Goal: Task Accomplishment & Management: Use online tool/utility

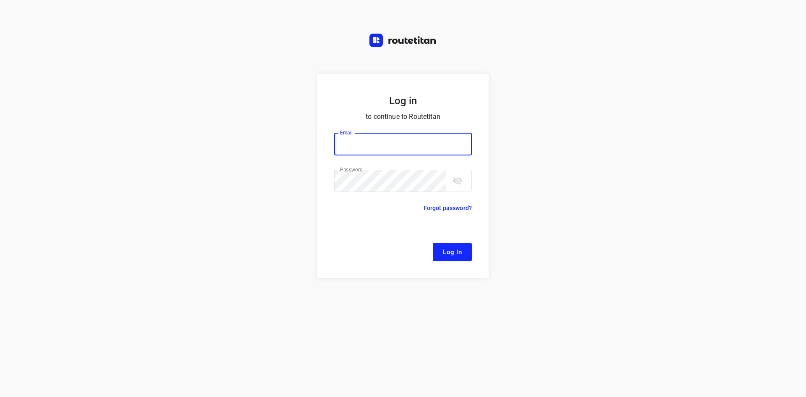
type input "[EMAIL_ADDRESS][DOMAIN_NAME]"
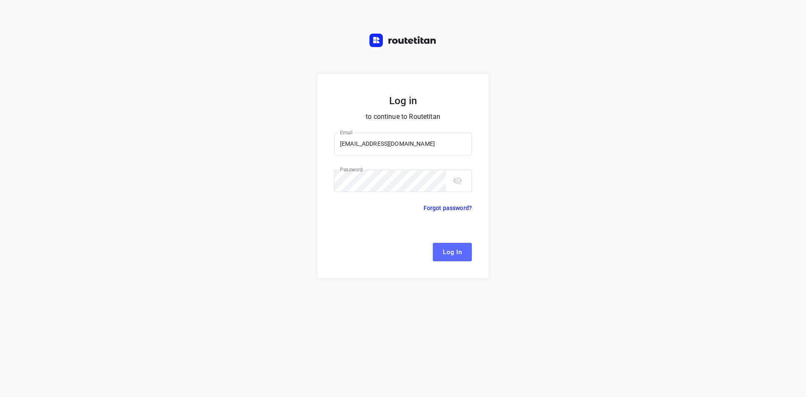
click at [462, 251] on button "Log In" at bounding box center [452, 252] width 39 height 18
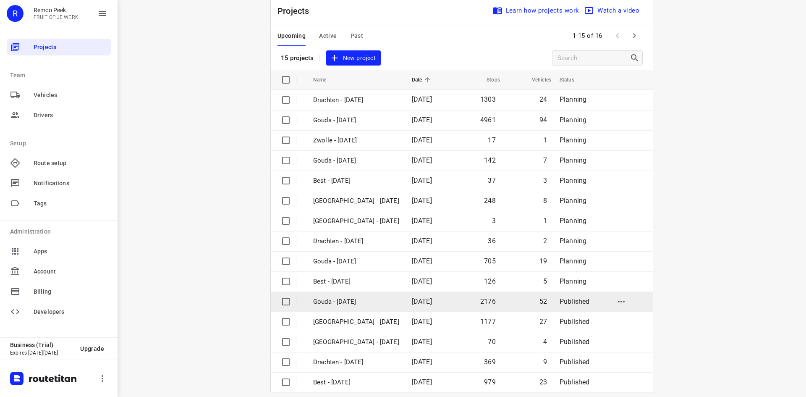
scroll to position [28, 0]
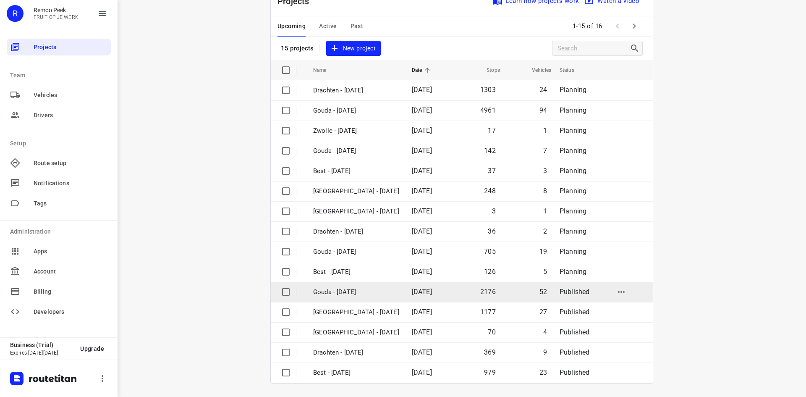
click at [344, 288] on p "Gouda - [DATE]" at bounding box center [356, 292] width 86 height 10
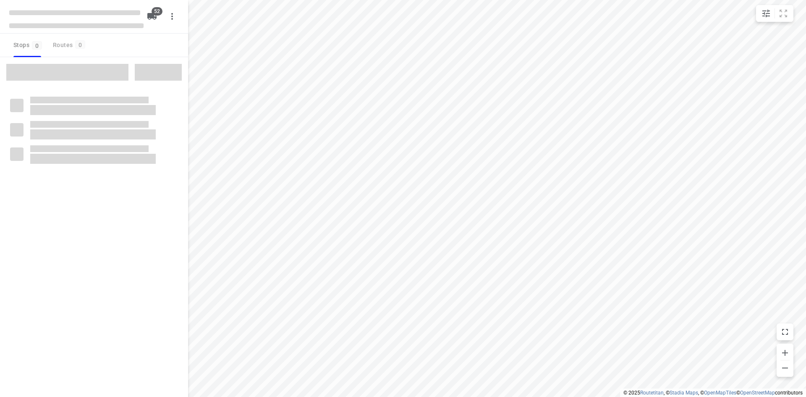
checkbox input "true"
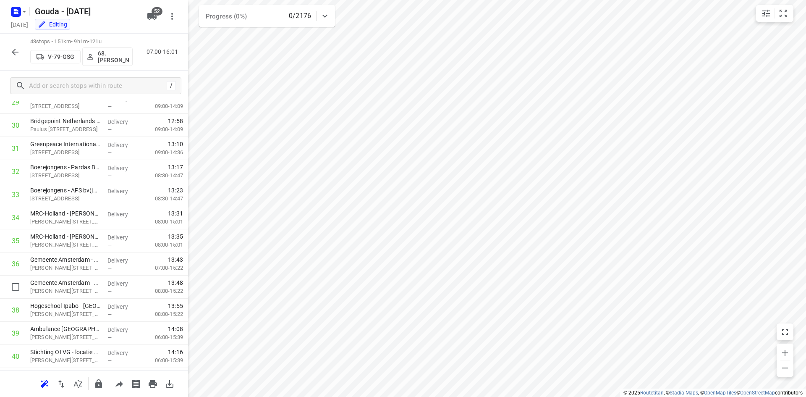
scroll to position [789, 0]
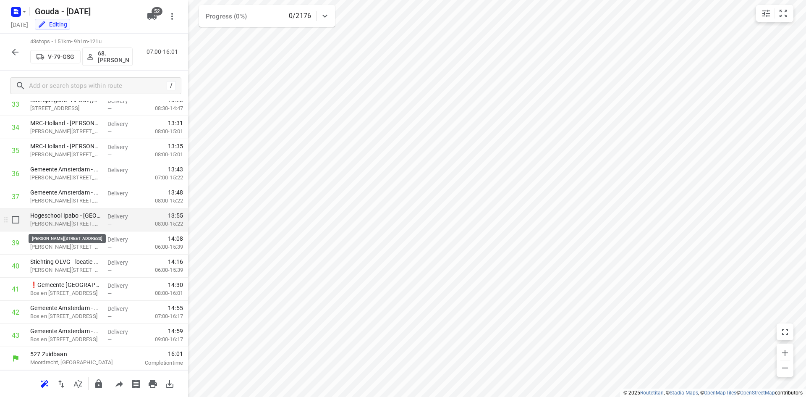
click at [72, 222] on p "Jan Tooropstraat 136, Amsterdam" at bounding box center [65, 224] width 71 height 8
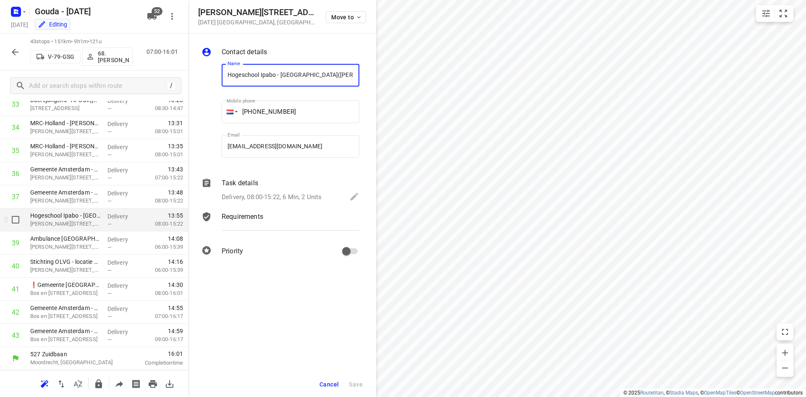
scroll to position [0, 11]
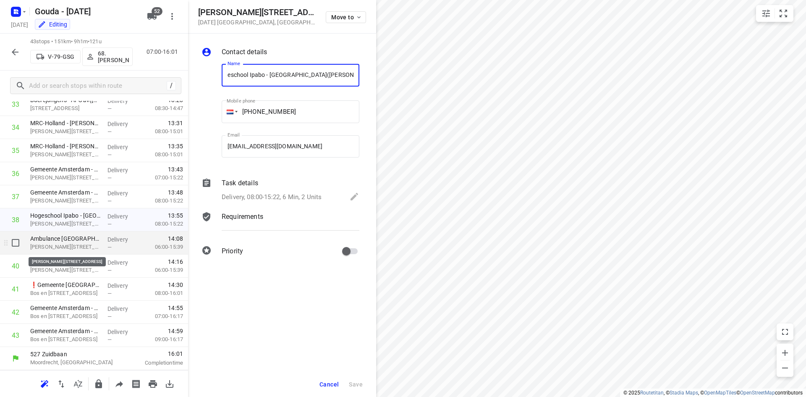
click at [81, 244] on p "Jan Tooropstraat 170, Amsterdam" at bounding box center [65, 247] width 71 height 8
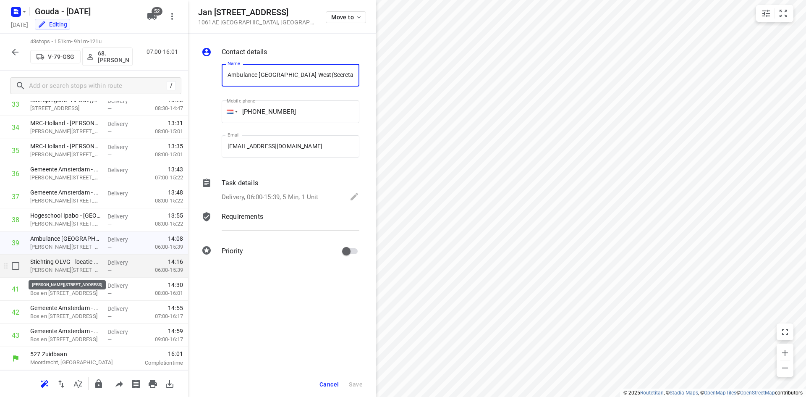
click at [89, 268] on p "Jan Tooropstraat 164, Amsterdam" at bounding box center [65, 270] width 71 height 8
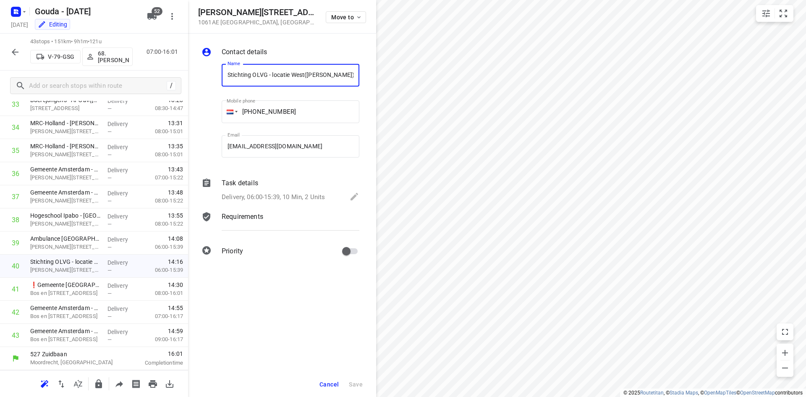
click at [328, 385] on span "Cancel" at bounding box center [328, 384] width 19 height 7
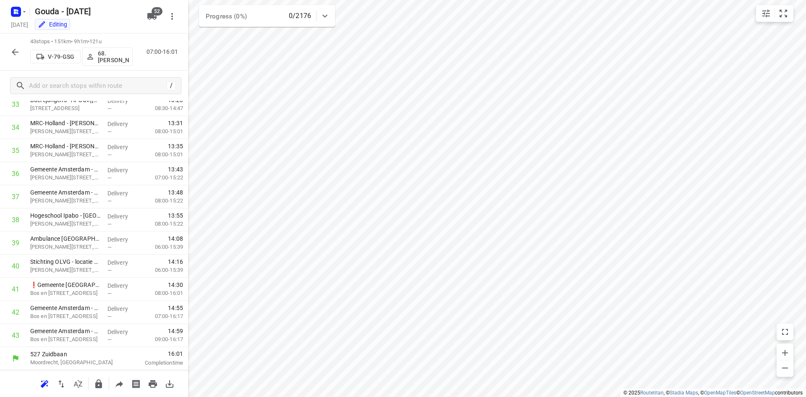
click at [15, 58] on button "button" at bounding box center [15, 52] width 17 height 17
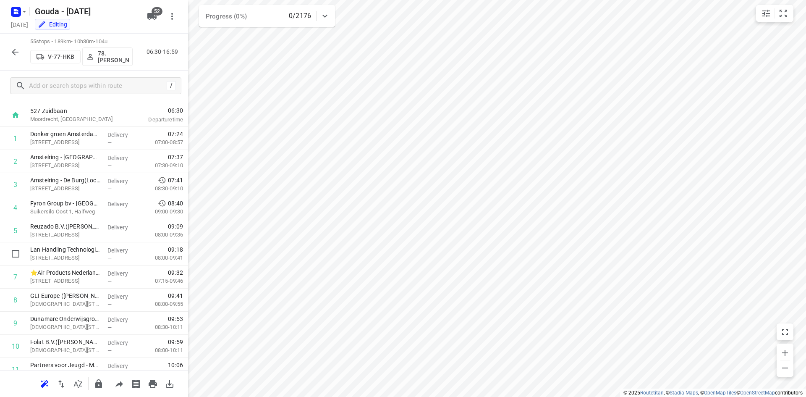
scroll to position [0, 0]
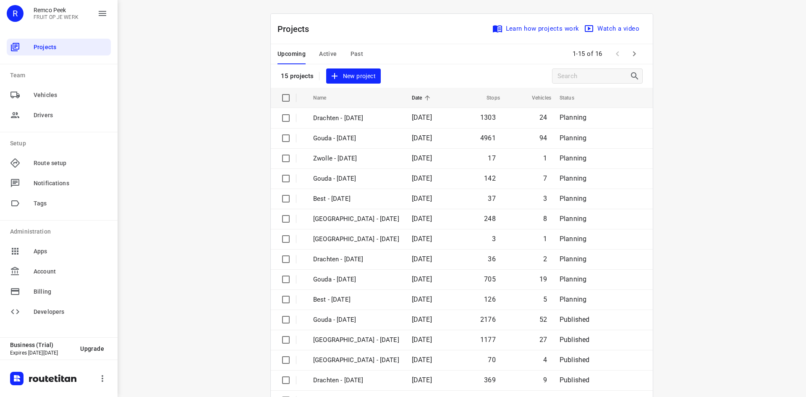
click at [327, 52] on span "Active" at bounding box center [328, 54] width 18 height 10
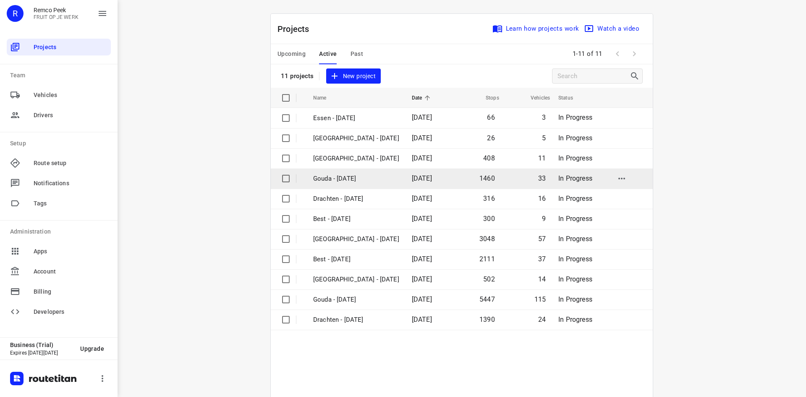
click at [365, 179] on p "Gouda - [DATE]" at bounding box center [356, 179] width 86 height 10
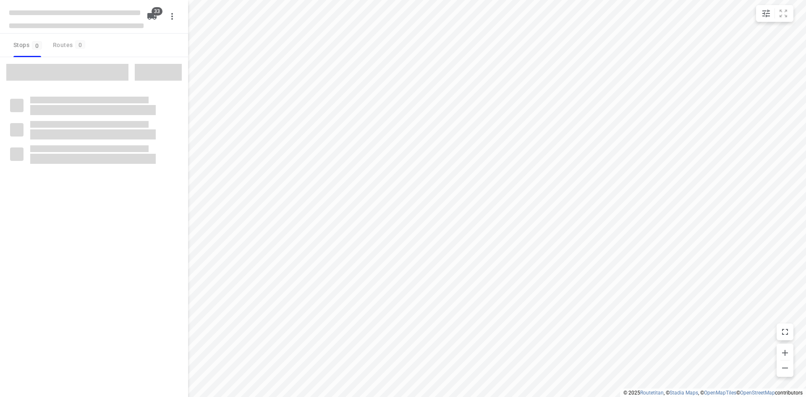
checkbox input "true"
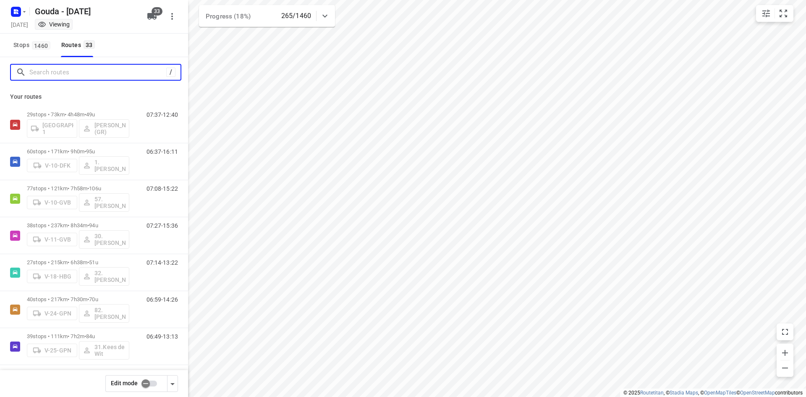
click at [73, 73] on input "Search routes" at bounding box center [97, 72] width 137 height 13
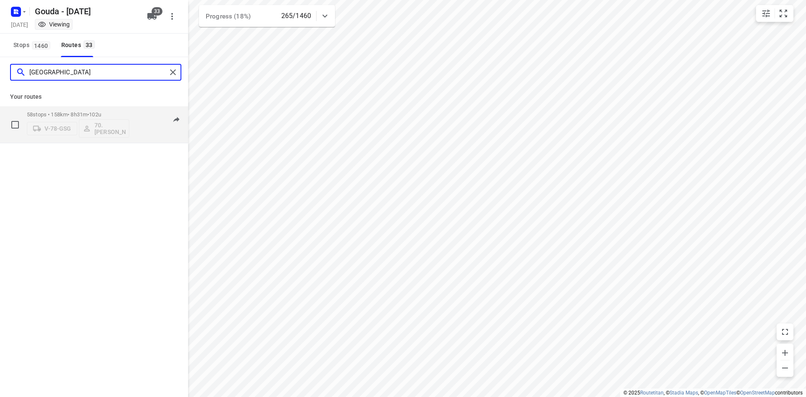
type input "rome"
click at [110, 110] on div "58 stops • 158km • 8h31m • 102u V-78-GSG 70. Romeo Pieters" at bounding box center [78, 124] width 102 height 35
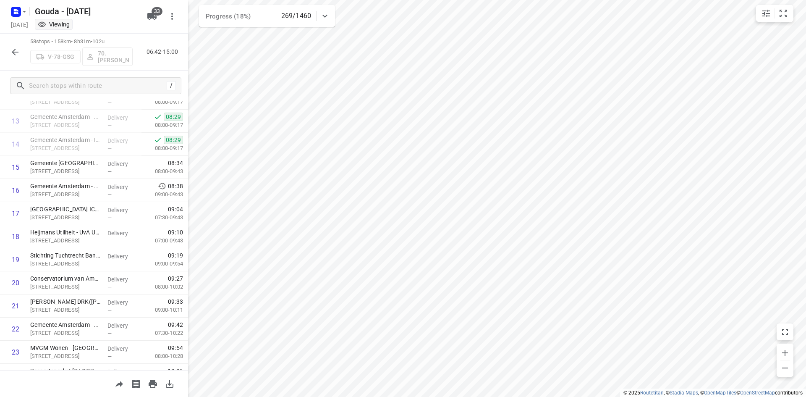
scroll to position [324, 0]
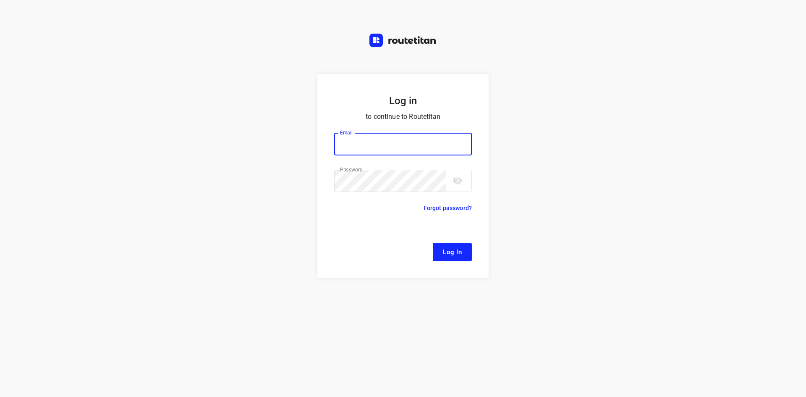
type input "remco@fruitopjewerk.nl"
click at [443, 249] on span "Log In" at bounding box center [452, 251] width 19 height 11
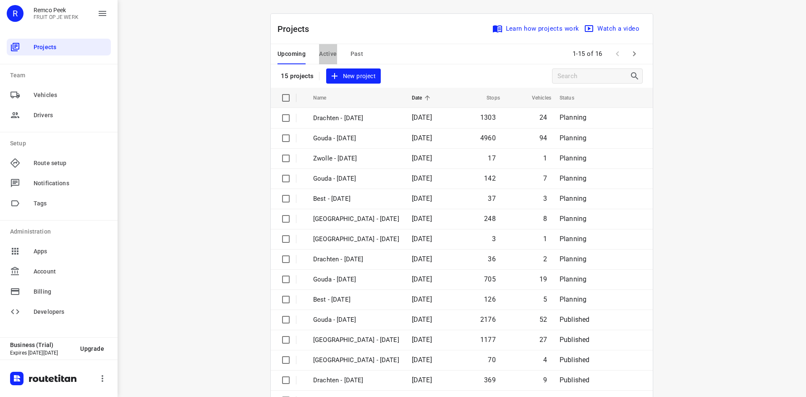
click at [319, 56] on span "Active" at bounding box center [328, 54] width 18 height 10
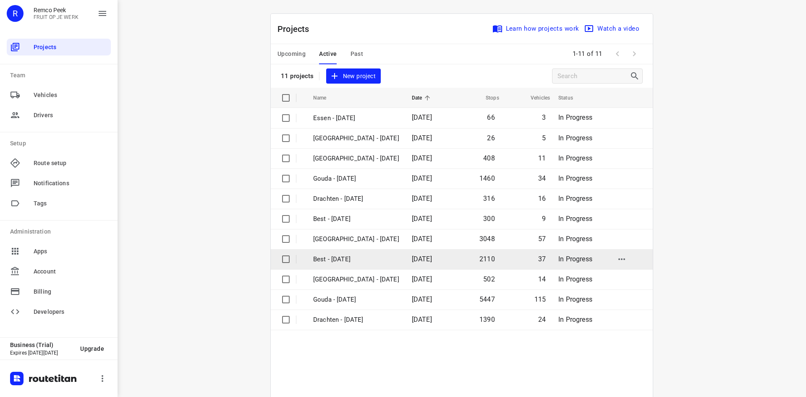
click at [348, 256] on p "Best - [DATE]" at bounding box center [356, 259] width 86 height 10
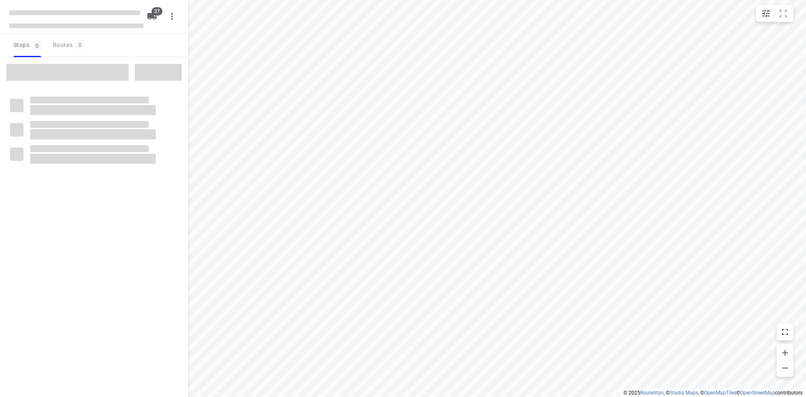
checkbox input "true"
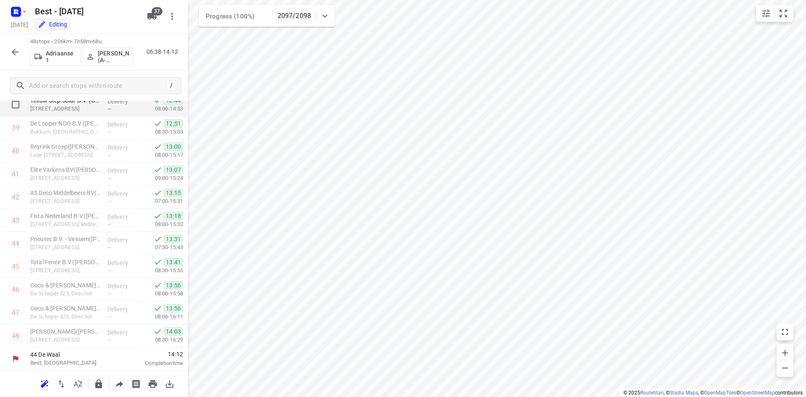
scroll to position [928, 0]
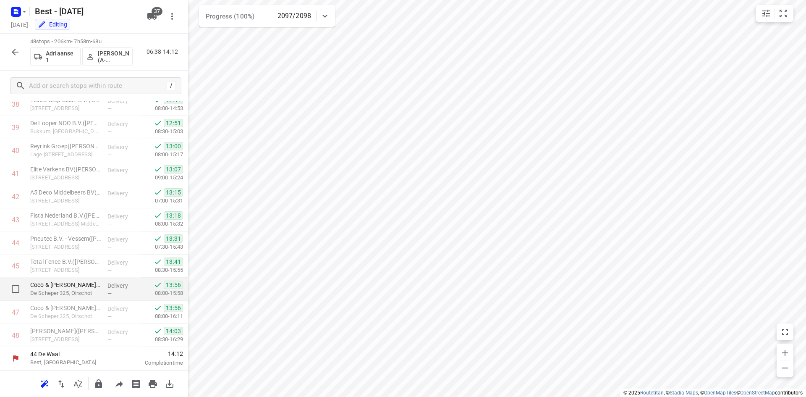
click at [87, 288] on p "Coco & [PERSON_NAME] ([PERSON_NAME])" at bounding box center [65, 284] width 71 height 8
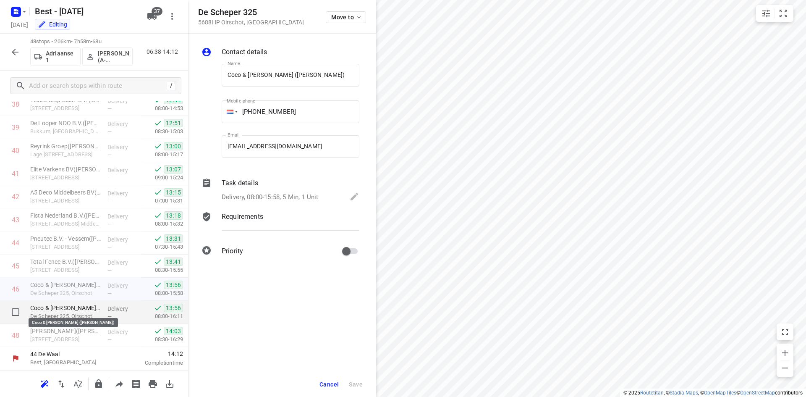
click at [81, 312] on p "Coco & [PERSON_NAME] ([PERSON_NAME])" at bounding box center [65, 308] width 71 height 8
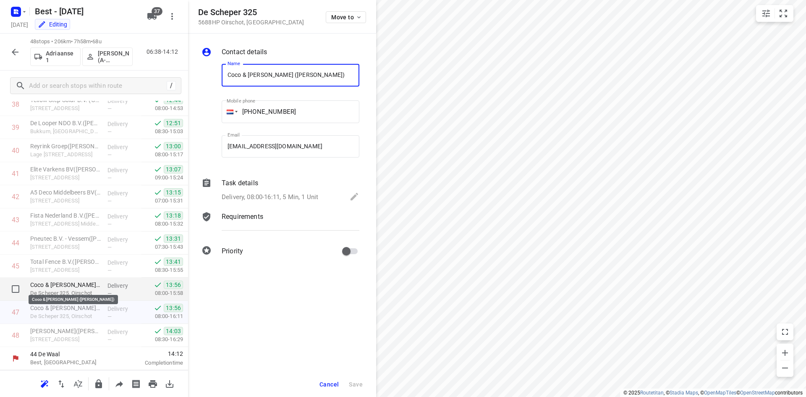
click at [79, 286] on p "Coco & [PERSON_NAME] ([PERSON_NAME])" at bounding box center [65, 284] width 71 height 8
click at [319, 384] on button "Cancel" at bounding box center [329, 384] width 26 height 15
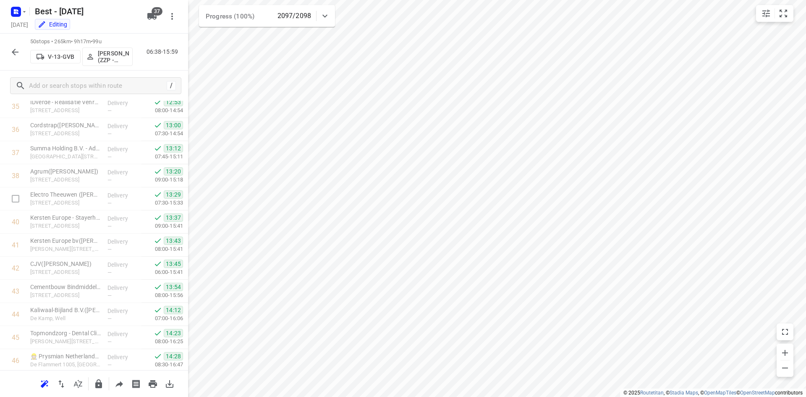
scroll to position [974, 0]
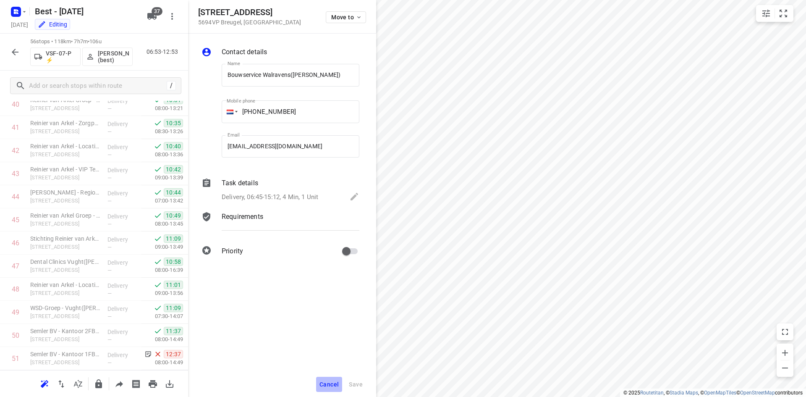
click at [332, 381] on span "Cancel" at bounding box center [328, 384] width 19 height 7
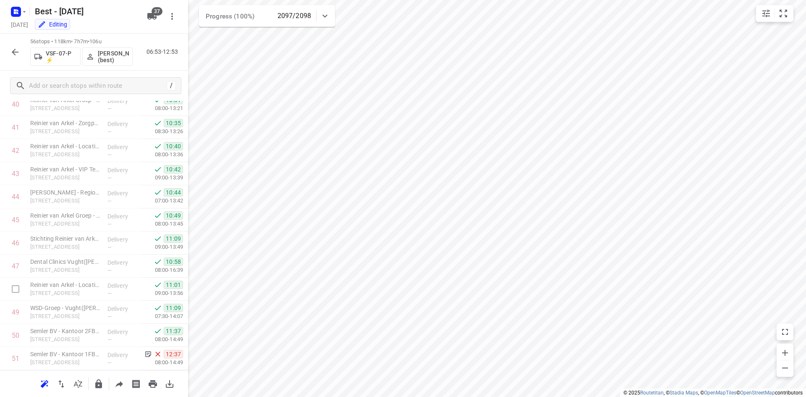
scroll to position [1113, 0]
click at [15, 55] on icon "button" at bounding box center [15, 52] width 7 height 7
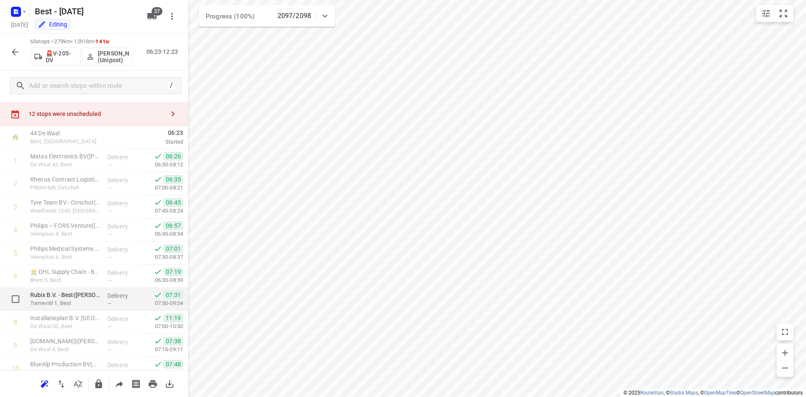
scroll to position [0, 0]
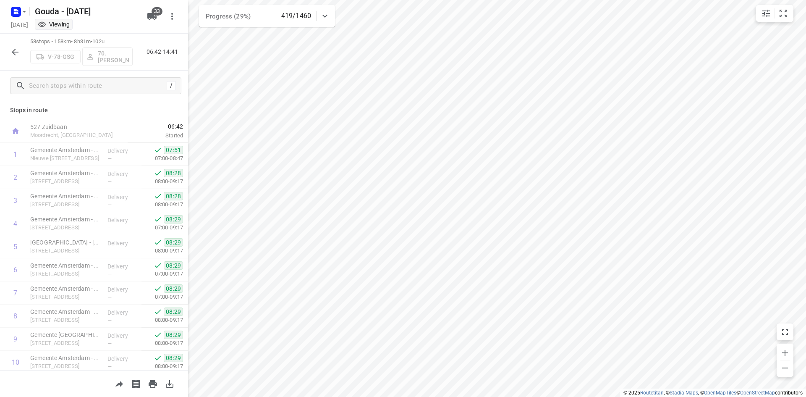
scroll to position [324, 0]
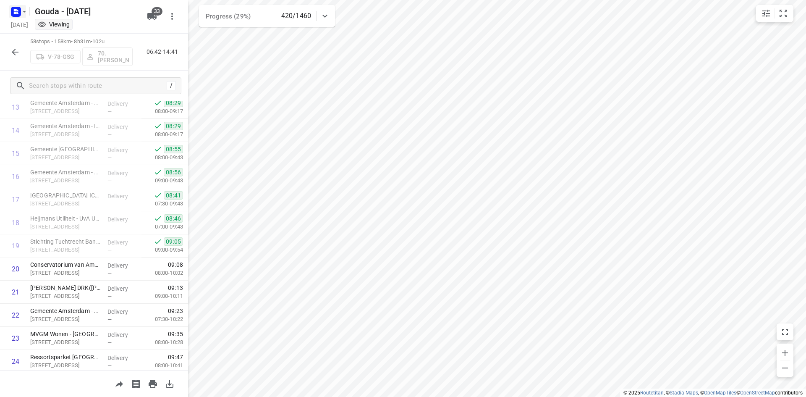
click at [11, 5] on icon "button" at bounding box center [15, 11] width 13 height 13
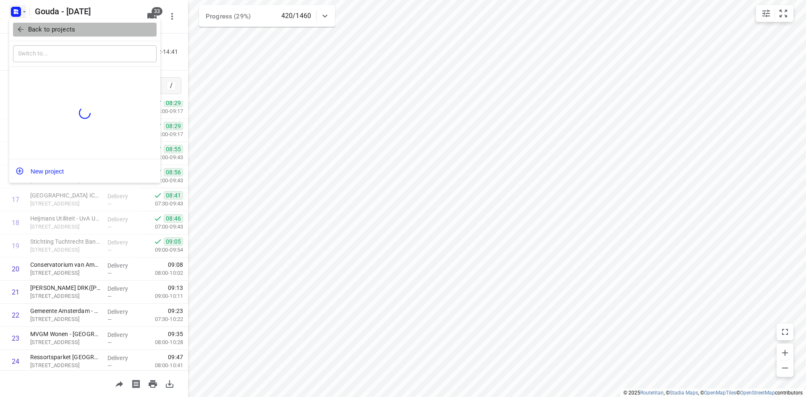
click at [60, 31] on p "Back to projects" at bounding box center [51, 30] width 47 height 10
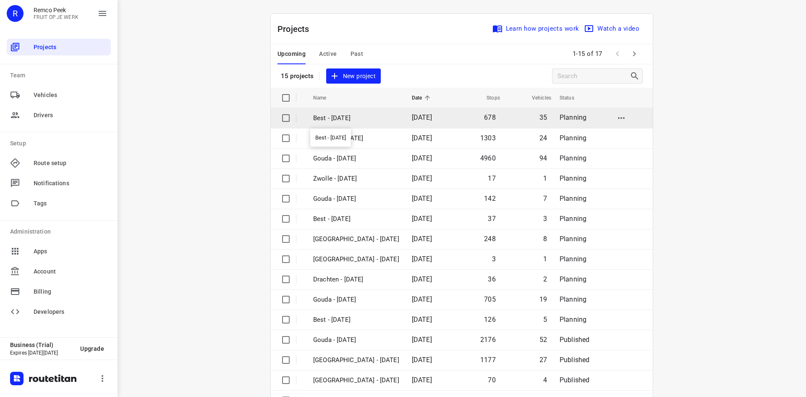
click at [359, 117] on p "Best - [DATE]" at bounding box center [356, 118] width 86 height 10
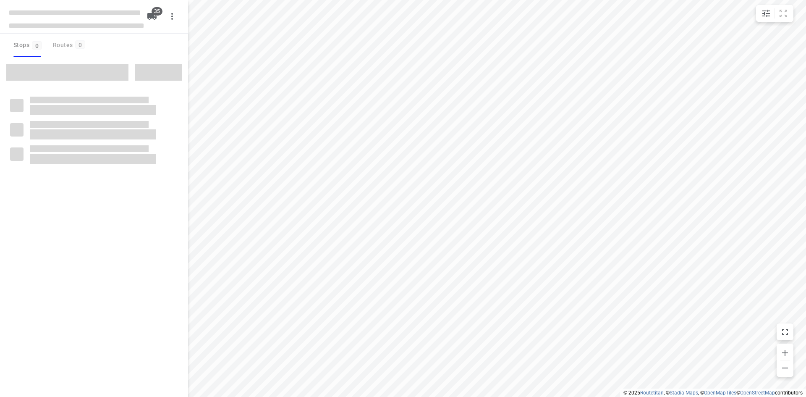
checkbox input "true"
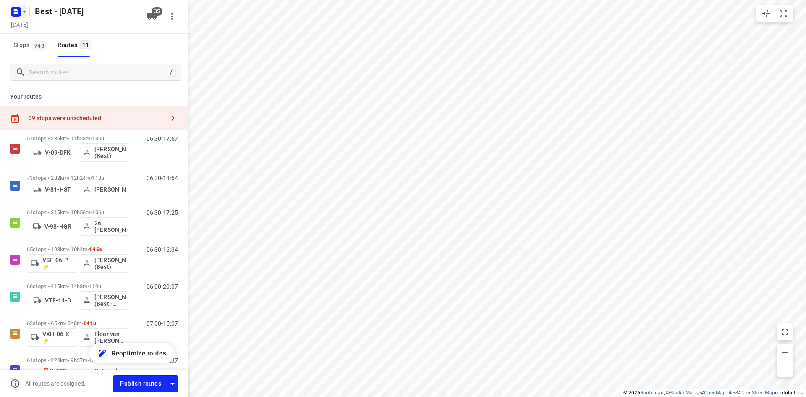
click at [18, 15] on rect "button" at bounding box center [16, 12] width 10 height 10
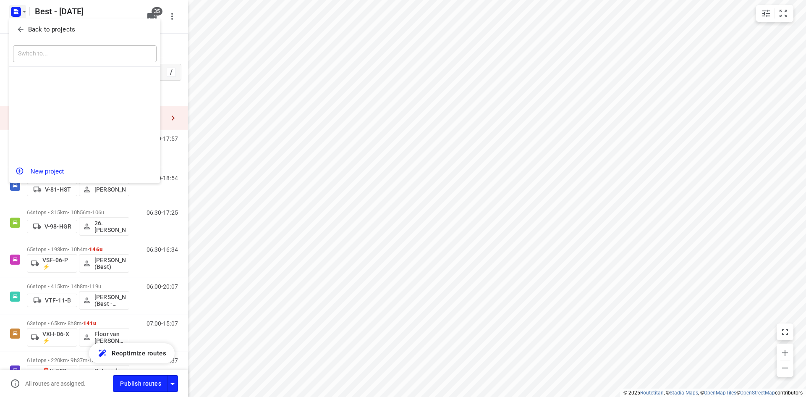
drag, startPoint x: 33, startPoint y: 26, endPoint x: 37, endPoint y: 29, distance: 5.1
click at [34, 26] on p "Back to projects" at bounding box center [51, 30] width 47 height 10
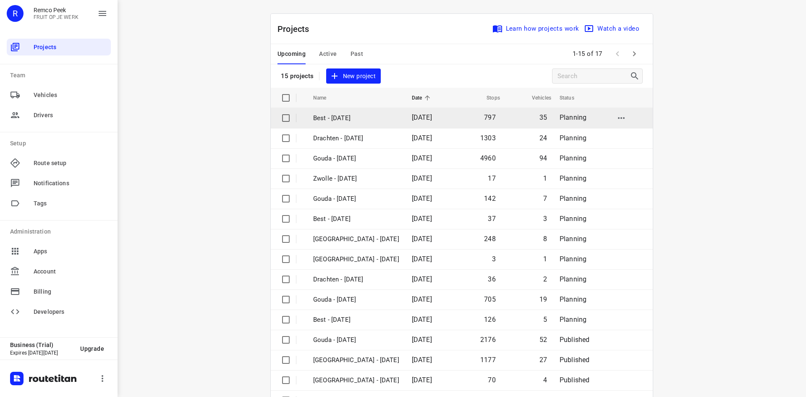
click at [361, 115] on p "Best - [DATE]" at bounding box center [356, 118] width 86 height 10
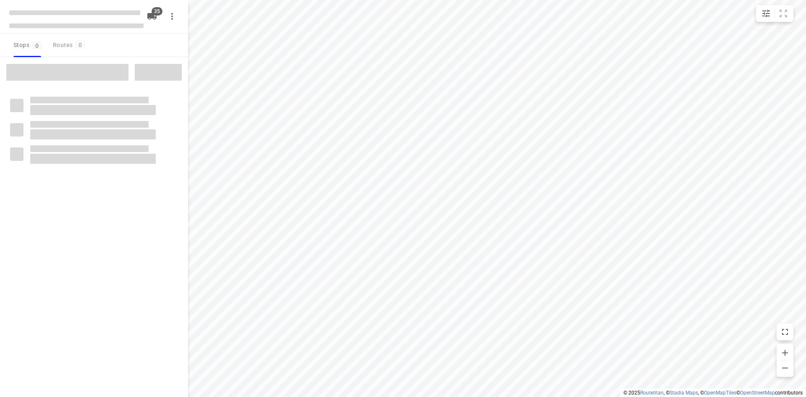
checkbox input "true"
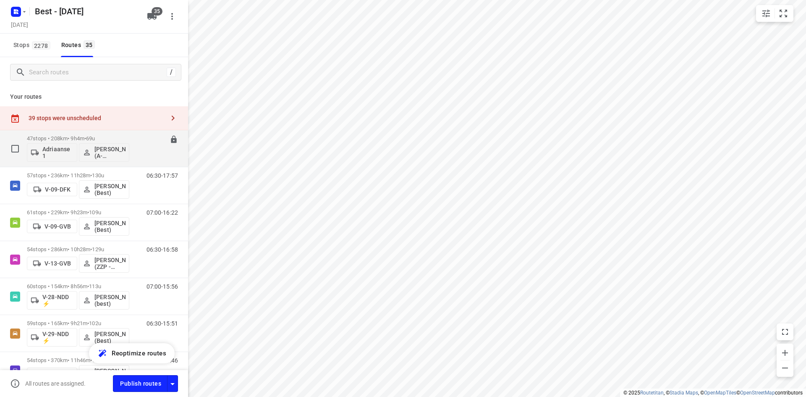
click at [112, 136] on p "47 stops • 208km • 9h4m • 69u" at bounding box center [78, 138] width 102 height 6
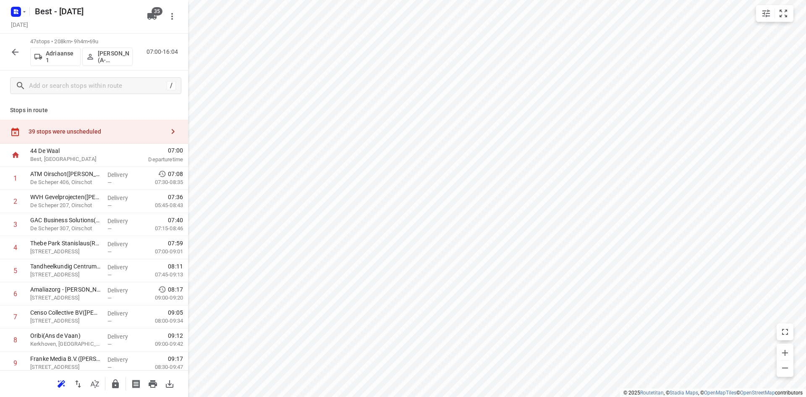
click at [100, 126] on div "39 stops were unscheduled" at bounding box center [94, 132] width 188 height 24
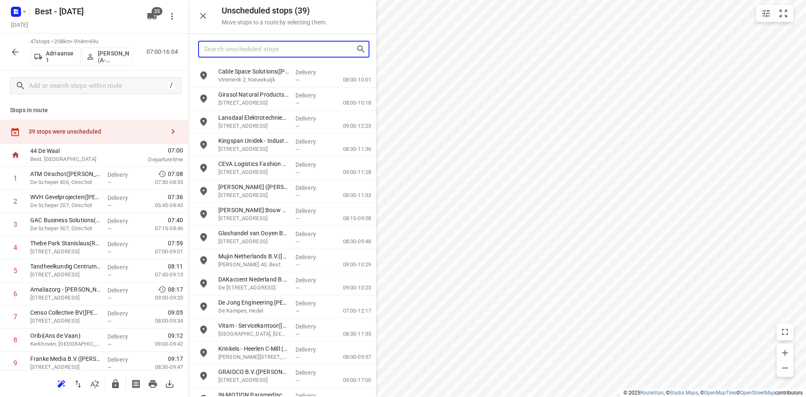
click at [289, 50] on input "Search unscheduled stops" at bounding box center [280, 49] width 152 height 13
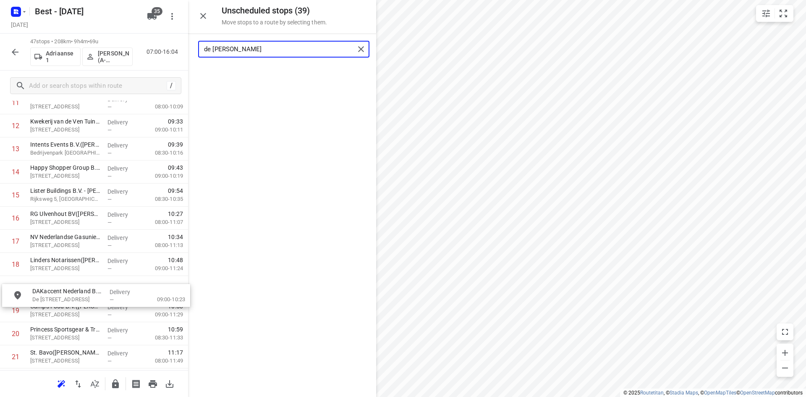
scroll to position [306, 0]
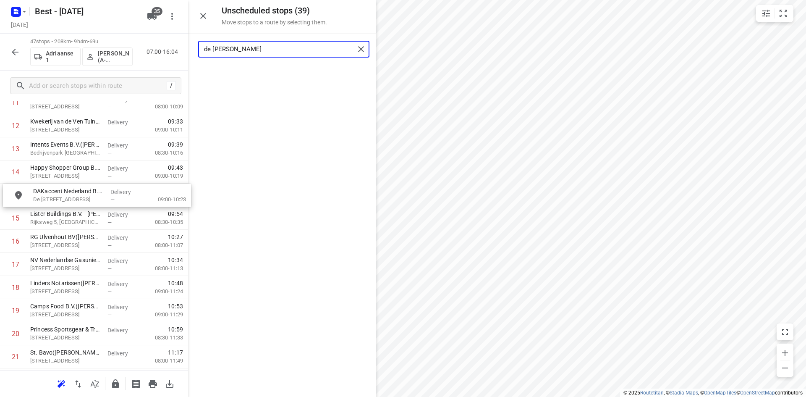
drag, startPoint x: 281, startPoint y: 74, endPoint x: 94, endPoint y: 196, distance: 223.8
type input "de ned"
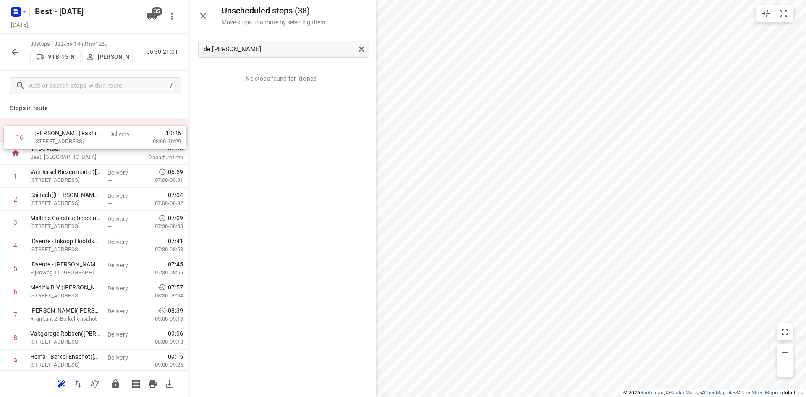
scroll to position [0, 0]
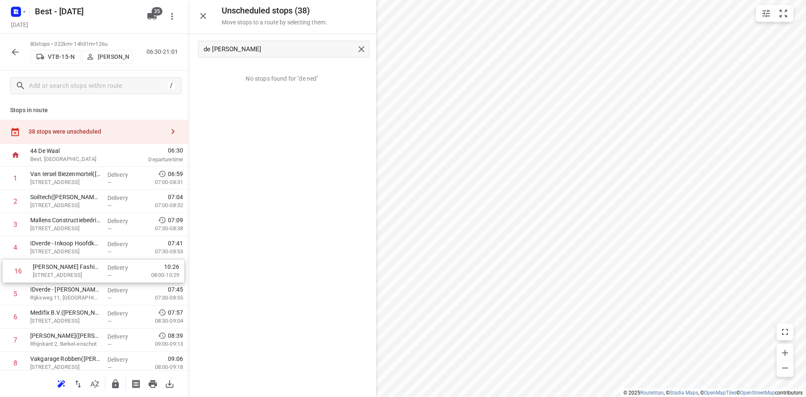
drag, startPoint x: 84, startPoint y: 312, endPoint x: 86, endPoint y: 266, distance: 46.3
drag, startPoint x: 99, startPoint y: 299, endPoint x: 100, endPoint y: 272, distance: 26.5
click at [19, 296] on input "checkbox" at bounding box center [15, 293] width 17 height 17
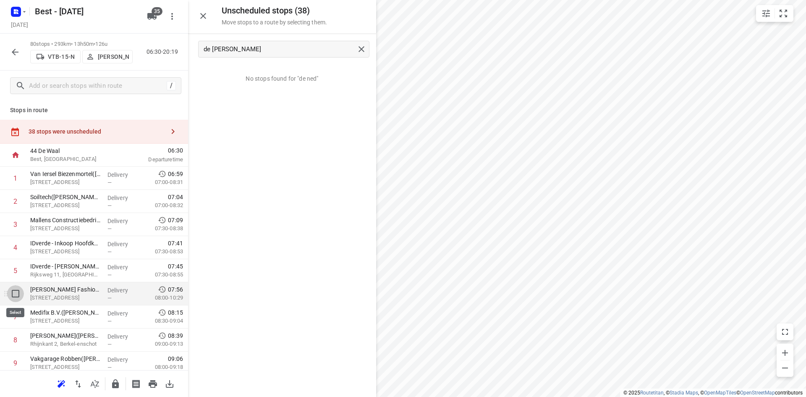
checkbox input "true"
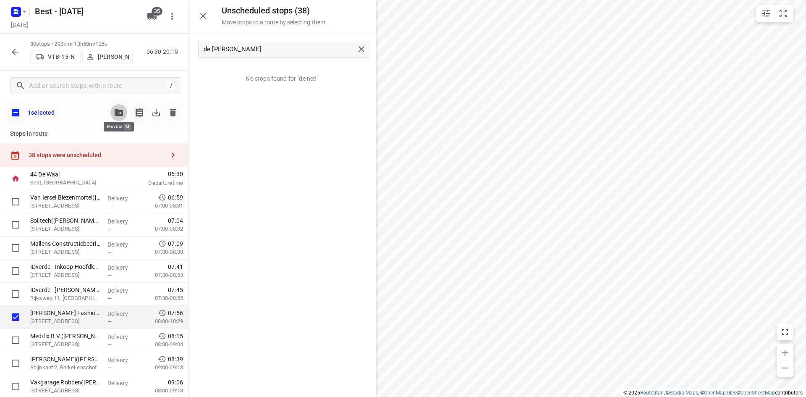
click at [114, 111] on span "button" at bounding box center [119, 112] width 10 height 7
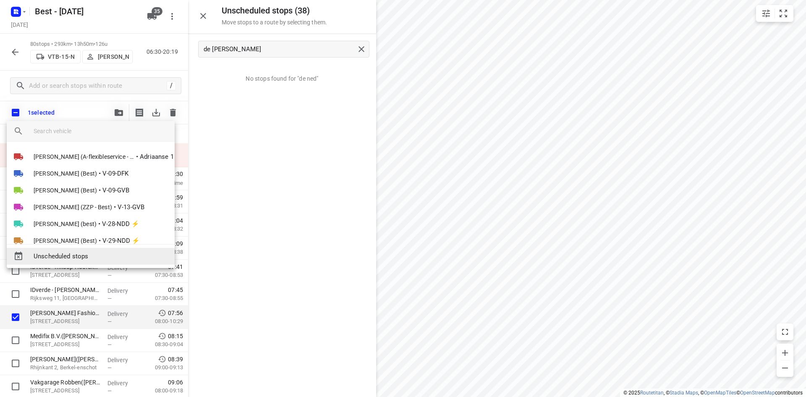
click at [113, 255] on span "Unscheduled stops" at bounding box center [101, 256] width 134 height 10
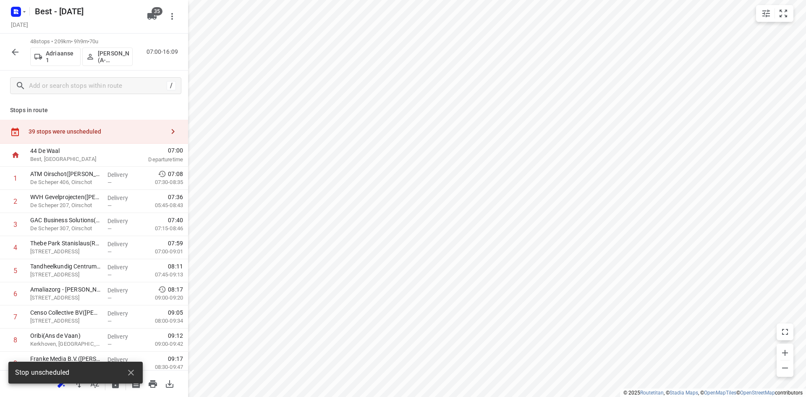
click at [110, 130] on div "39 stops were unscheduled" at bounding box center [97, 131] width 136 height 7
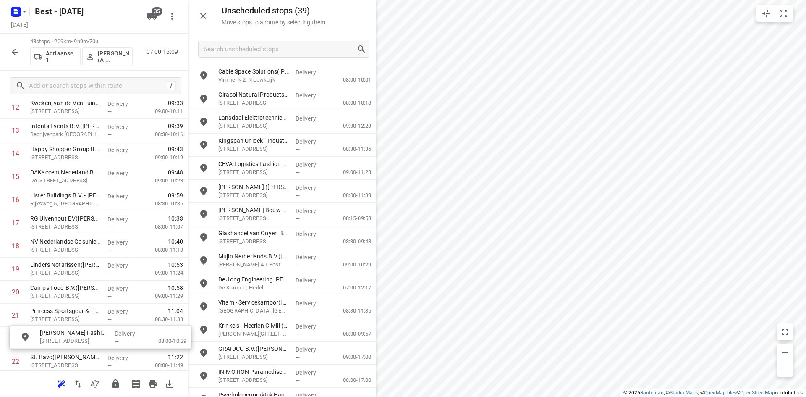
scroll to position [332, 0]
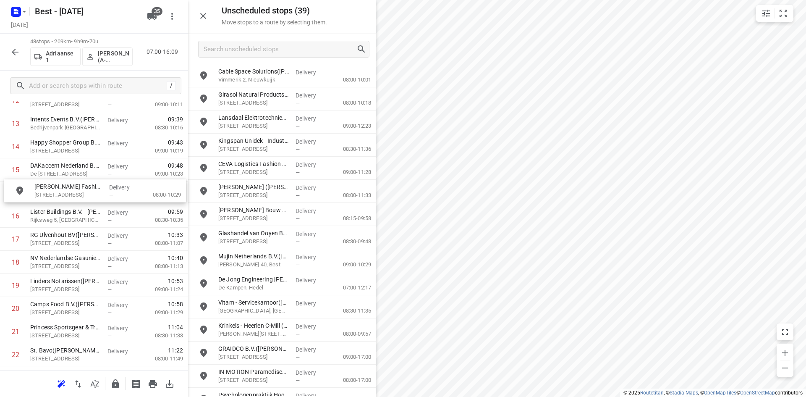
drag, startPoint x: 299, startPoint y: 77, endPoint x: 113, endPoint y: 192, distance: 218.9
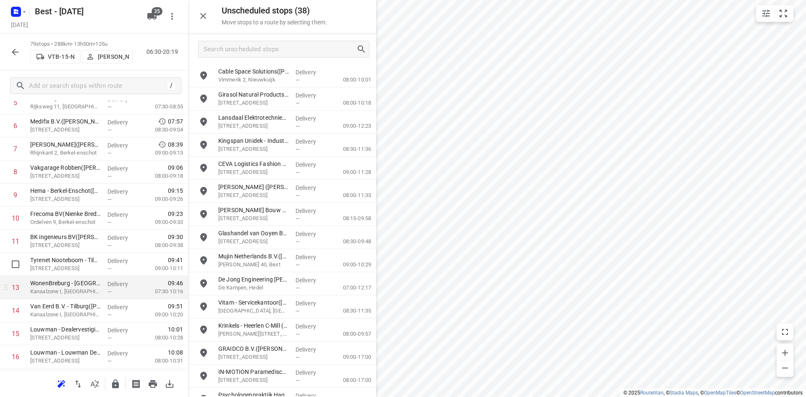
scroll to position [210, 0]
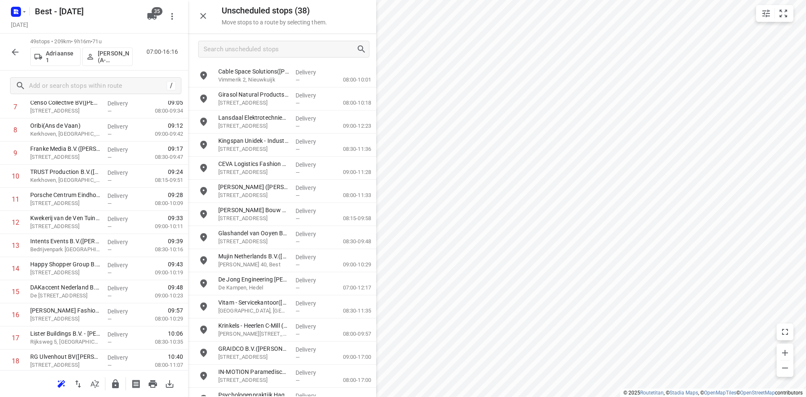
click at [207, 18] on icon "button" at bounding box center [203, 16] width 10 height 10
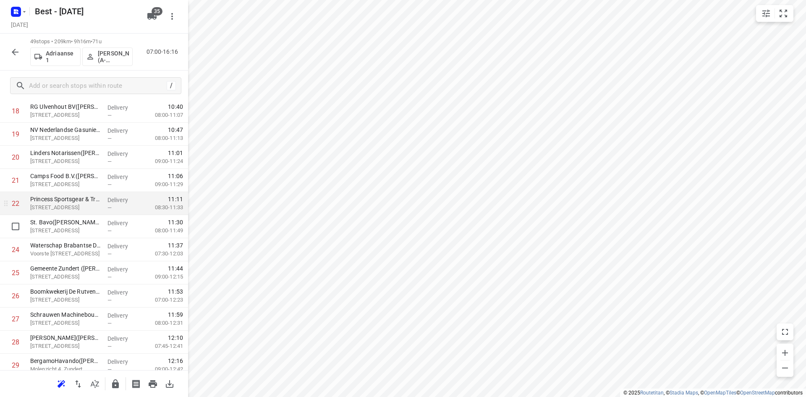
scroll to position [462, 0]
click at [17, 56] on icon "button" at bounding box center [15, 52] width 10 height 10
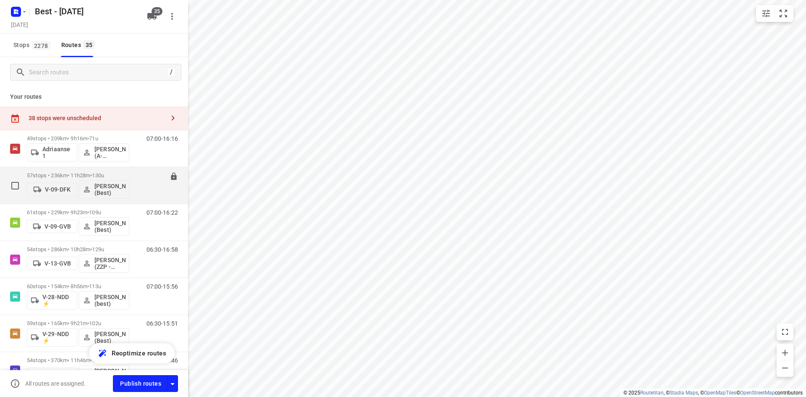
click at [128, 172] on p "57 stops • 236km • 11h28m • 130u" at bounding box center [78, 175] width 102 height 6
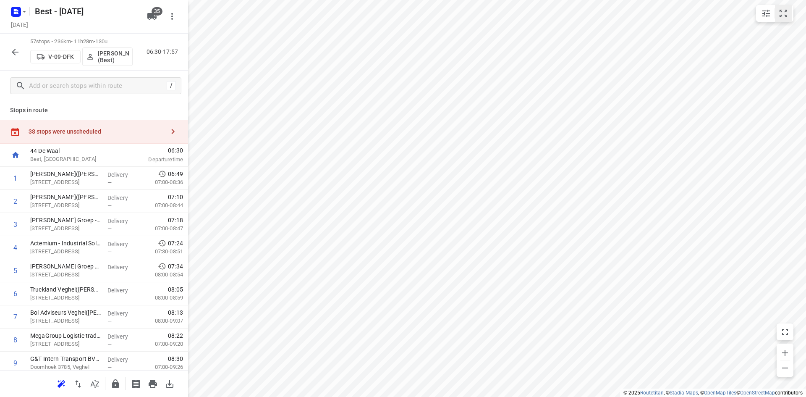
click at [781, 15] on icon "small contained button group" at bounding box center [783, 13] width 10 height 10
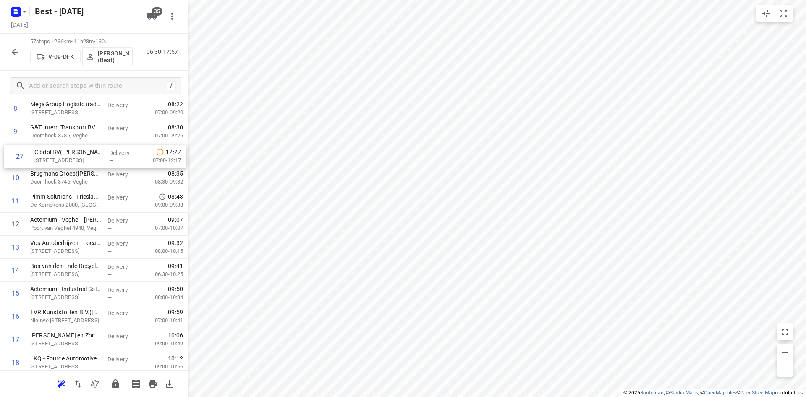
scroll to position [230, 0]
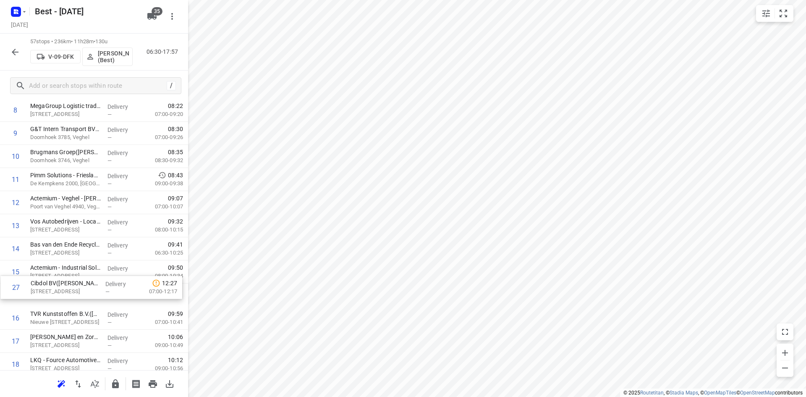
drag, startPoint x: 88, startPoint y: 276, endPoint x: 88, endPoint y: 286, distance: 10.5
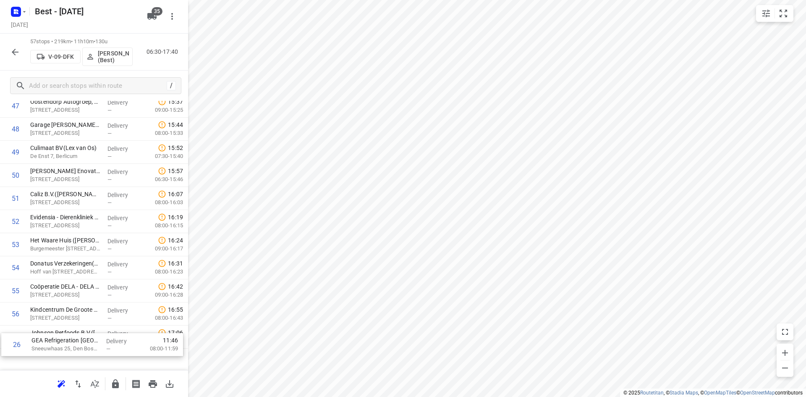
scroll to position [1136, 0]
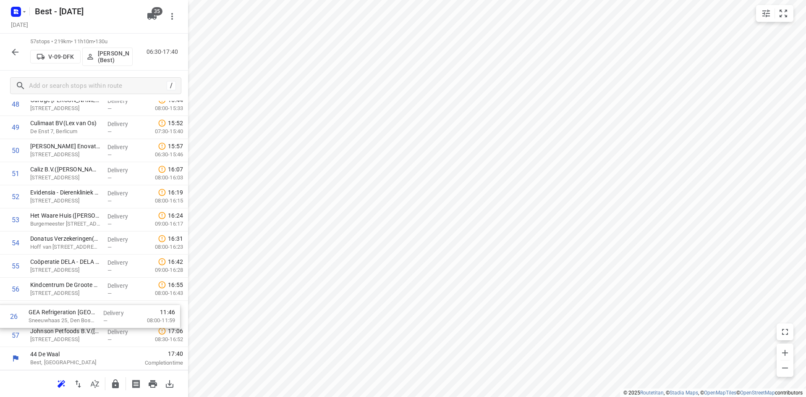
drag, startPoint x: 92, startPoint y: 230, endPoint x: 91, endPoint y: 317, distance: 86.5
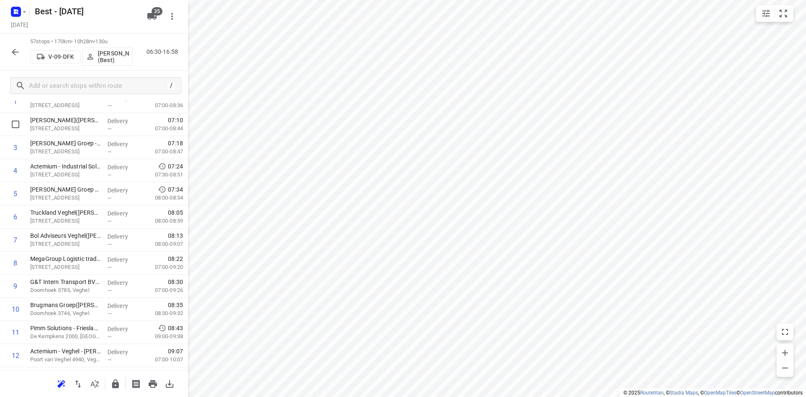
scroll to position [0, 0]
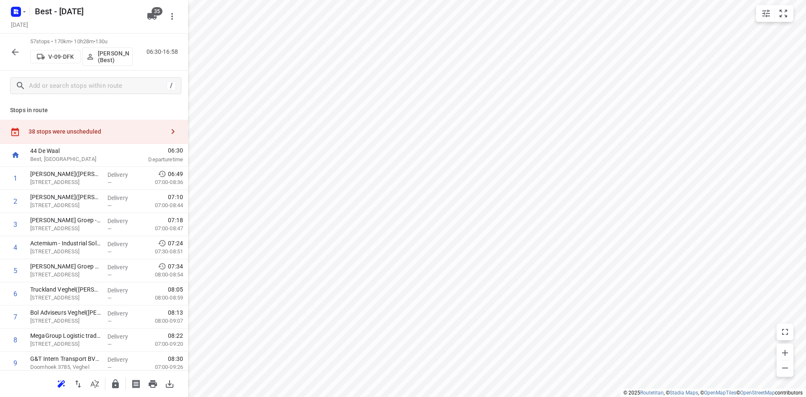
click at [94, 132] on div "38 stops were unscheduled" at bounding box center [97, 131] width 136 height 7
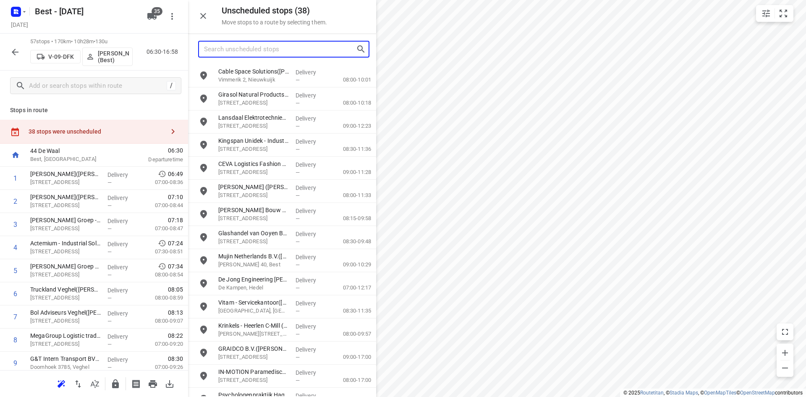
click at [239, 47] on input "Search unscheduled stops" at bounding box center [280, 49] width 152 height 13
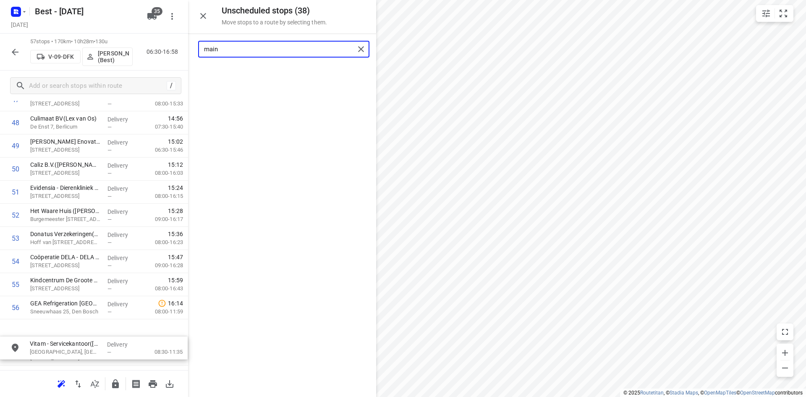
scroll to position [1165, 0]
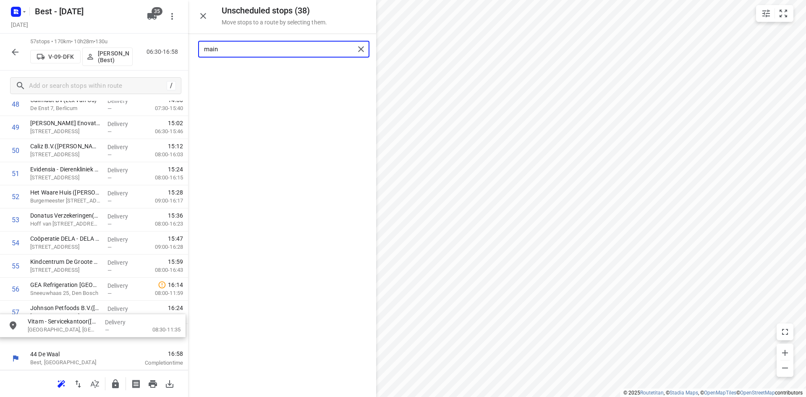
drag, startPoint x: 264, startPoint y: 79, endPoint x: 72, endPoint y: 332, distance: 317.0
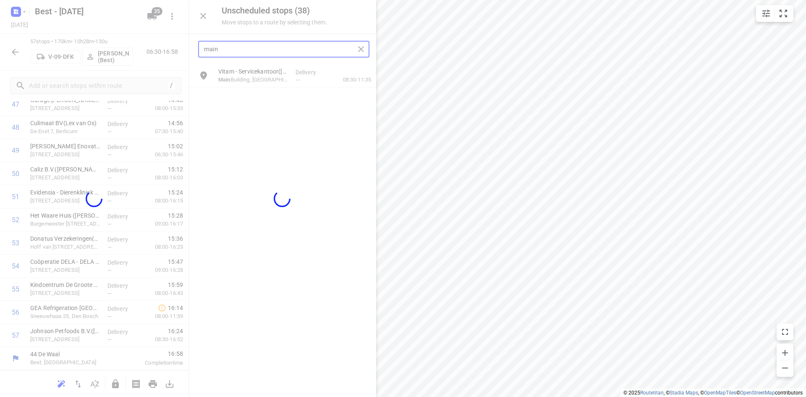
scroll to position [1136, 0]
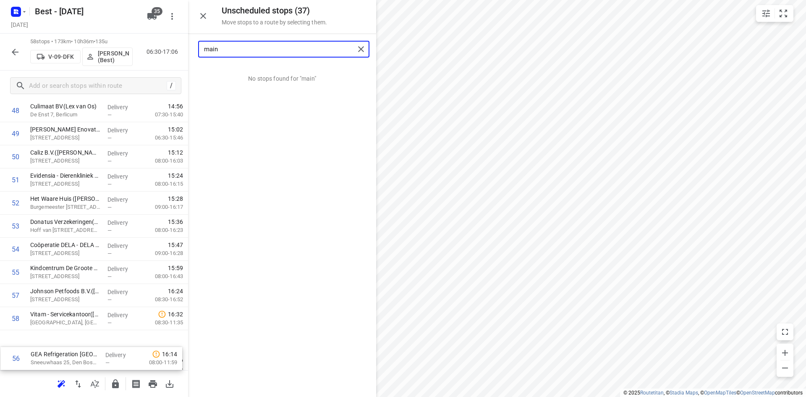
drag, startPoint x: 72, startPoint y: 312, endPoint x: 73, endPoint y: 361, distance: 48.7
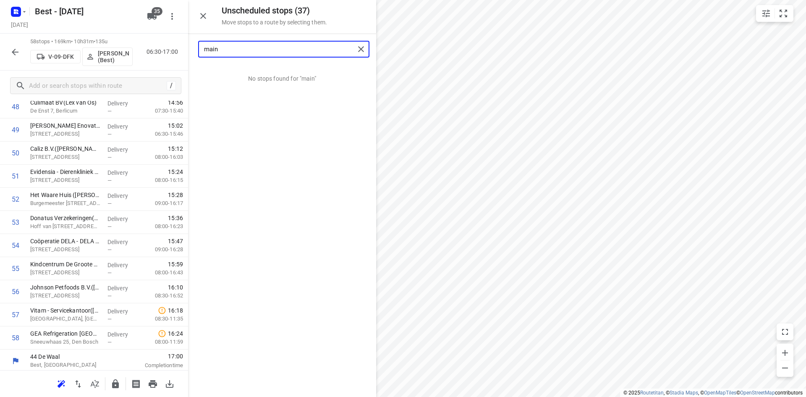
type input "main"
click at [210, 14] on button "button" at bounding box center [203, 16] width 17 height 17
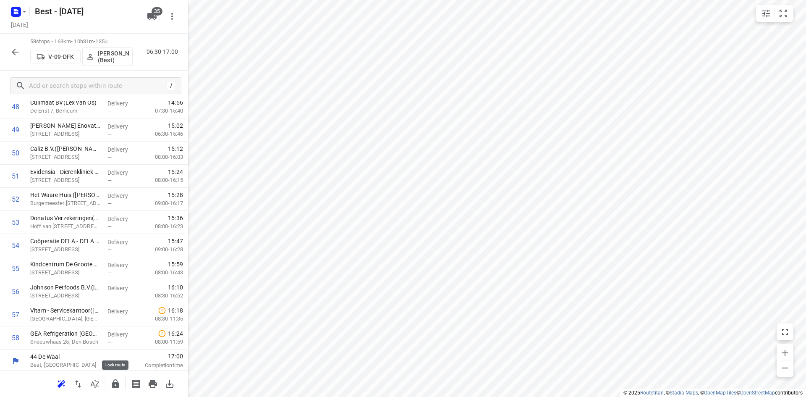
click at [120, 381] on icon "button" at bounding box center [115, 384] width 10 height 10
click at [13, 51] on icon "button" at bounding box center [15, 52] width 7 height 7
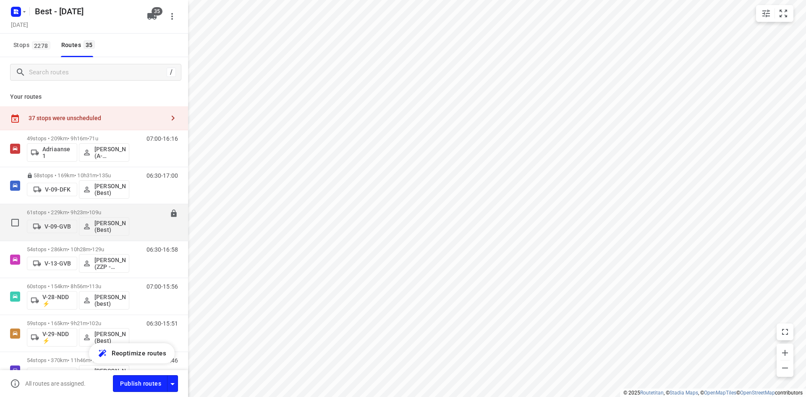
click at [136, 210] on div "07:00-16:22" at bounding box center [157, 224] width 42 height 31
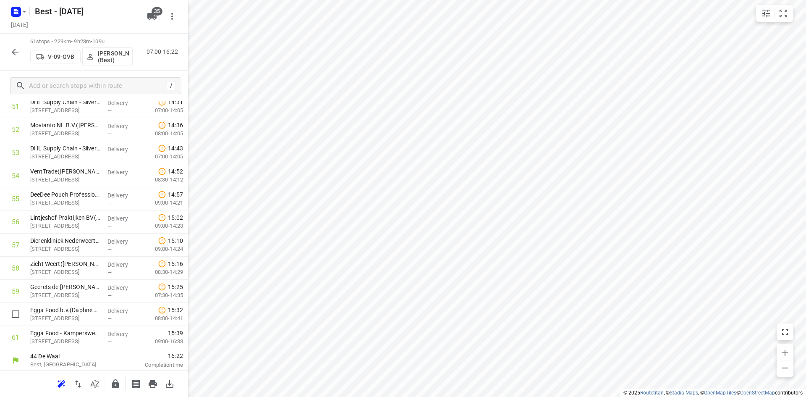
scroll to position [1228, 0]
click at [115, 384] on icon "button" at bounding box center [115, 383] width 7 height 9
click at [15, 49] on icon "button" at bounding box center [15, 52] width 7 height 7
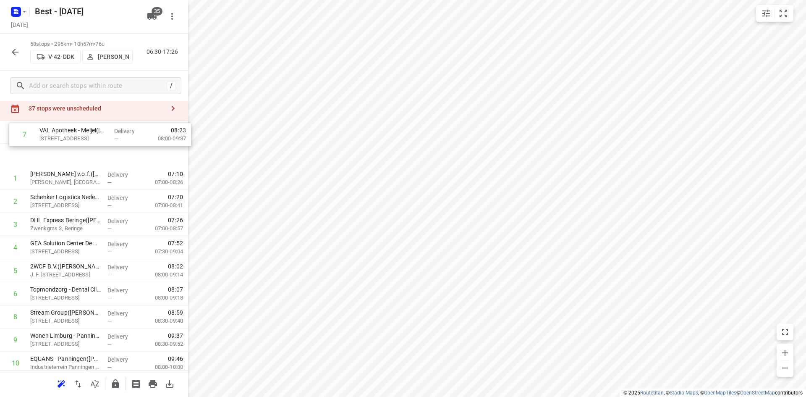
scroll to position [0, 0]
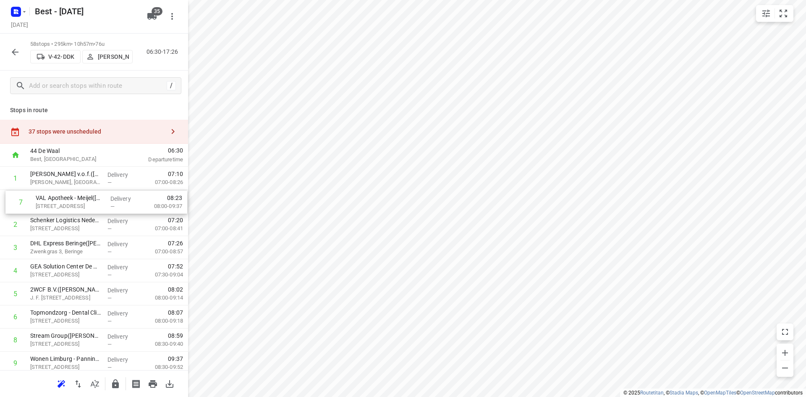
drag, startPoint x: 70, startPoint y: 240, endPoint x: 77, endPoint y: 207, distance: 33.5
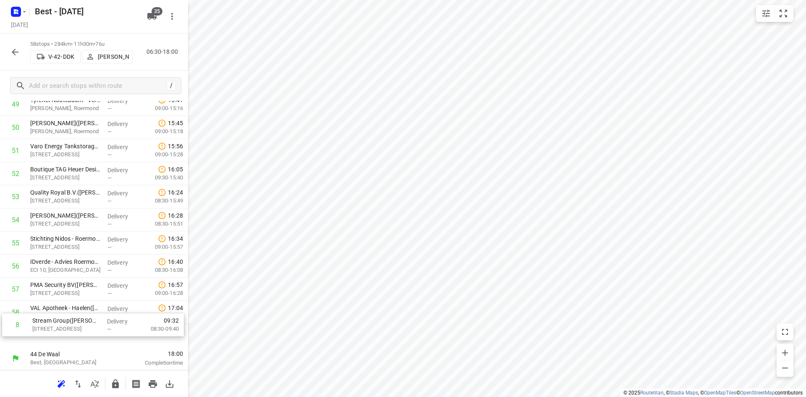
scroll to position [1159, 0]
drag, startPoint x: 79, startPoint y: 260, endPoint x: 81, endPoint y: 333, distance: 73.1
click at [13, 336] on input "checkbox" at bounding box center [15, 335] width 17 height 17
checkbox input "true"
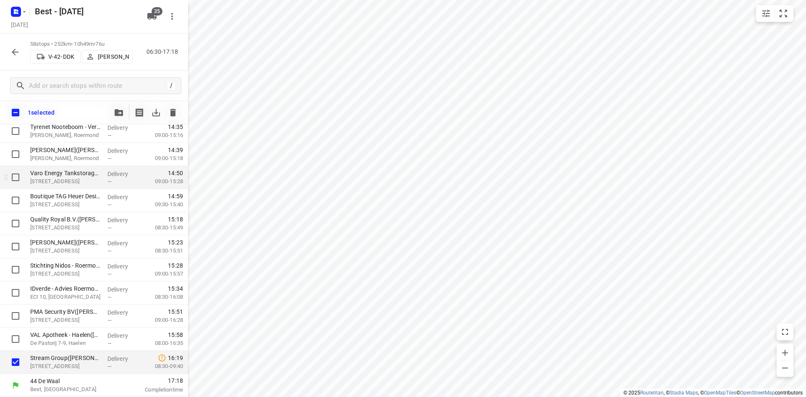
scroll to position [1156, 0]
click at [118, 112] on icon "button" at bounding box center [119, 112] width 8 height 7
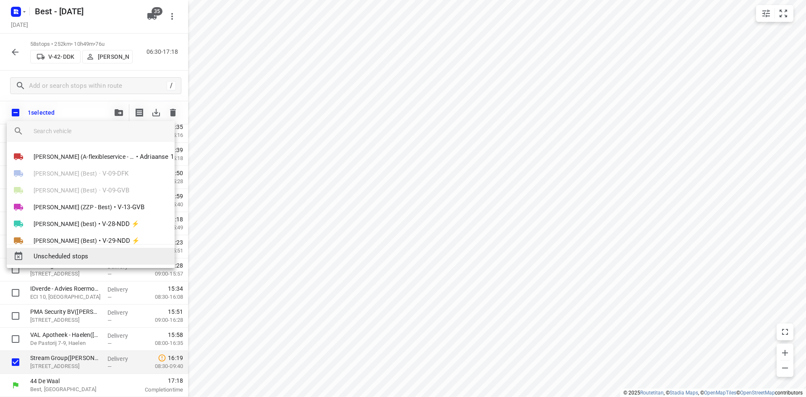
click at [118, 251] on span "Unscheduled stops" at bounding box center [101, 256] width 134 height 10
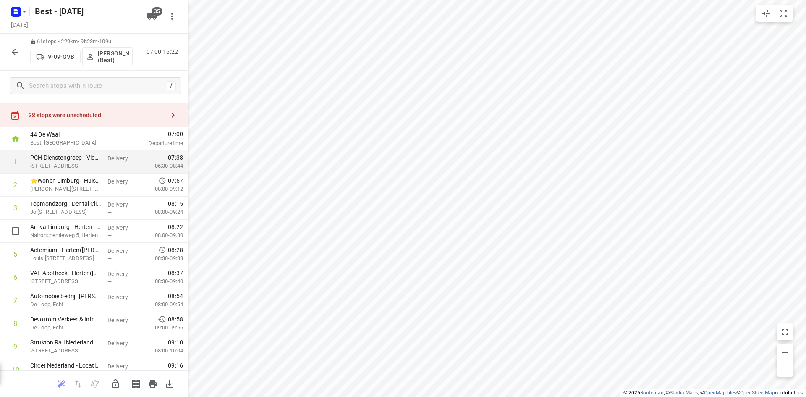
scroll to position [0, 0]
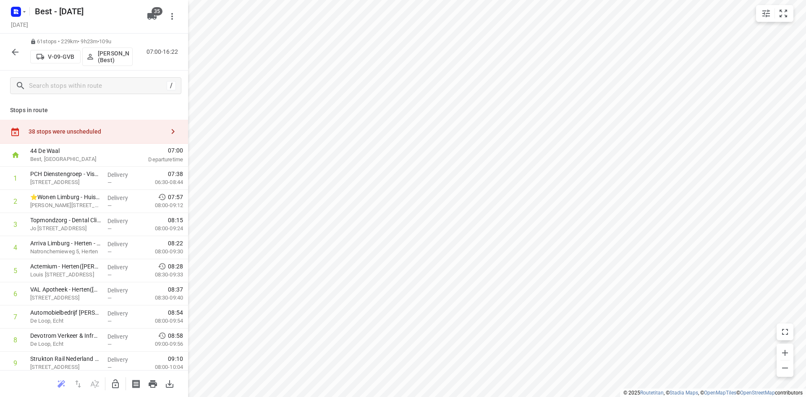
click at [102, 129] on div "38 stops were unscheduled" at bounding box center [97, 131] width 136 height 7
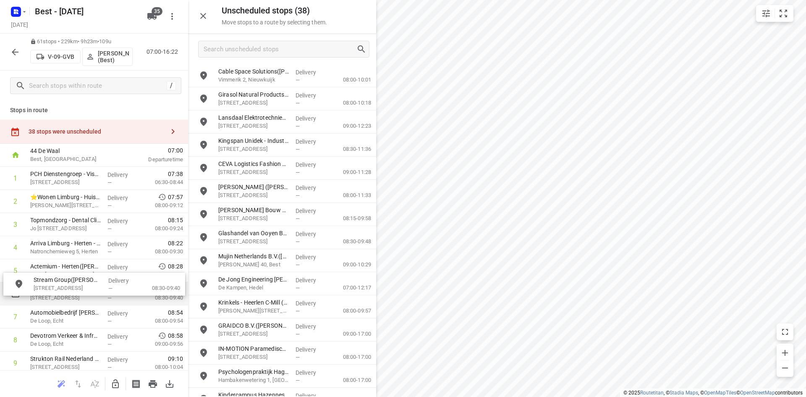
drag, startPoint x: 285, startPoint y: 76, endPoint x: 100, endPoint y: 288, distance: 281.5
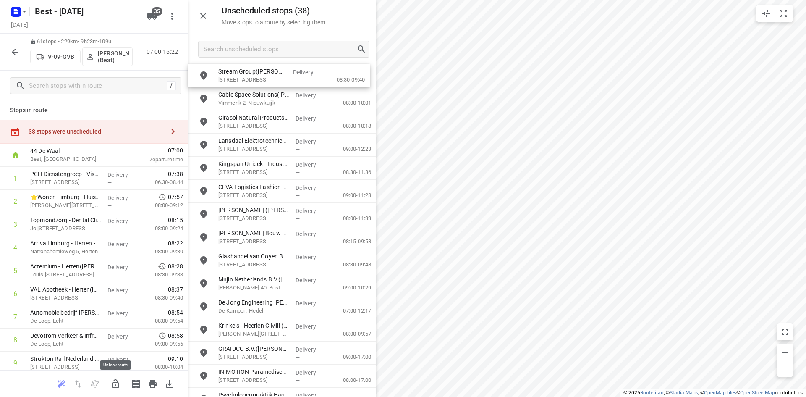
click at [122, 384] on button "button" at bounding box center [115, 383] width 17 height 17
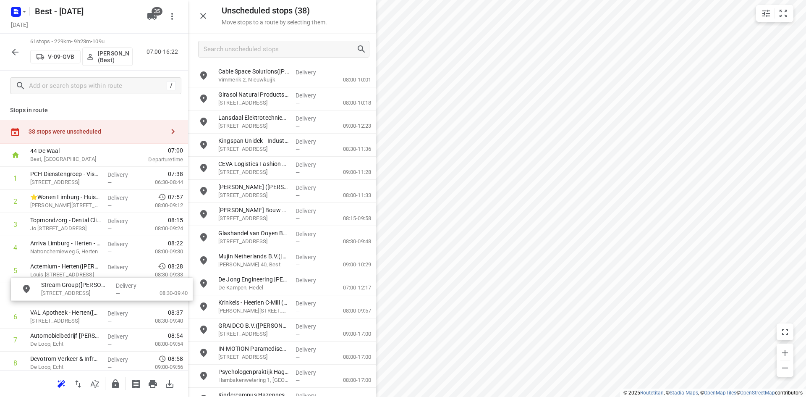
drag, startPoint x: 267, startPoint y: 78, endPoint x: 89, endPoint y: 296, distance: 282.2
click at [202, 14] on icon "button" at bounding box center [203, 16] width 10 height 10
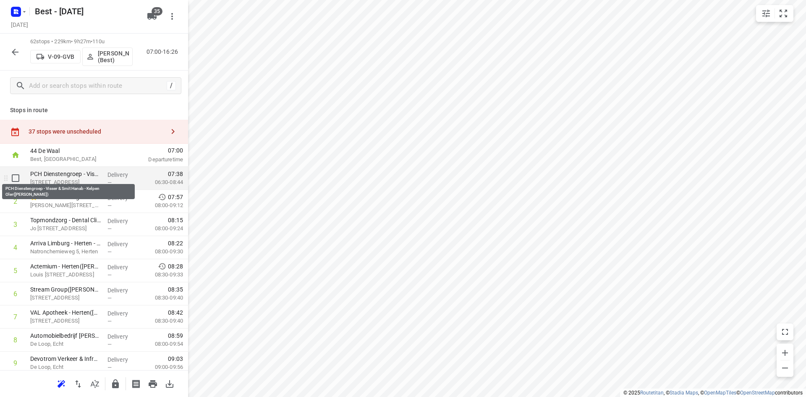
drag, startPoint x: 71, startPoint y: 176, endPoint x: 72, endPoint y: 183, distance: 6.8
click at [71, 175] on p "PCH Dienstengroep - Visser & Smit Hanab - Kelpen Oler(Dion Boezaart)" at bounding box center [65, 174] width 71 height 8
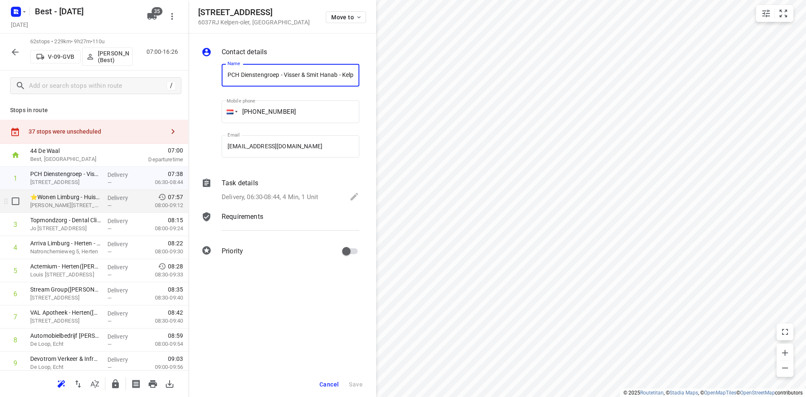
scroll to position [0, 63]
click at [251, 181] on p "Task details" at bounding box center [240, 183] width 37 height 10
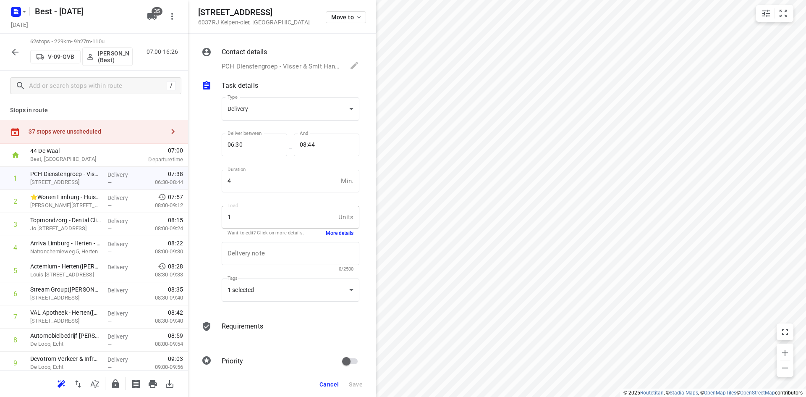
click at [260, 325] on p "Requirements" at bounding box center [243, 326] width 42 height 10
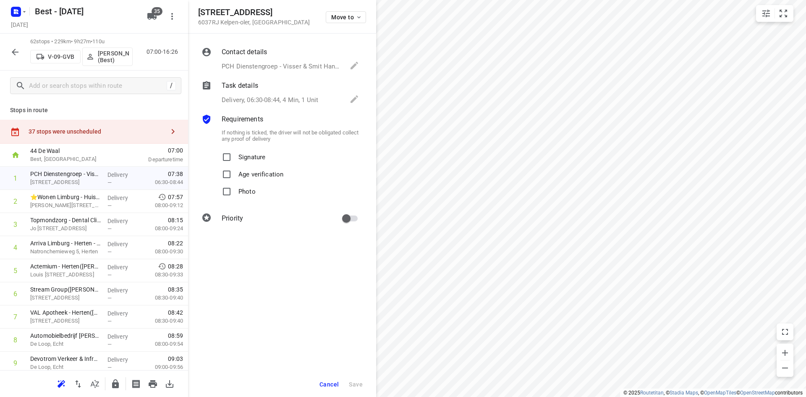
click at [253, 98] on p "Delivery, 06:30-08:44, 4 Min, 1 Unit" at bounding box center [270, 100] width 97 height 10
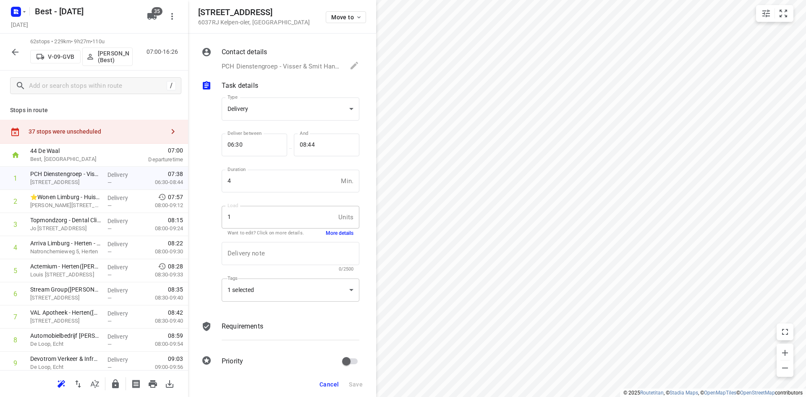
click at [253, 290] on div "1 selected" at bounding box center [291, 289] width 138 height 23
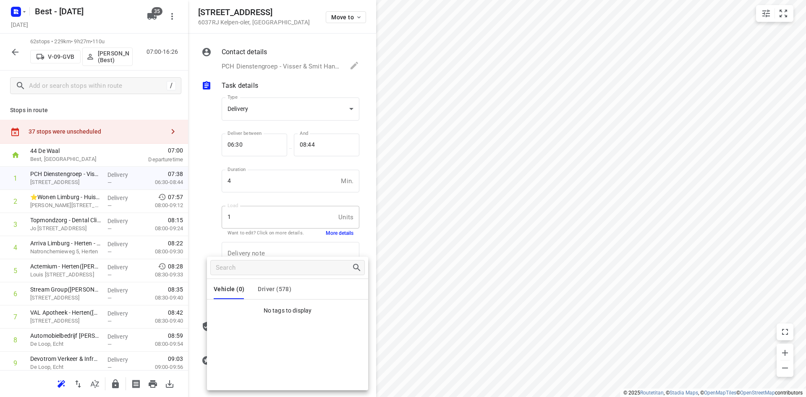
click at [268, 291] on span "Driver (578)" at bounding box center [275, 288] width 34 height 7
click at [214, 231] on div at bounding box center [403, 198] width 806 height 397
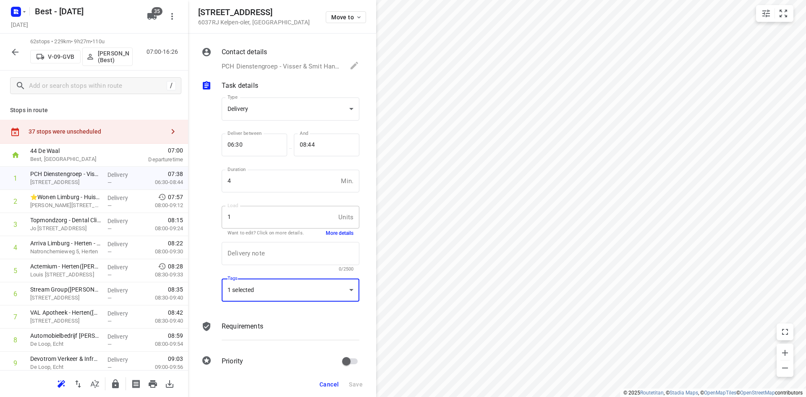
click at [336, 383] on span "Cancel" at bounding box center [328, 384] width 19 height 7
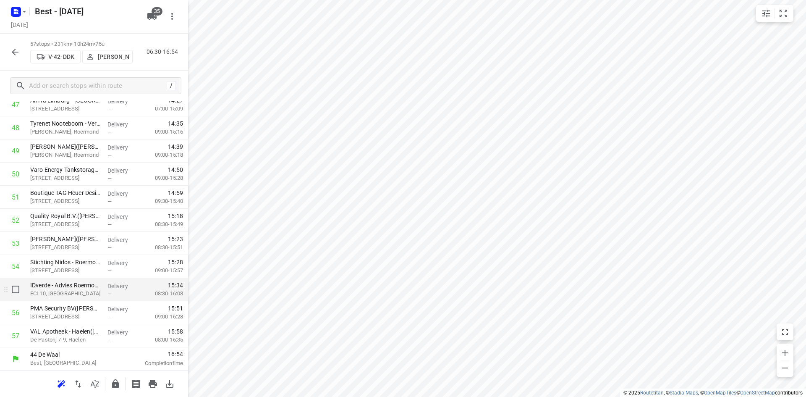
scroll to position [1136, 0]
click at [115, 375] on button "button" at bounding box center [115, 383] width 17 height 17
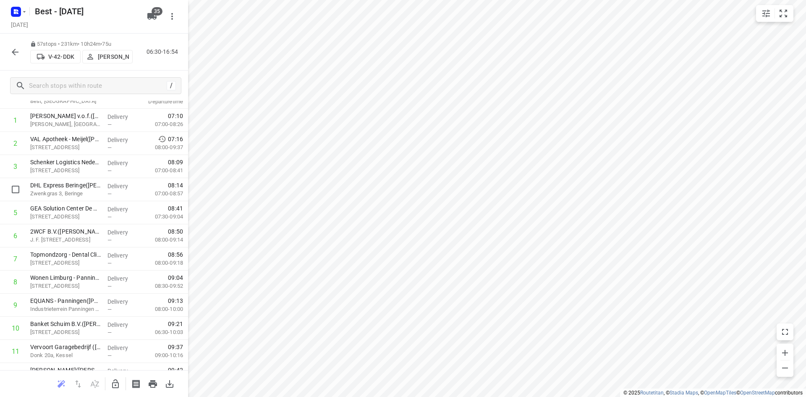
scroll to position [0, 0]
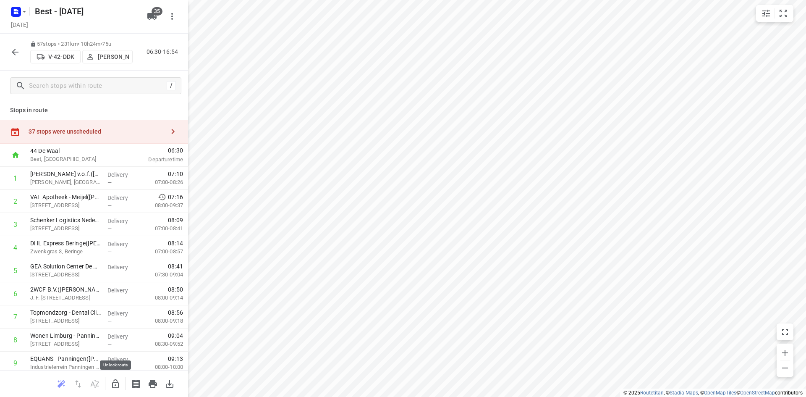
click at [118, 382] on icon "button" at bounding box center [115, 383] width 7 height 9
drag, startPoint x: 87, startPoint y: 196, endPoint x: 89, endPoint y: 261, distance: 64.7
drag, startPoint x: 77, startPoint y: 267, endPoint x: 78, endPoint y: 291, distance: 23.1
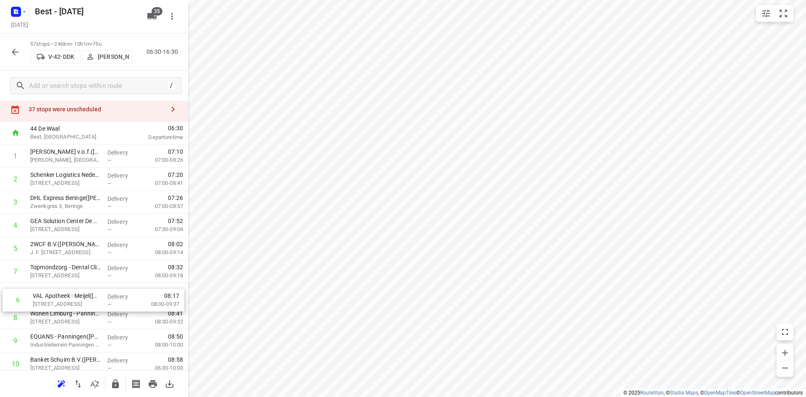
scroll to position [23, 0]
drag, startPoint x: 84, startPoint y: 290, endPoint x: 87, endPoint y: 285, distance: 5.3
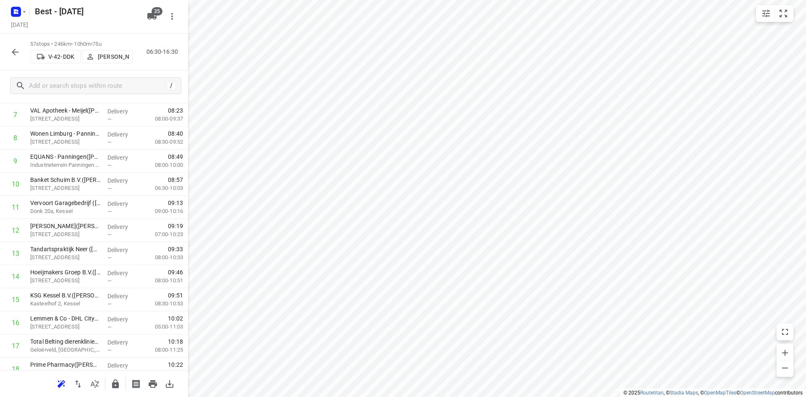
scroll to position [275, 0]
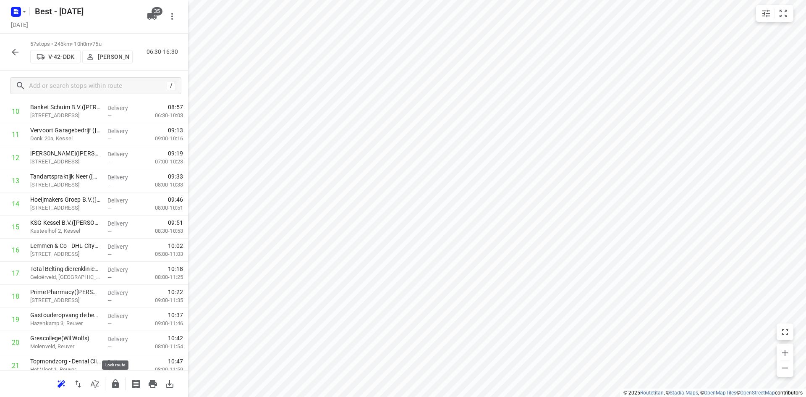
click at [119, 387] on icon "button" at bounding box center [115, 384] width 10 height 10
click at [13, 44] on button "button" at bounding box center [15, 52] width 17 height 17
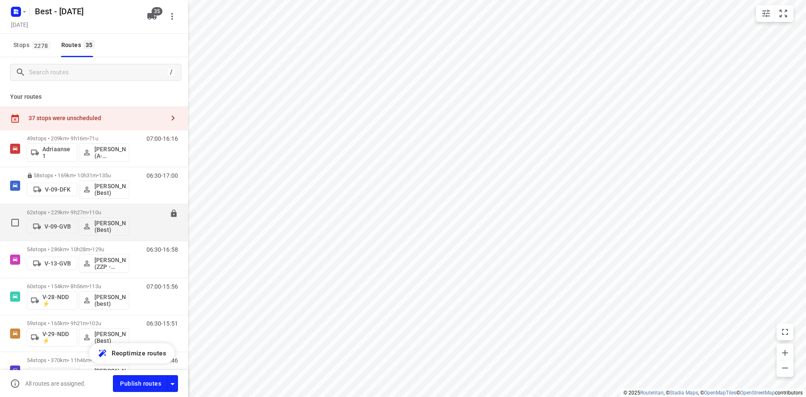
click at [120, 209] on p "62 stops • 229km • 9h27m • 110u" at bounding box center [78, 212] width 102 height 6
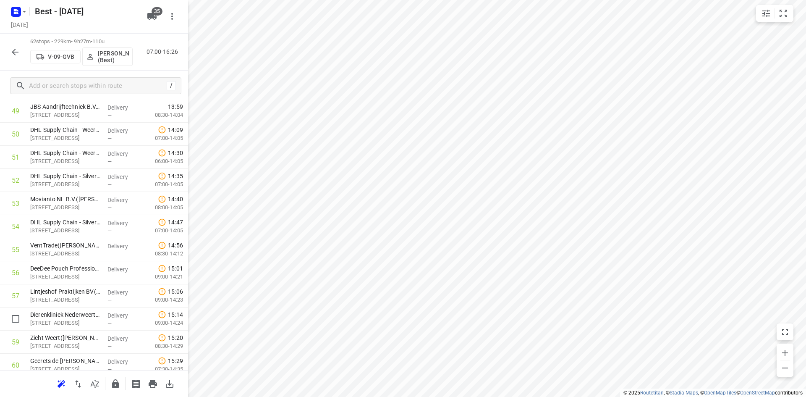
scroll to position [1252, 0]
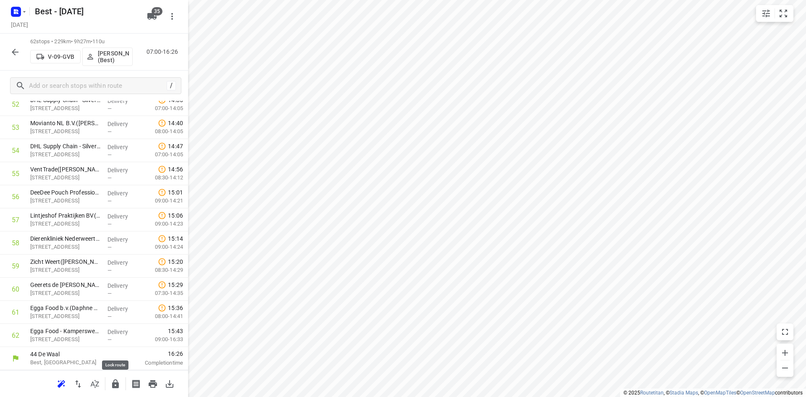
click at [115, 381] on icon "button" at bounding box center [115, 384] width 10 height 10
click at [11, 52] on icon "button" at bounding box center [15, 52] width 10 height 10
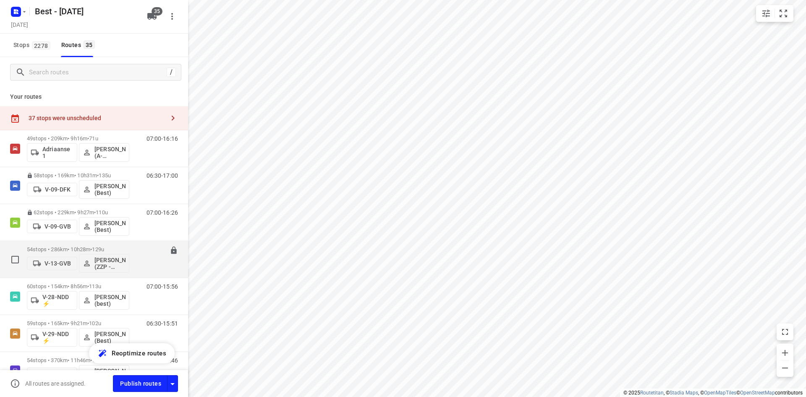
click at [104, 249] on span "129u" at bounding box center [98, 249] width 12 height 6
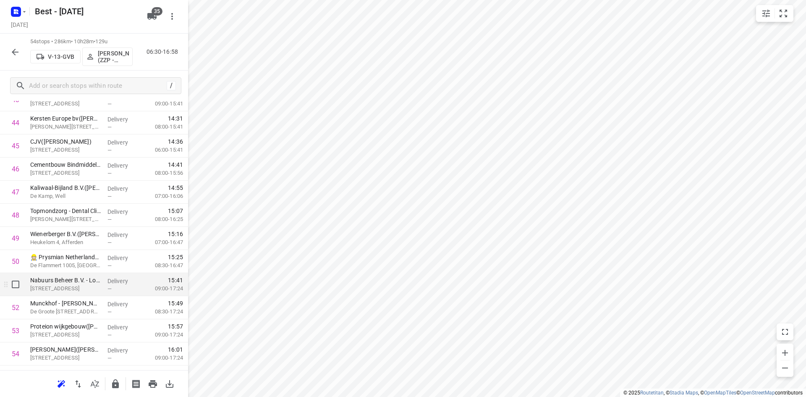
scroll to position [1050, 0]
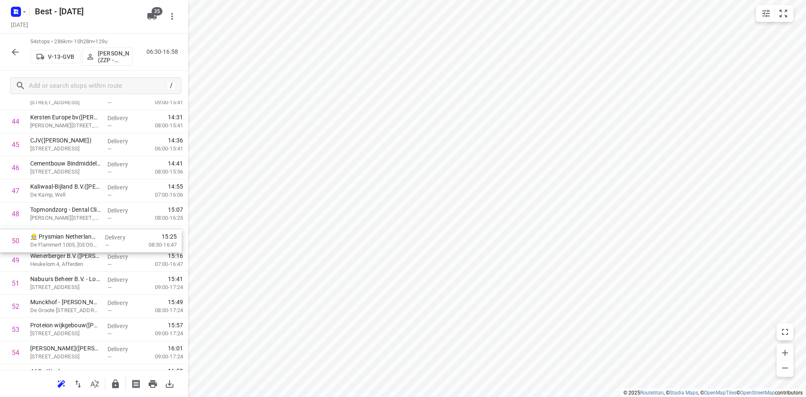
drag, startPoint x: 80, startPoint y: 262, endPoint x: 79, endPoint y: 235, distance: 26.9
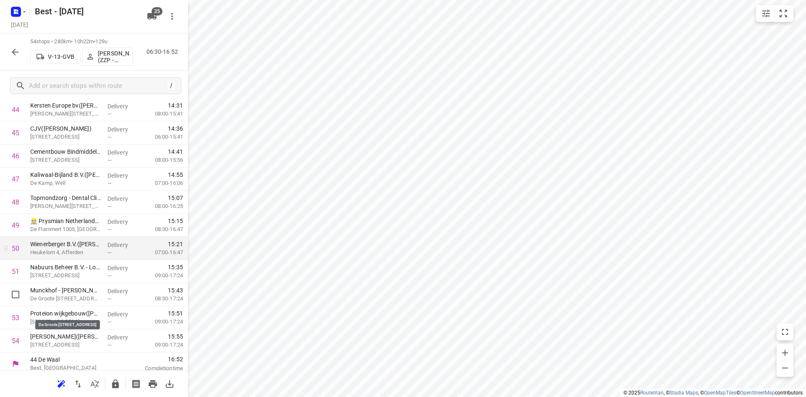
scroll to position [1067, 0]
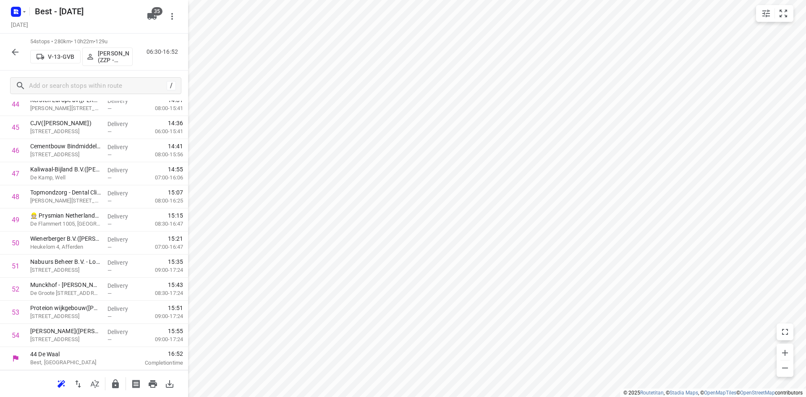
click at [110, 385] on button "button" at bounding box center [115, 383] width 17 height 17
click at [18, 51] on icon "button" at bounding box center [15, 52] width 10 height 10
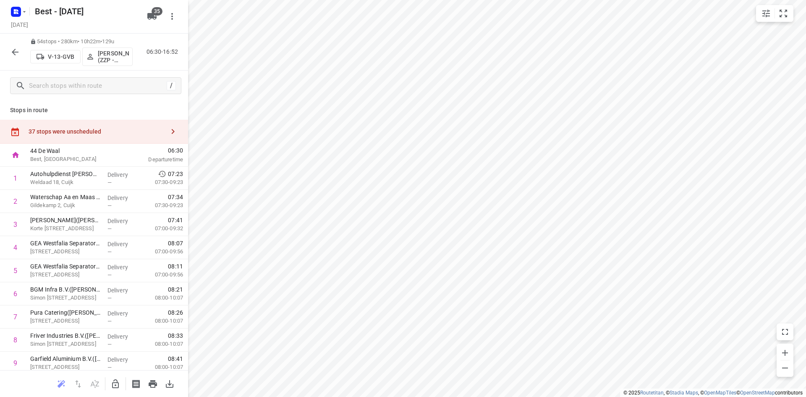
click at [14, 55] on icon "button" at bounding box center [15, 52] width 10 height 10
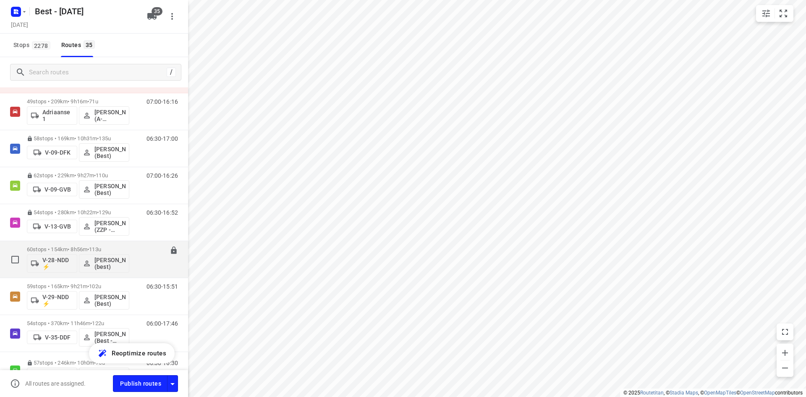
scroll to position [126, 0]
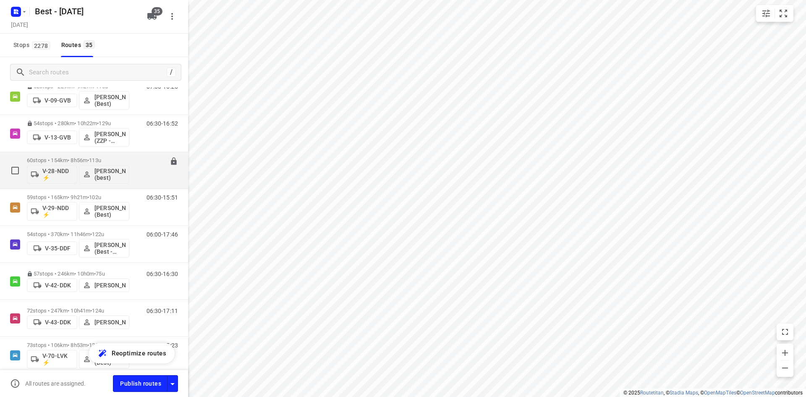
click at [101, 157] on span "113u" at bounding box center [95, 160] width 12 height 6
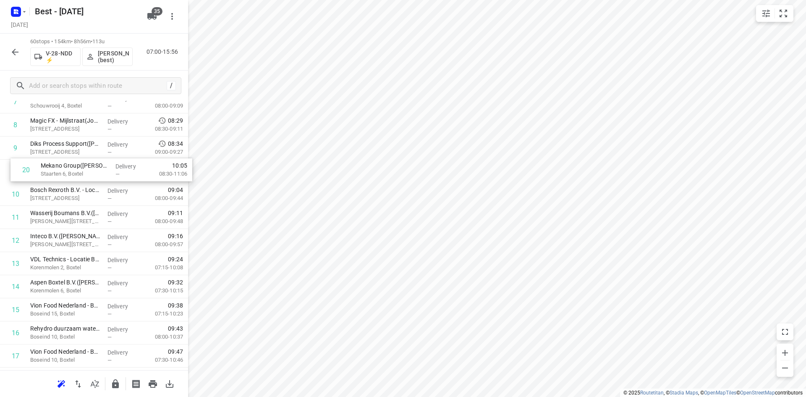
scroll to position [215, 0]
drag, startPoint x: 95, startPoint y: 324, endPoint x: 99, endPoint y: 208, distance: 115.9
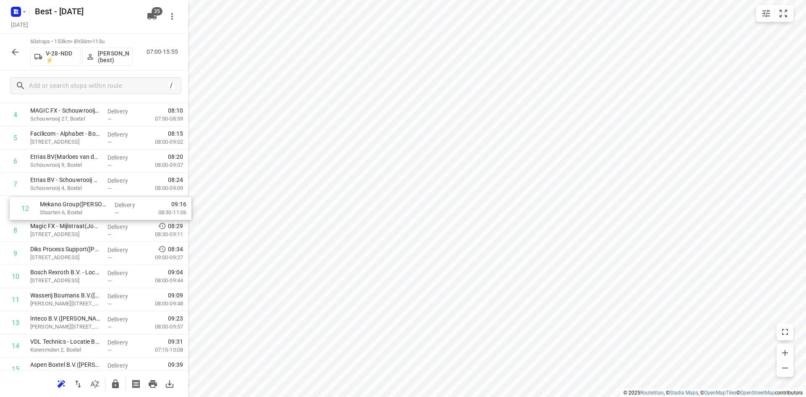
scroll to position [133, 0]
drag, startPoint x: 65, startPoint y: 145, endPoint x: 76, endPoint y: 262, distance: 117.2
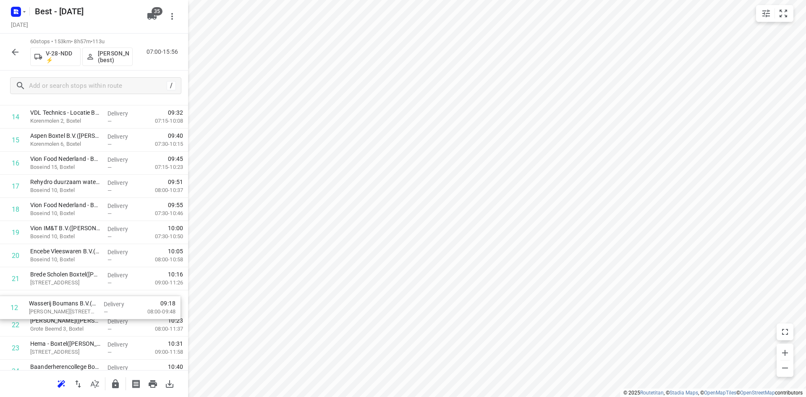
scroll to position [340, 0]
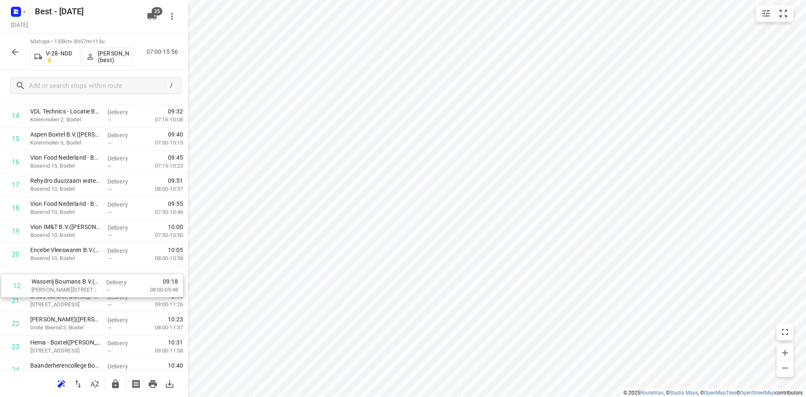
drag, startPoint x: 93, startPoint y: 298, endPoint x: 95, endPoint y: 280, distance: 17.7
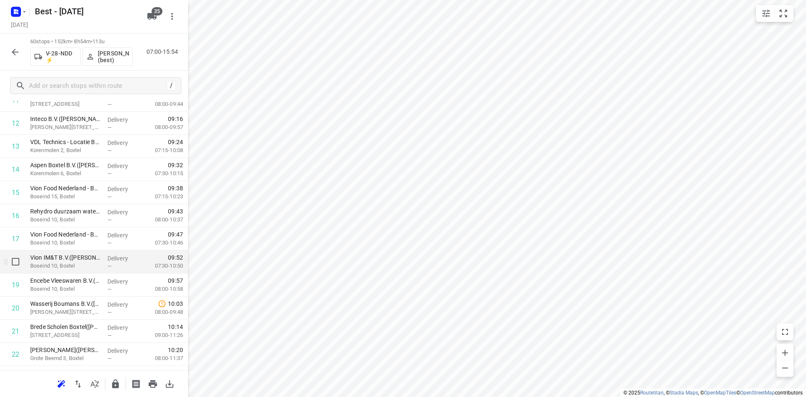
scroll to position [298, 0]
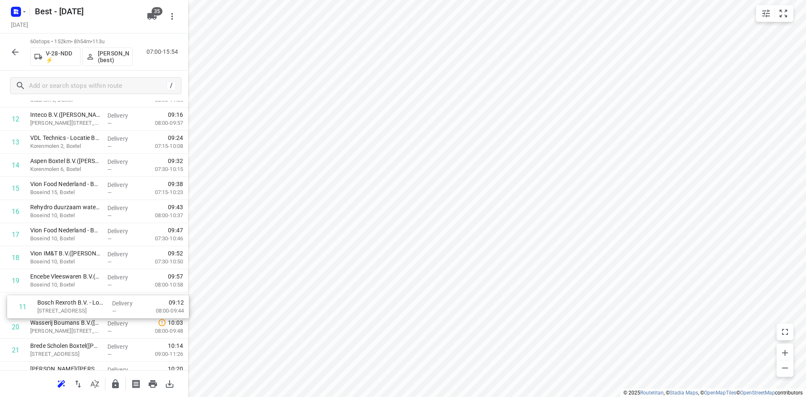
drag, startPoint x: 66, startPoint y: 113, endPoint x: 72, endPoint y: 306, distance: 193.2
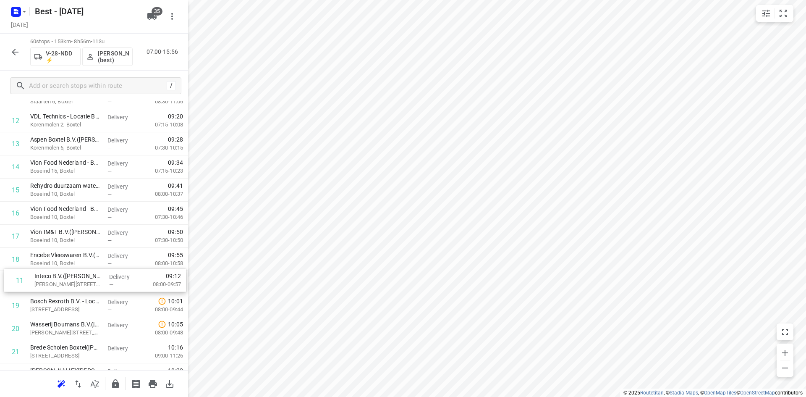
drag, startPoint x: 65, startPoint y: 123, endPoint x: 69, endPoint y: 288, distance: 165.5
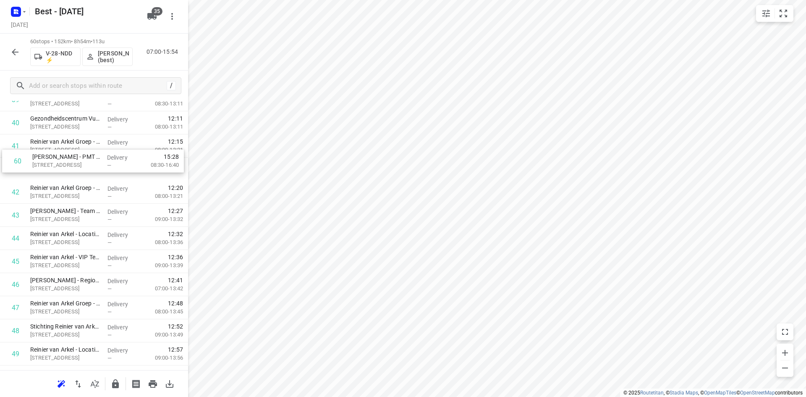
scroll to position [953, 0]
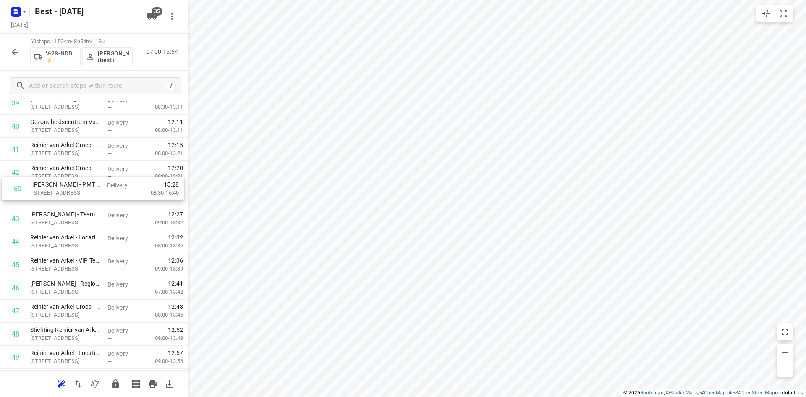
drag, startPoint x: 80, startPoint y: 338, endPoint x: 82, endPoint y: 189, distance: 149.9
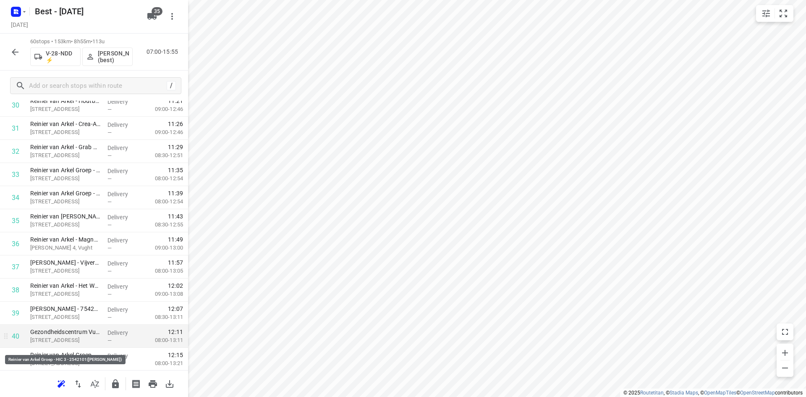
scroll to position [785, 0]
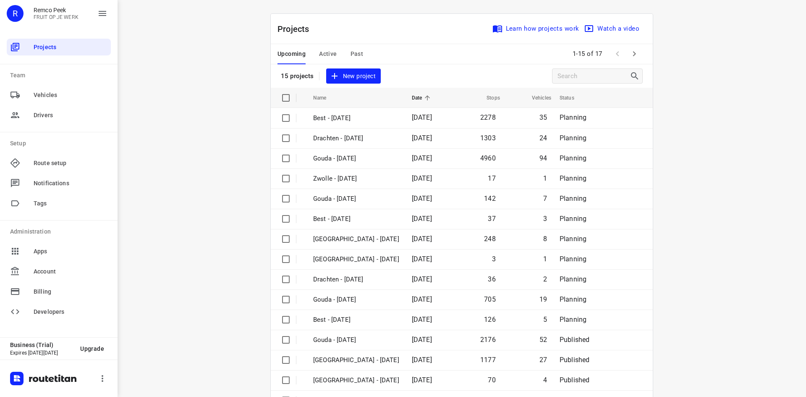
click at [325, 59] on span "Active" at bounding box center [328, 54] width 18 height 10
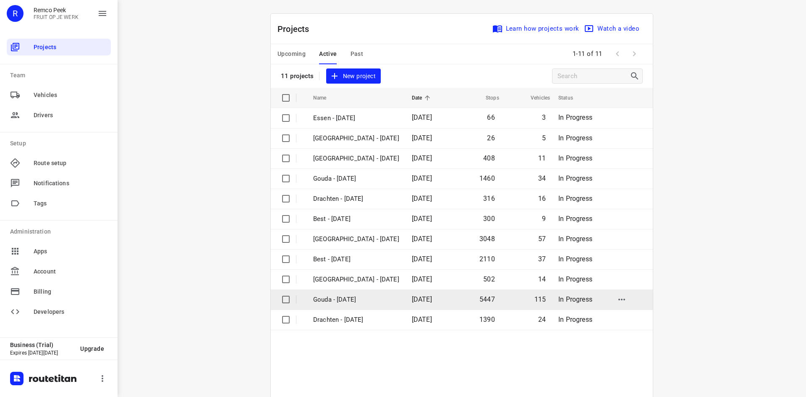
click at [344, 301] on p "Gouda - [DATE]" at bounding box center [356, 300] width 86 height 10
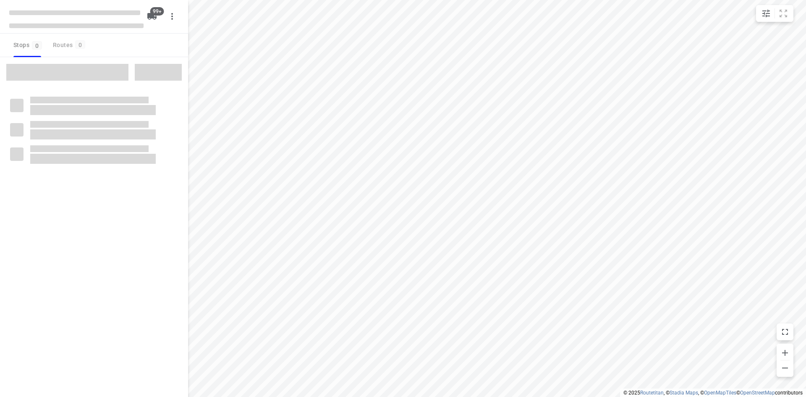
checkbox input "true"
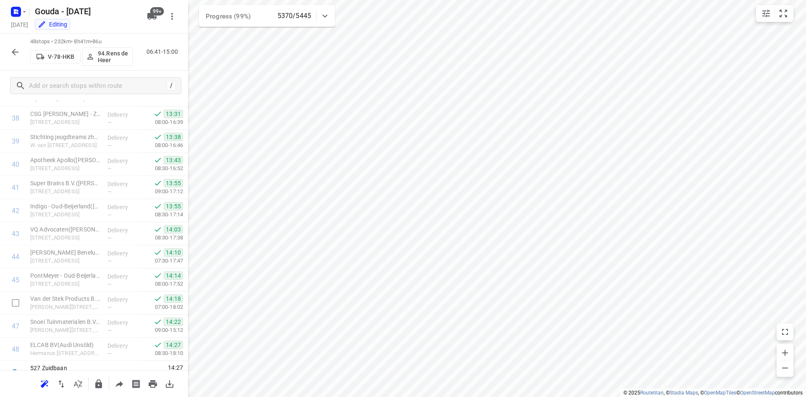
scroll to position [924, 0]
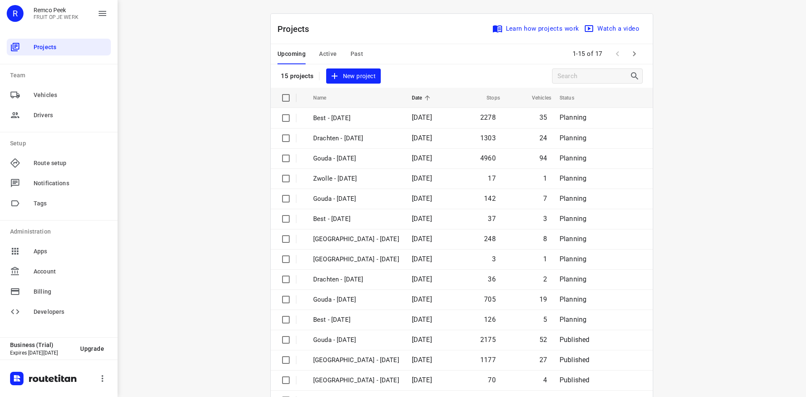
click at [323, 50] on span "Active" at bounding box center [328, 54] width 18 height 10
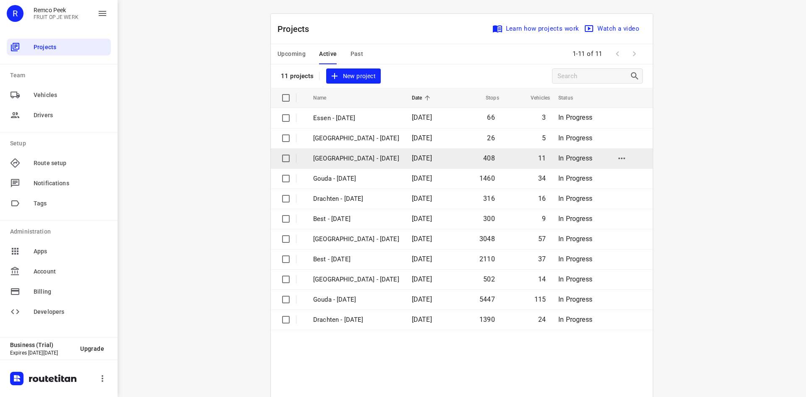
click at [364, 157] on p "[GEOGRAPHIC_DATA] - [DATE]" at bounding box center [356, 159] width 86 height 10
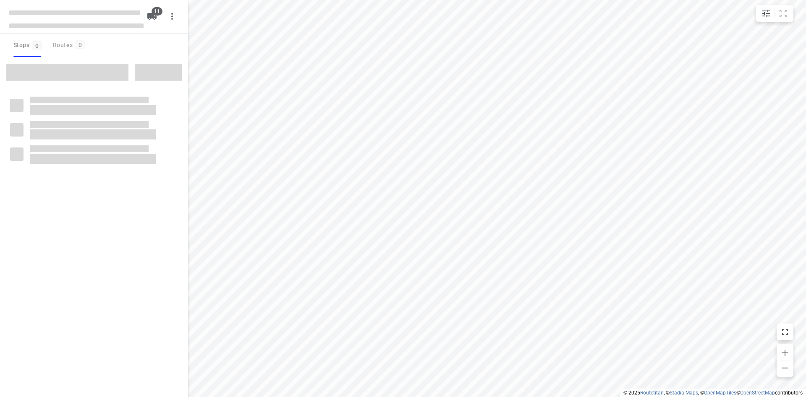
checkbox input "true"
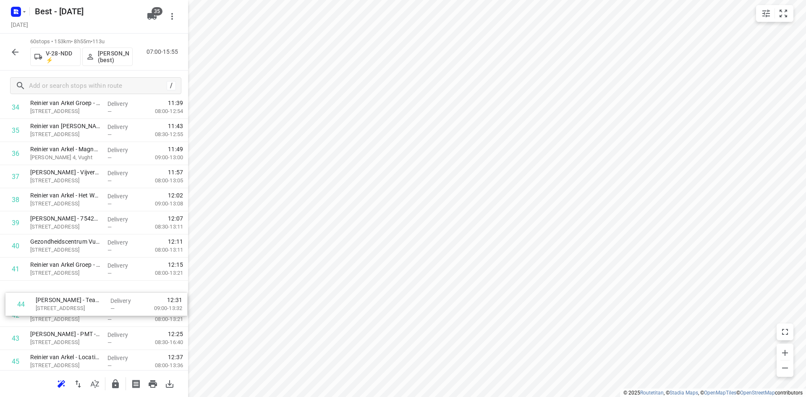
scroll to position [835, 0]
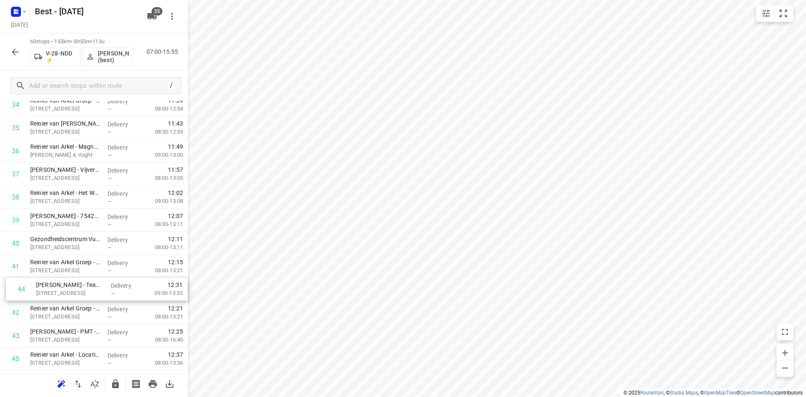
drag, startPoint x: 67, startPoint y: 344, endPoint x: 73, endPoint y: 285, distance: 59.5
click at [73, 285] on div "1 WSD-Groep - Boxtel(Emiel van Engelen) Schouwrooij 20, Boxtel Delivery — 07:19…" at bounding box center [94, 23] width 188 height 1385
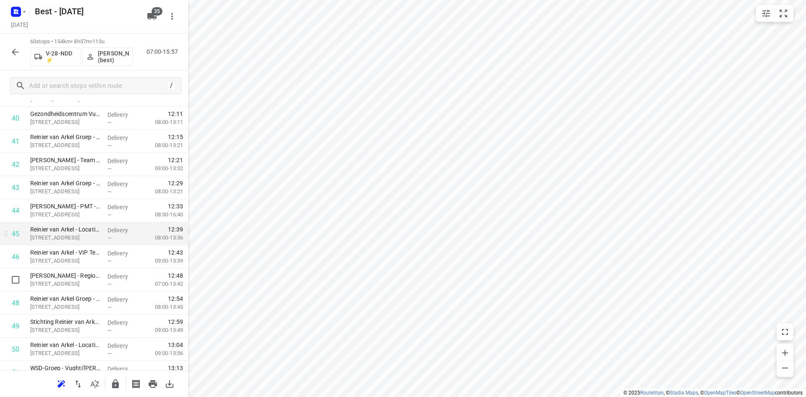
scroll to position [961, 0]
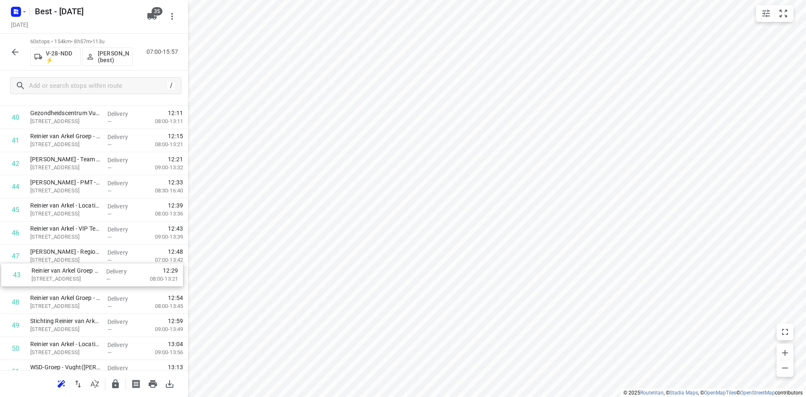
drag, startPoint x: 76, startPoint y: 194, endPoint x: 79, endPoint y: 285, distance: 91.6
drag, startPoint x: 72, startPoint y: 186, endPoint x: 70, endPoint y: 277, distance: 90.7
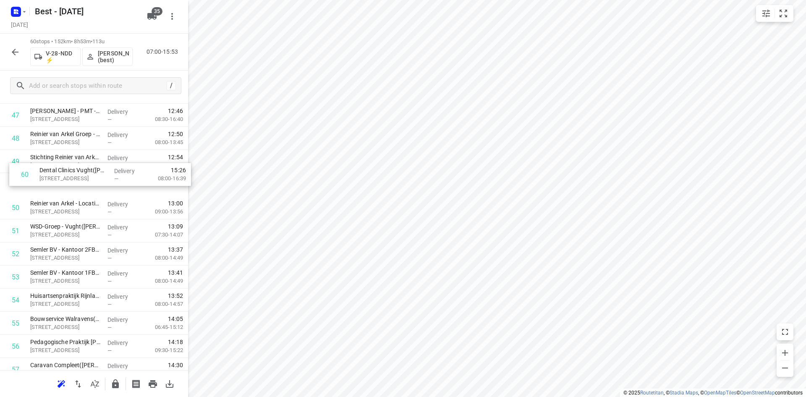
scroll to position [1124, 0]
drag, startPoint x: 85, startPoint y: 335, endPoint x: 89, endPoint y: 181, distance: 153.3
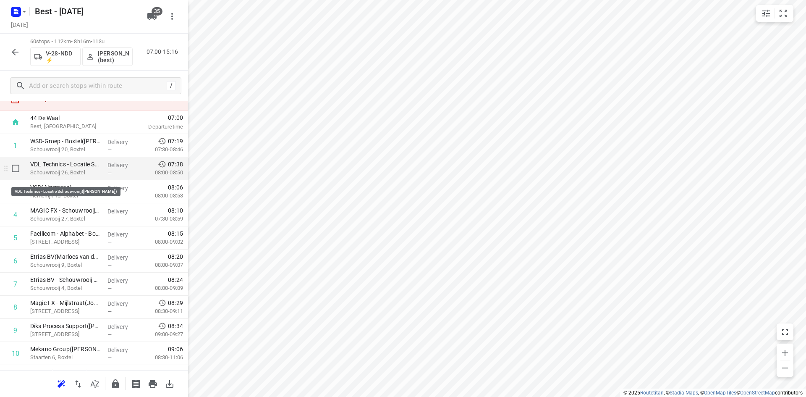
scroll to position [0, 0]
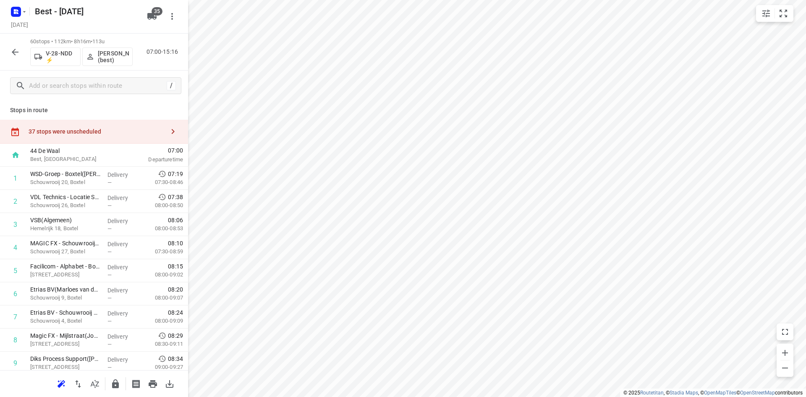
click at [87, 131] on div "37 stops were unscheduled" at bounding box center [97, 131] width 136 height 7
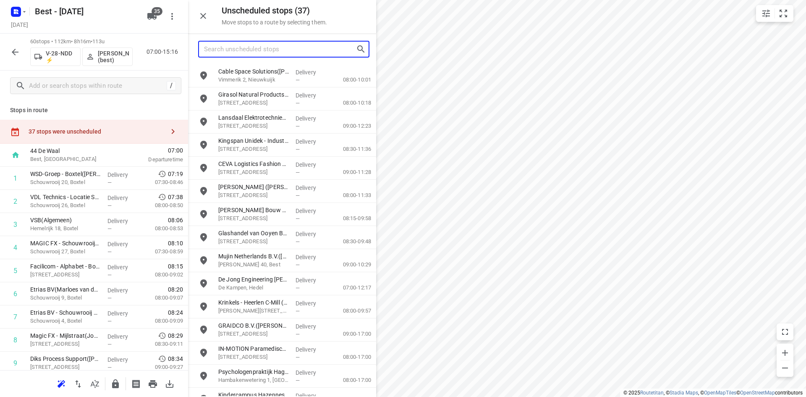
click at [247, 47] on input "Search unscheduled stops" at bounding box center [280, 49] width 152 height 13
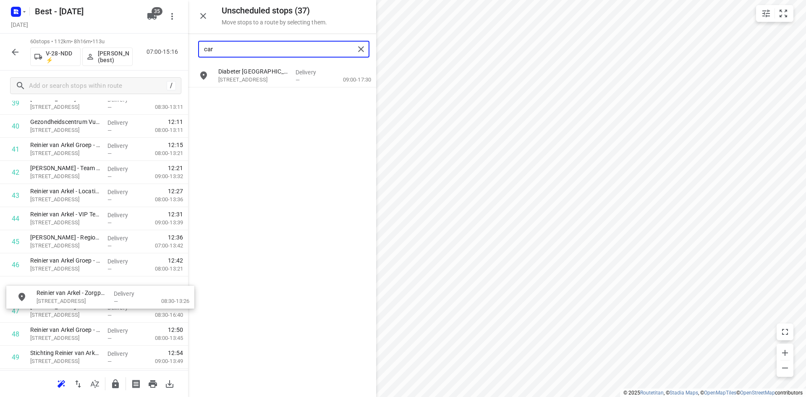
scroll to position [953, 0]
drag, startPoint x: 263, startPoint y: 77, endPoint x: 78, endPoint y: 288, distance: 280.3
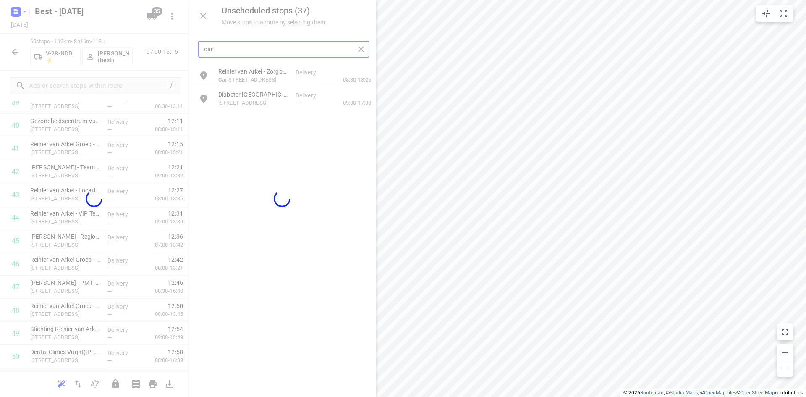
type input "car"
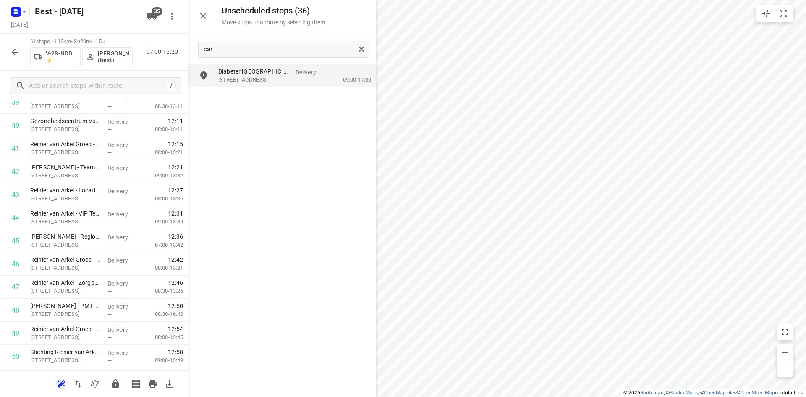
click at [201, 19] on icon "button" at bounding box center [203, 16] width 10 height 10
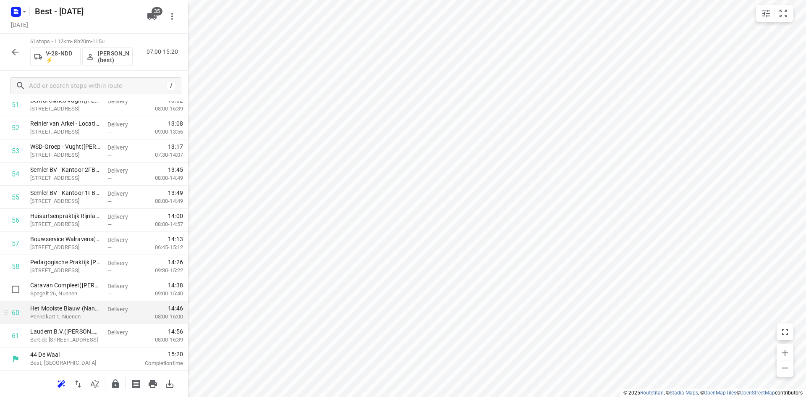
scroll to position [1228, 0]
drag, startPoint x: 89, startPoint y: 339, endPoint x: 90, endPoint y: 286, distance: 52.5
click at [113, 379] on icon "button" at bounding box center [115, 384] width 10 height 10
click at [17, 58] on button "button" at bounding box center [15, 52] width 17 height 17
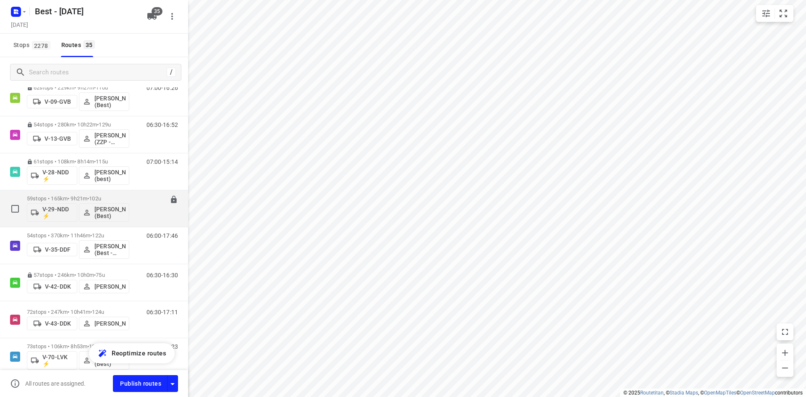
scroll to position [126, 0]
click at [123, 193] on div "59 stops • 165km • 9h21m • 102u V-29-NDD ⚡ Nikki van Hasselt - van Doren (Best)" at bounding box center [78, 207] width 102 height 35
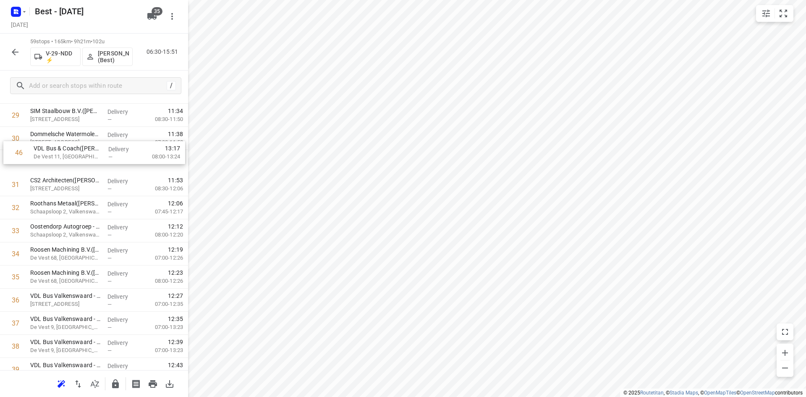
scroll to position [706, 0]
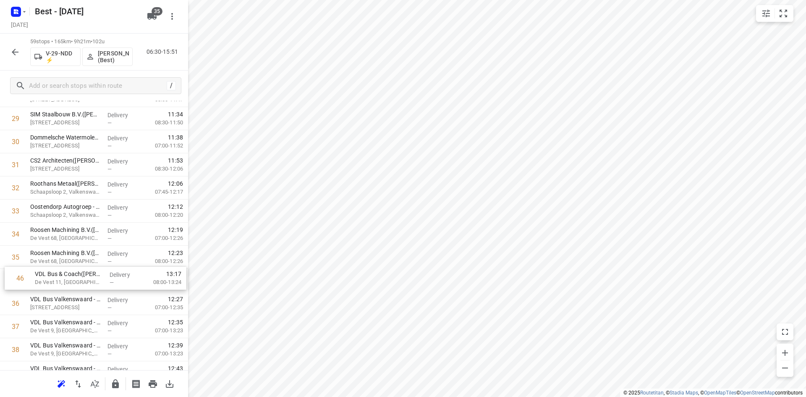
drag, startPoint x: 84, startPoint y: 338, endPoint x: 89, endPoint y: 278, distance: 60.2
click at [89, 278] on div "1 VDL VDS Technische Industrie bv(Jelle Vrijdag ) Industrieweg 29, Hapert Deliv…" at bounding box center [94, 142] width 188 height 1362
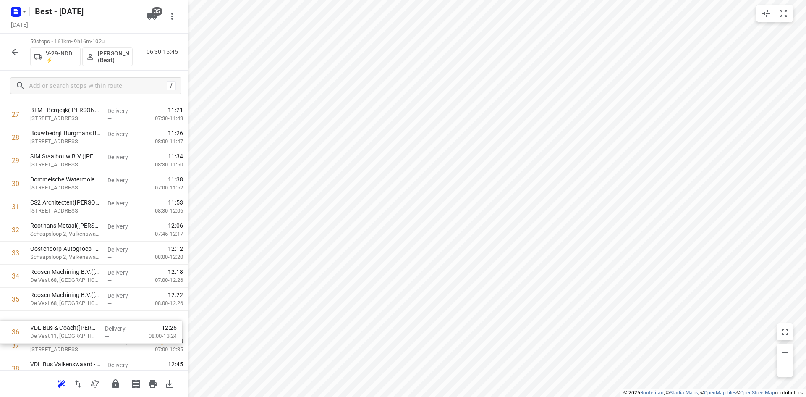
scroll to position [668, 0]
drag, startPoint x: 79, startPoint y: 328, endPoint x: 79, endPoint y: 342, distance: 14.3
click at [79, 342] on div "1 VDL VDS Technische Industrie bv(Jelle Vrijdag ) Industrieweg 29, Hapert Deliv…" at bounding box center [94, 180] width 188 height 1362
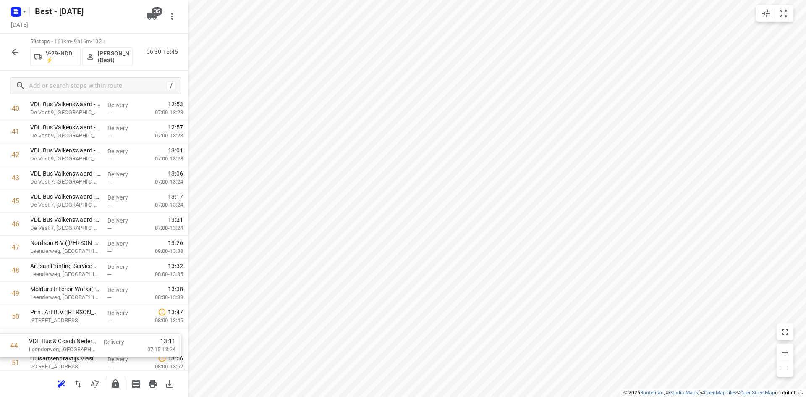
scroll to position [1021, 0]
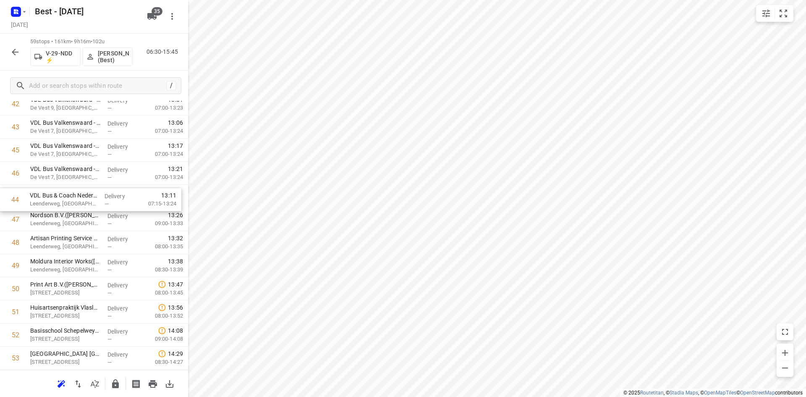
drag, startPoint x: 95, startPoint y: 280, endPoint x: 94, endPoint y: 198, distance: 81.4
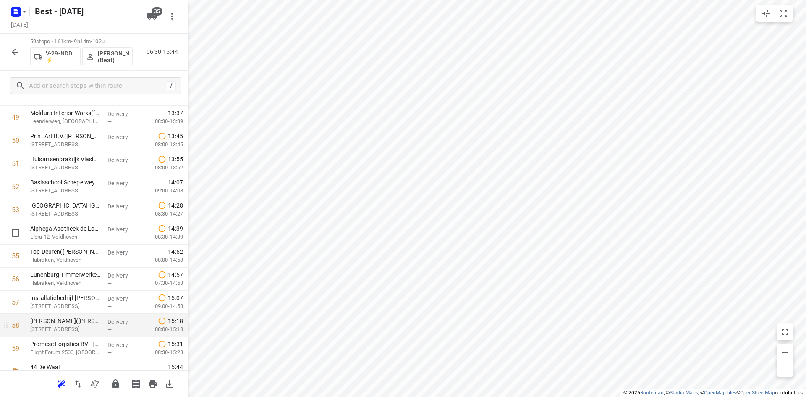
scroll to position [1182, 0]
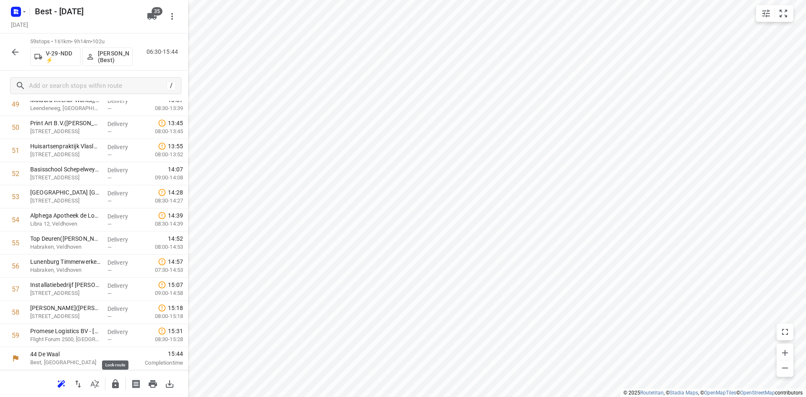
click at [120, 387] on icon "button" at bounding box center [115, 384] width 10 height 10
click at [19, 45] on button "button" at bounding box center [15, 52] width 17 height 17
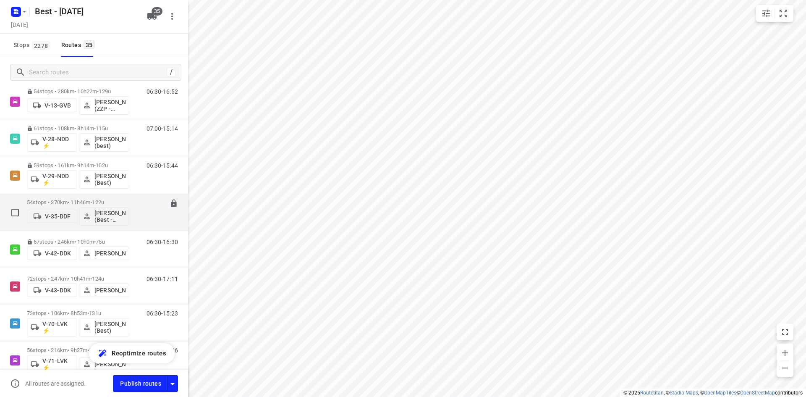
scroll to position [168, 0]
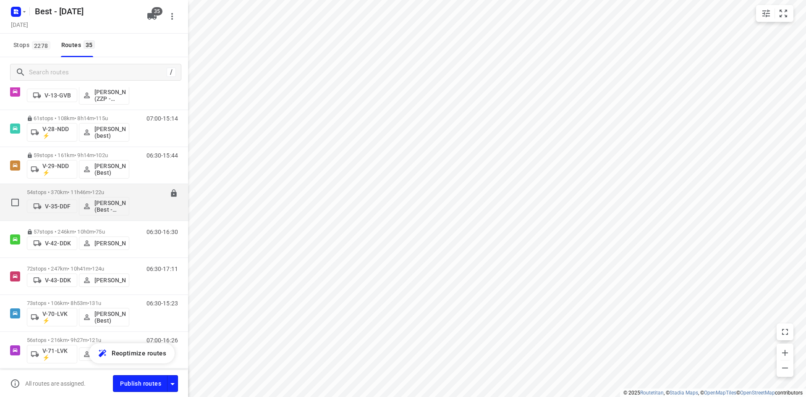
click at [126, 190] on p "54 stops • 370km • 11h46m • 122u" at bounding box center [78, 192] width 102 height 6
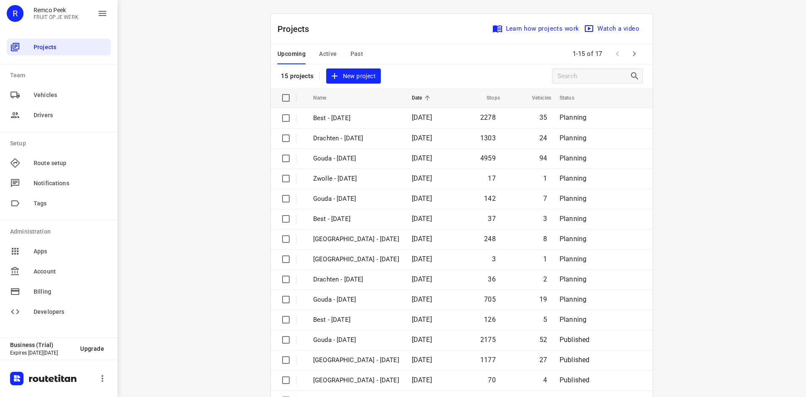
drag, startPoint x: 327, startPoint y: 56, endPoint x: 375, endPoint y: 148, distance: 103.5
click at [327, 56] on span "Active" at bounding box center [328, 54] width 18 height 10
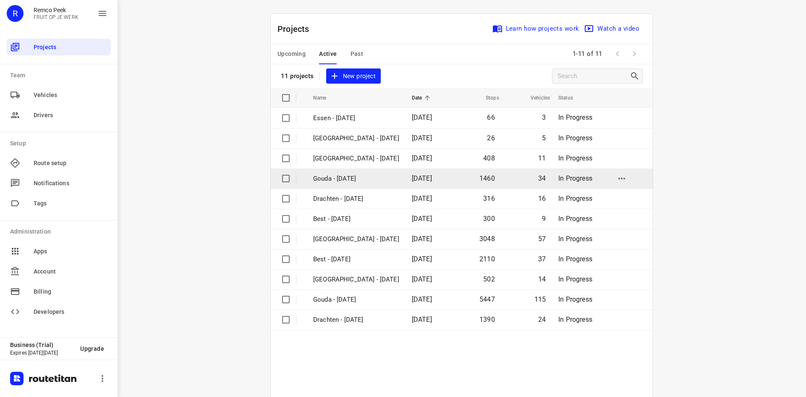
click at [351, 183] on p "Gouda - Tuesday" at bounding box center [356, 179] width 86 height 10
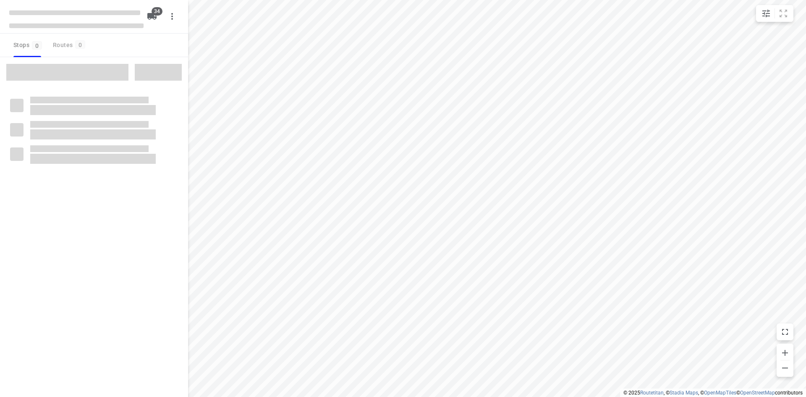
checkbox input "true"
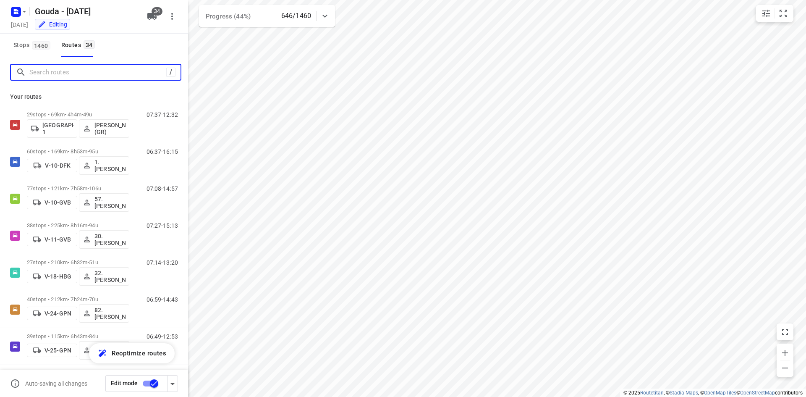
click at [75, 69] on input "Search routes" at bounding box center [97, 72] width 137 height 13
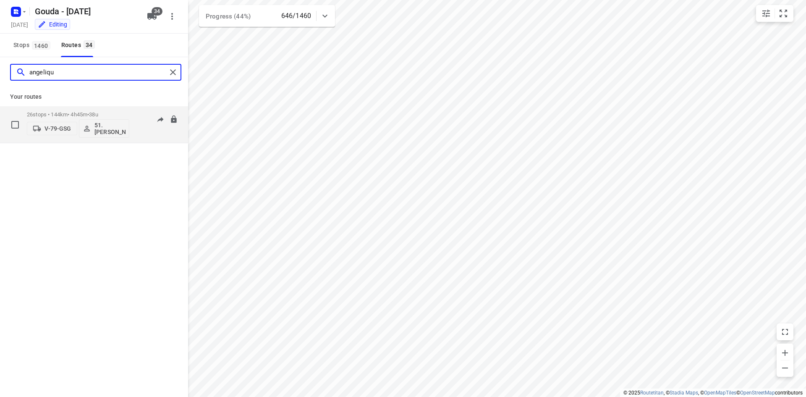
type input "angeliqu"
click at [131, 114] on div "26 stops • 144km • 4h45m • 38u V-79-GSG 51.Angelique Langerak 06:44-12:40" at bounding box center [107, 124] width 161 height 35
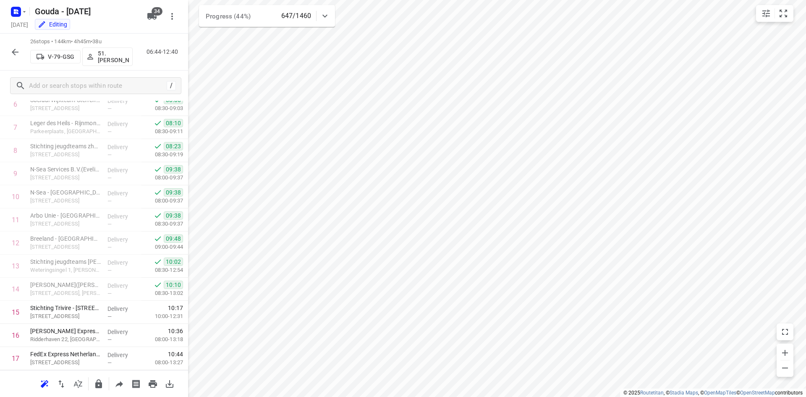
scroll to position [396, 0]
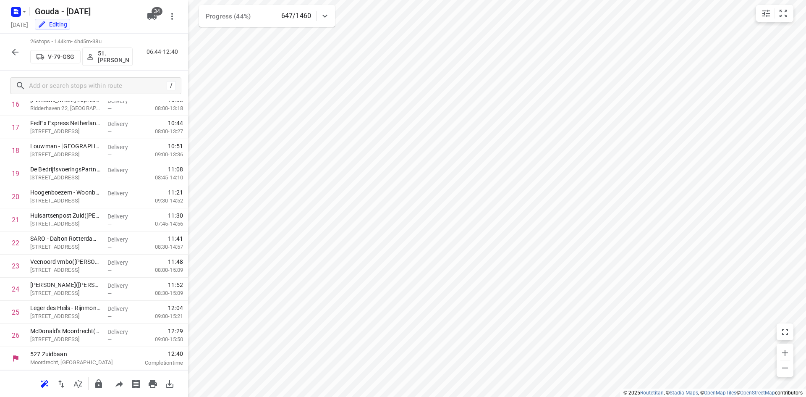
click at [26, 61] on div "26 stops • 144km • 4h45m • 38u V-79-GSG 51.Angelique Langerak 06:44-12:40" at bounding box center [94, 52] width 188 height 37
click at [17, 52] on icon "button" at bounding box center [15, 52] width 10 height 10
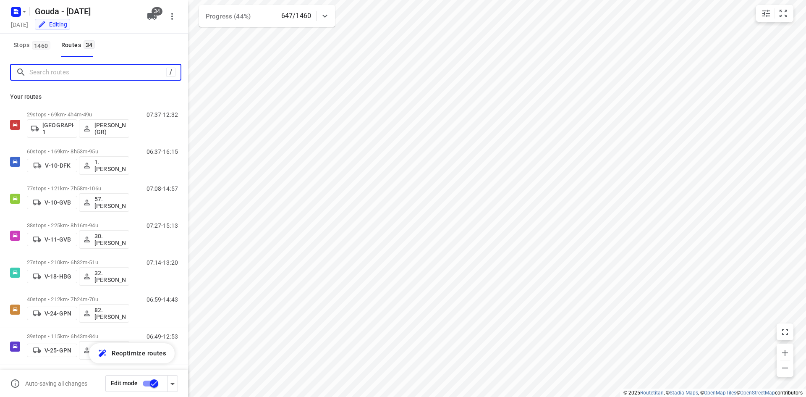
click at [79, 69] on input "Search routes" at bounding box center [97, 72] width 137 height 13
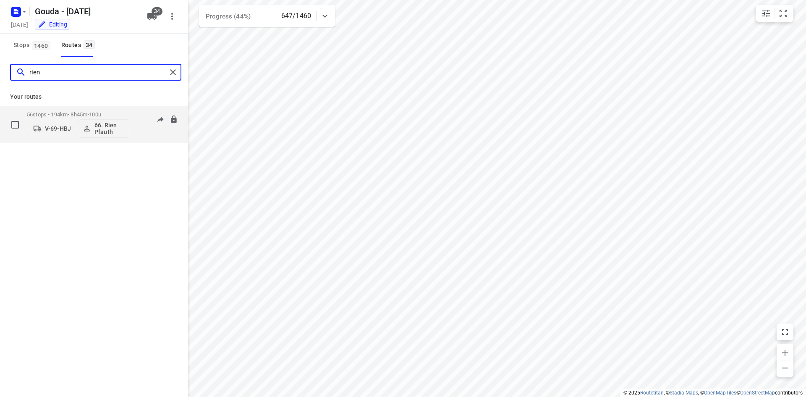
type input "rien"
click at [88, 107] on div "56 stops • 194km • 8h45m • 100u V-69-HBJ 66. Rien Pfauth 06:51-16:03" at bounding box center [94, 124] width 188 height 37
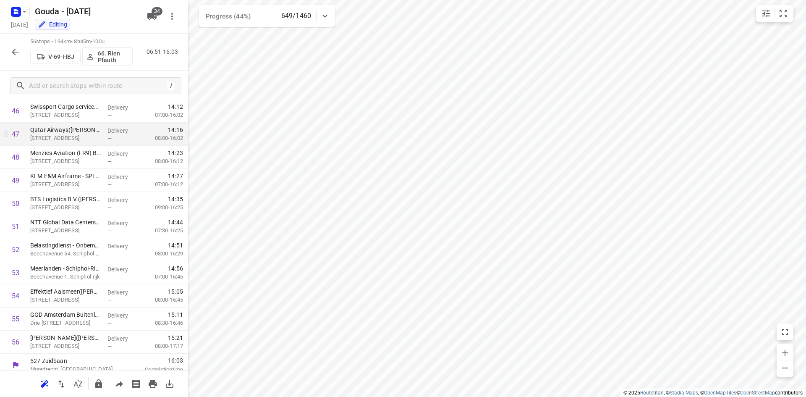
scroll to position [1089, 0]
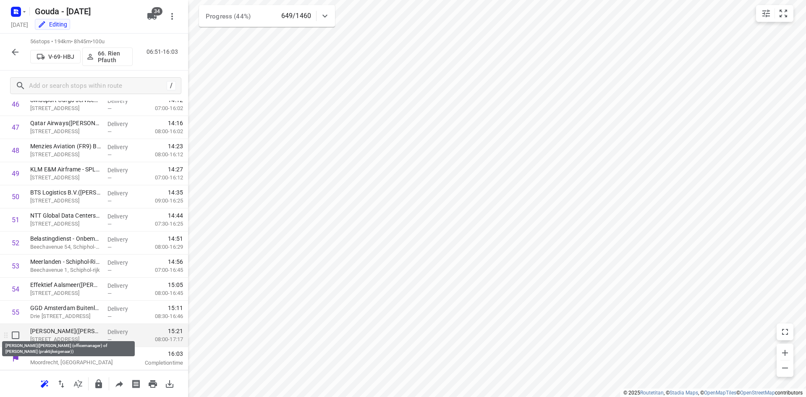
click at [79, 332] on p "[PERSON_NAME]([PERSON_NAME] (officemanager) of [PERSON_NAME] (praktijkeigenaar))" at bounding box center [65, 331] width 71 height 8
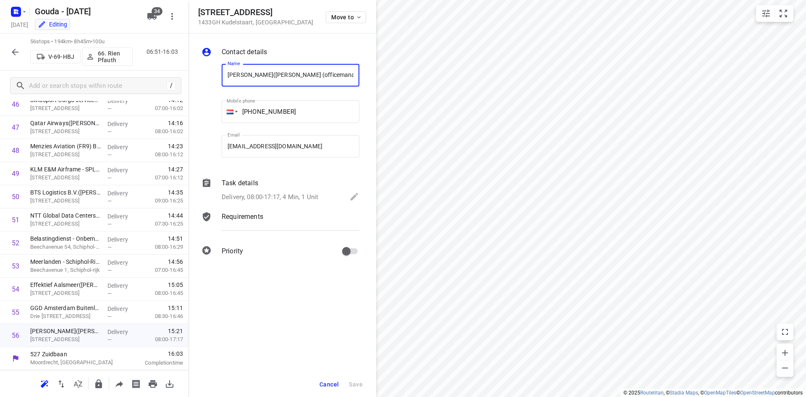
scroll to position [0, 123]
click at [277, 186] on div "Task details" at bounding box center [291, 183] width 138 height 10
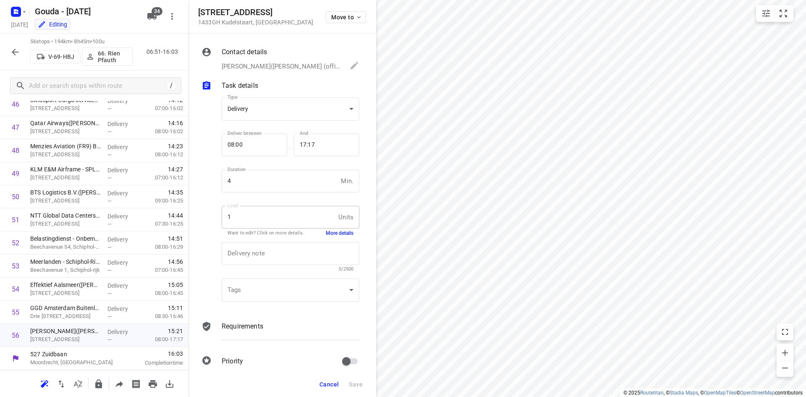
scroll to position [0, 0]
click at [335, 234] on button "More details" at bounding box center [340, 233] width 28 height 7
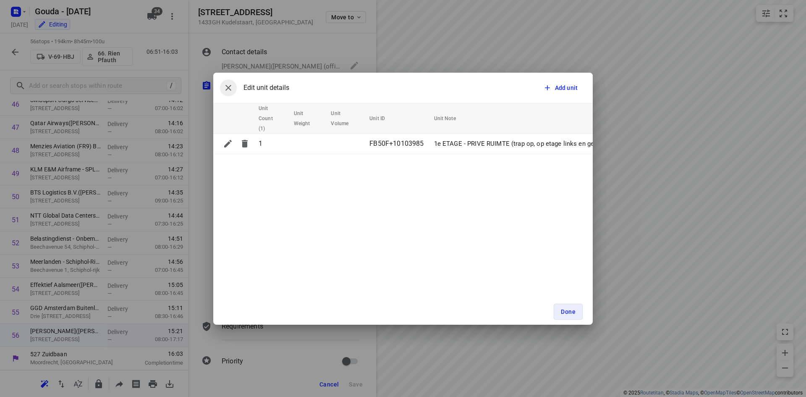
click at [223, 92] on button "button" at bounding box center [228, 87] width 17 height 17
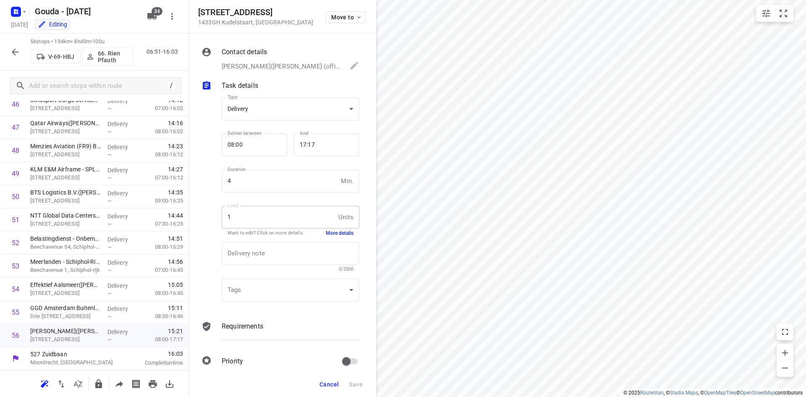
click at [330, 377] on button "Cancel" at bounding box center [329, 384] width 26 height 15
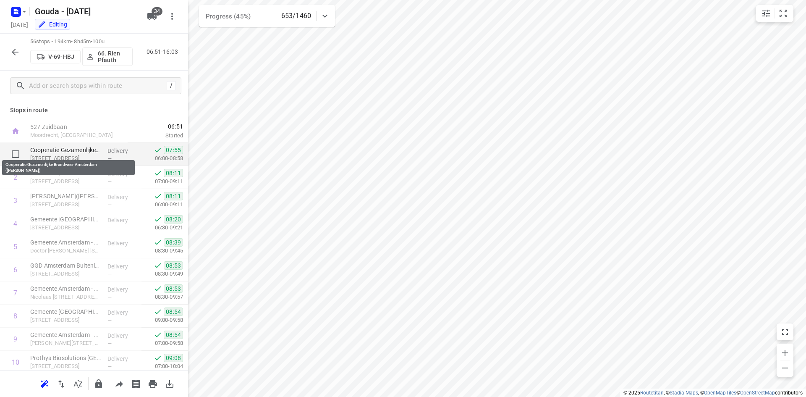
click at [90, 149] on p "Cooperatie Gezamenlijke Brandweer Amsterdam ([PERSON_NAME])" at bounding box center [65, 150] width 71 height 8
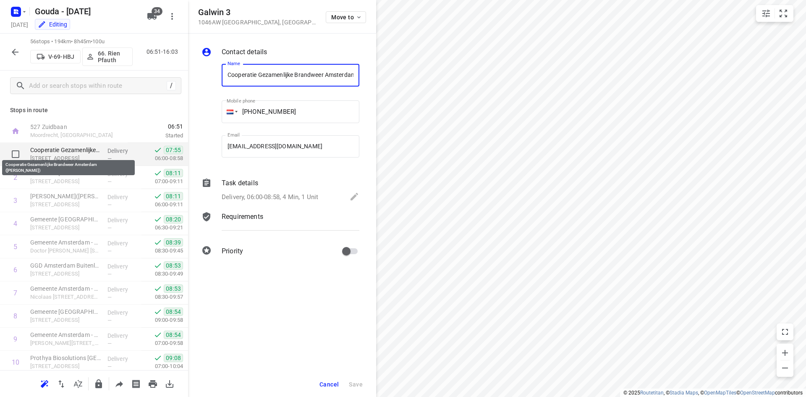
scroll to position [0, 60]
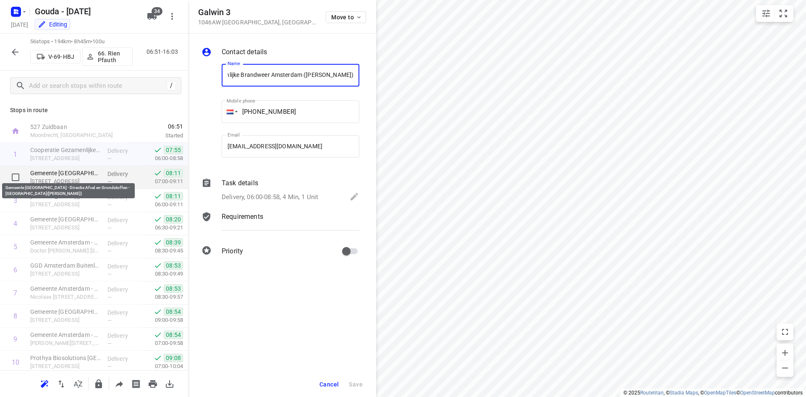
click at [93, 172] on p "Gemeente Amsterdam - Directie Afval en Grondstoffen - Nieuw-Zeelandweg(Gerda Kl…" at bounding box center [65, 173] width 71 height 8
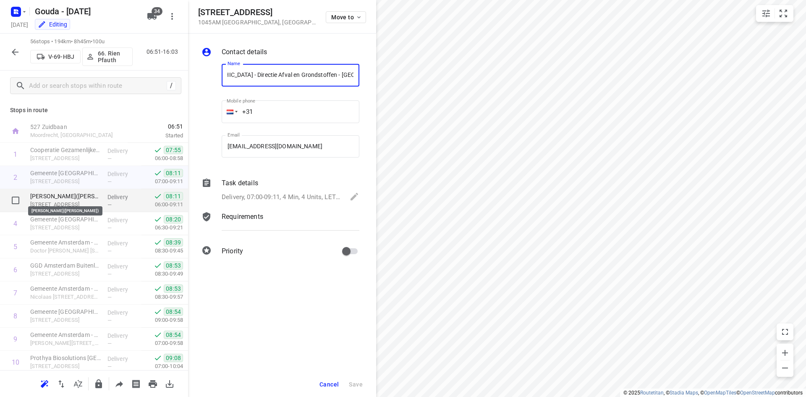
scroll to position [0, 0]
click at [97, 196] on p "Renewi Westpoort(Priscilla Meijer)" at bounding box center [65, 196] width 71 height 8
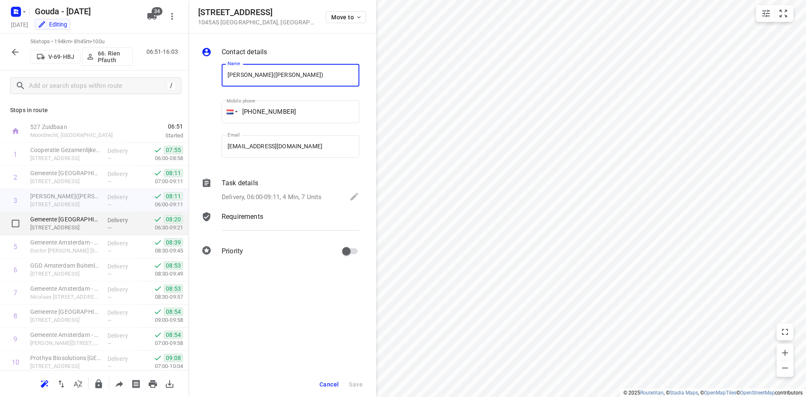
click at [105, 215] on div "Delivery —" at bounding box center [123, 223] width 38 height 23
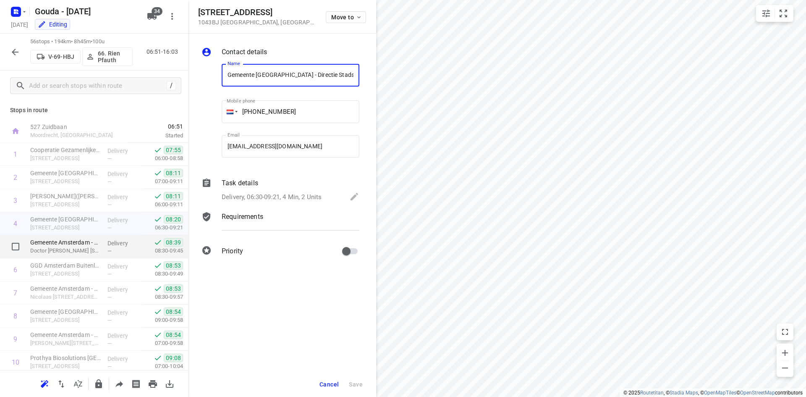
click at [107, 240] on p "Delivery" at bounding box center [122, 243] width 31 height 8
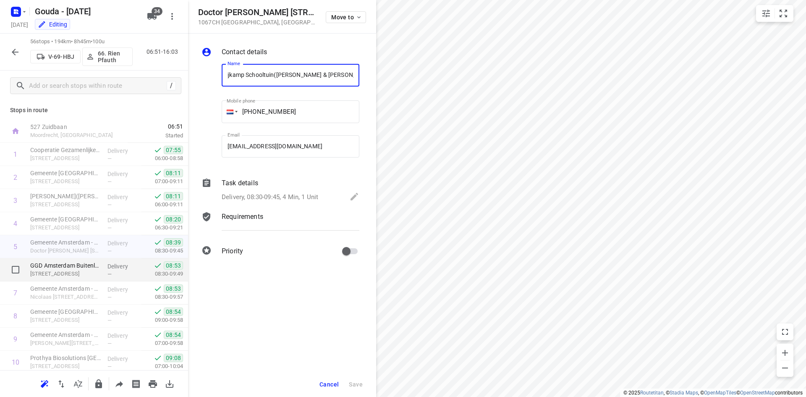
click at [110, 270] on p "Delivery" at bounding box center [122, 266] width 31 height 8
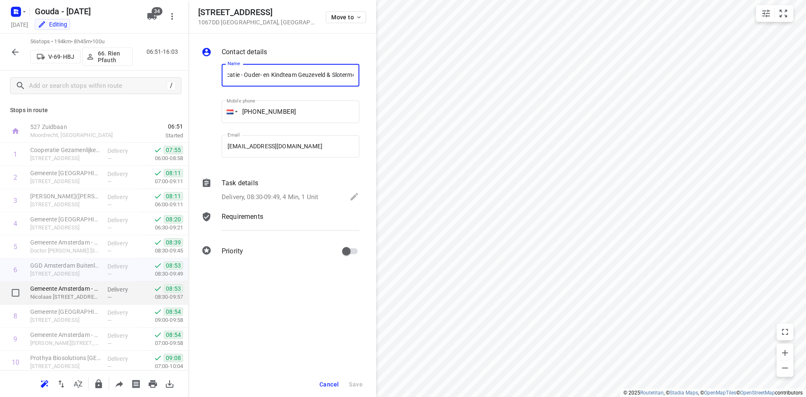
click at [104, 285] on div "Delivery —" at bounding box center [123, 292] width 38 height 23
click at [333, 383] on span "Cancel" at bounding box center [328, 384] width 19 height 7
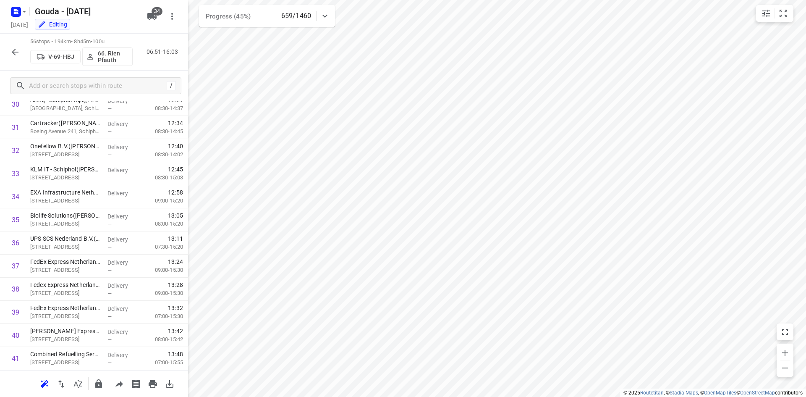
scroll to position [0, 0]
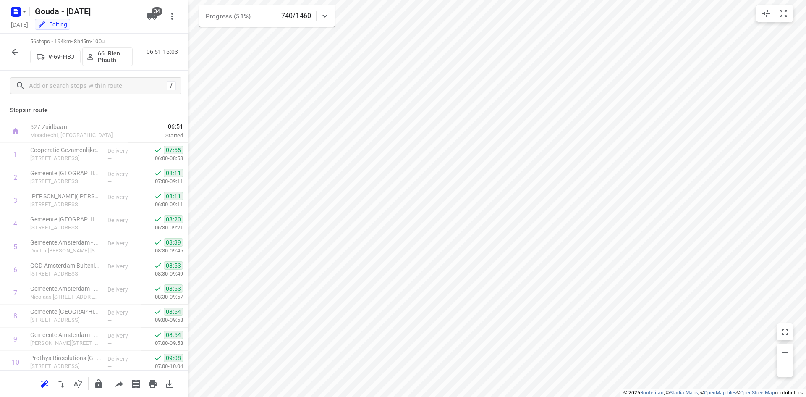
click at [12, 47] on icon "button" at bounding box center [15, 52] width 10 height 10
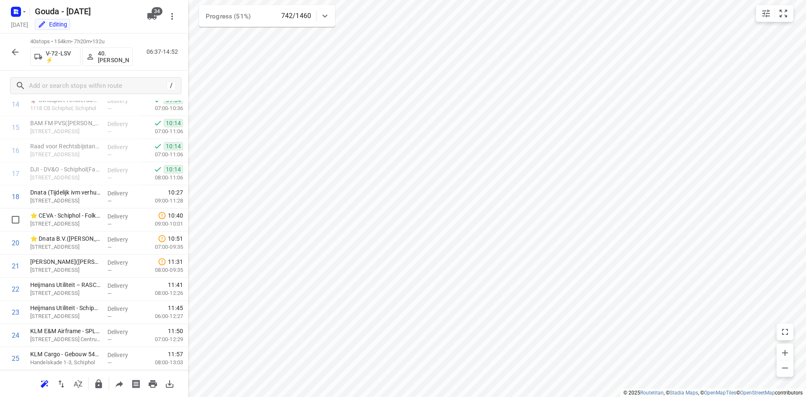
scroll to position [258, 0]
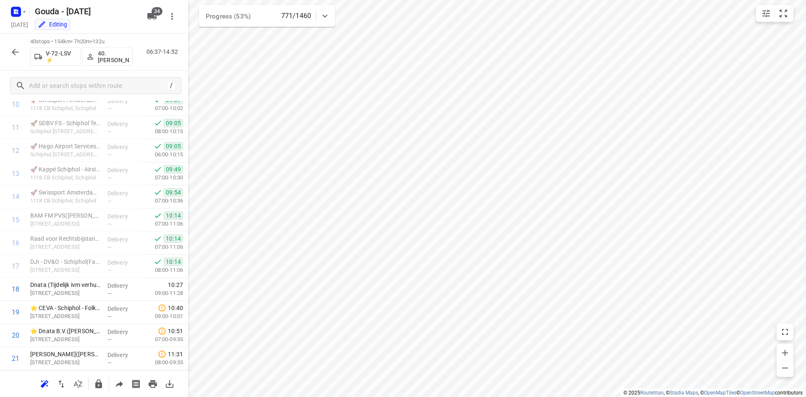
click at [20, 50] on button "button" at bounding box center [15, 52] width 17 height 17
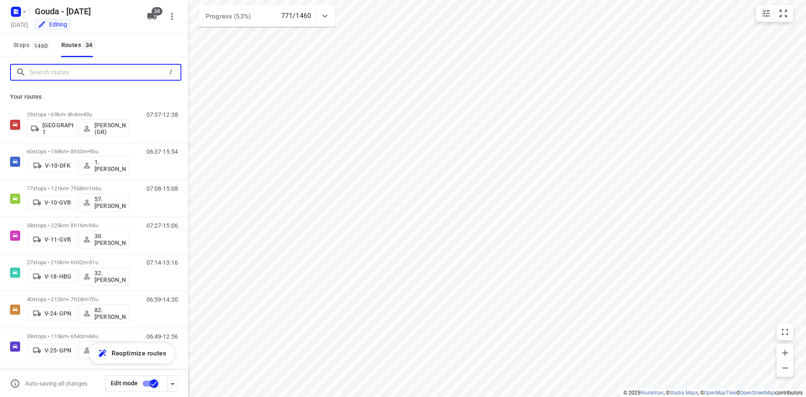
click at [100, 68] on input "Search routes" at bounding box center [97, 72] width 137 height 13
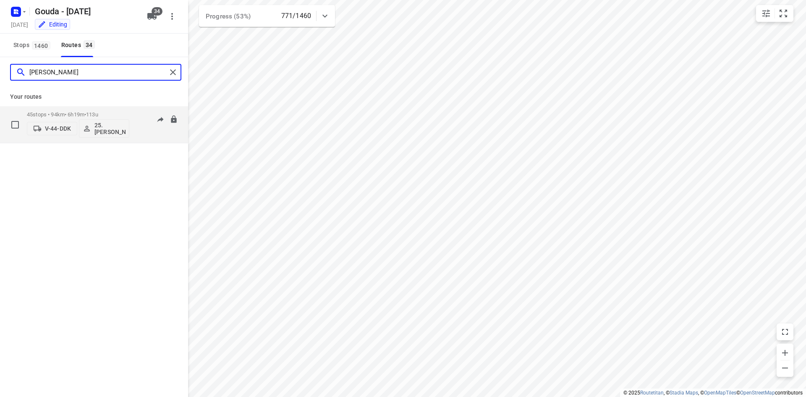
type input "hassan"
click at [113, 109] on div "45 stops • 94km • 6h19m • 113u V-44-DDK 25. Hassan Schweineh" at bounding box center [78, 124] width 102 height 35
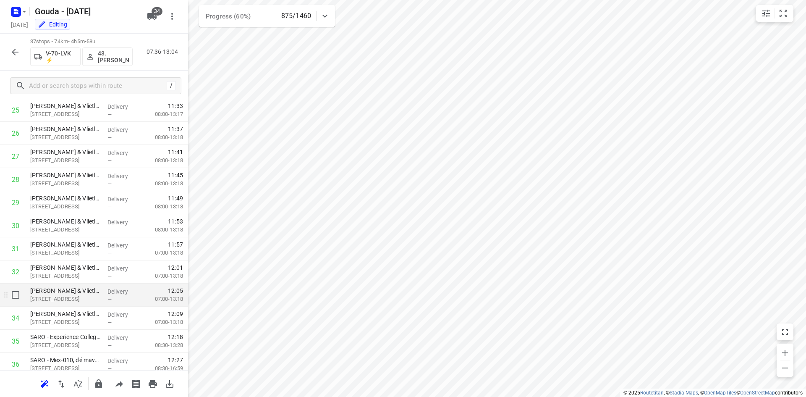
scroll to position [650, 0]
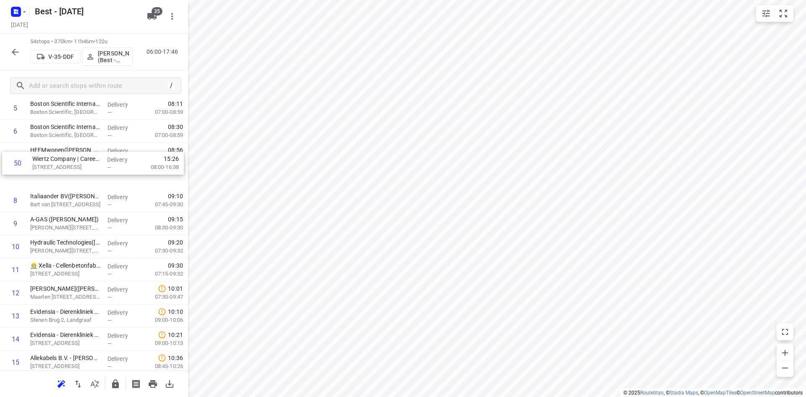
scroll to position [160, 0]
drag, startPoint x: 76, startPoint y: 244, endPoint x: 79, endPoint y: 176, distance: 68.1
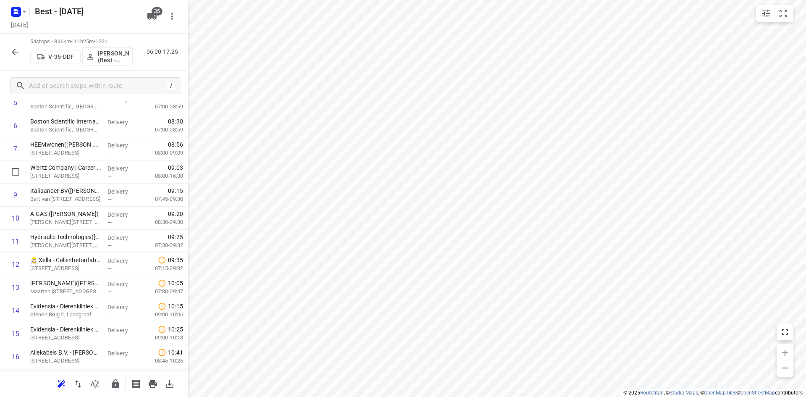
scroll to position [0, 0]
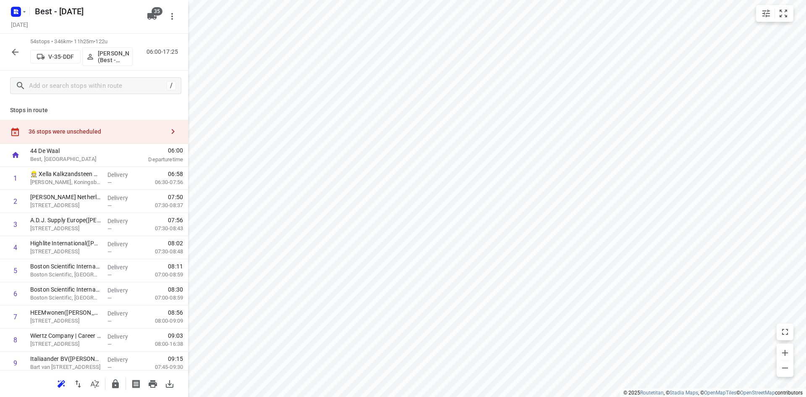
click at [119, 138] on div "36 stops were unscheduled" at bounding box center [94, 132] width 188 height 24
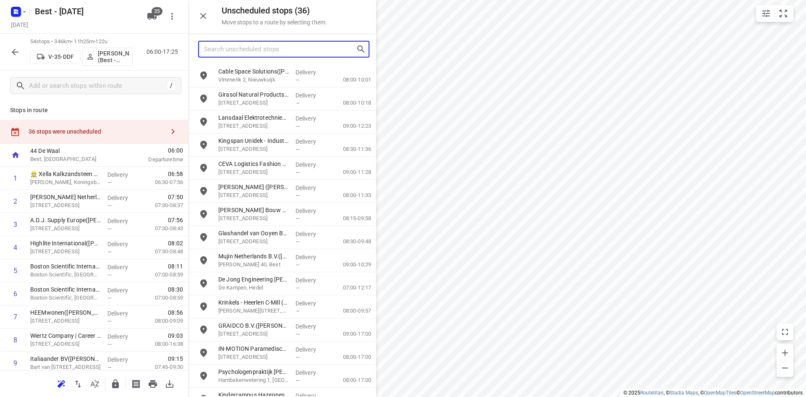
click at [306, 52] on input "Search unscheduled stops" at bounding box center [280, 49] width 152 height 13
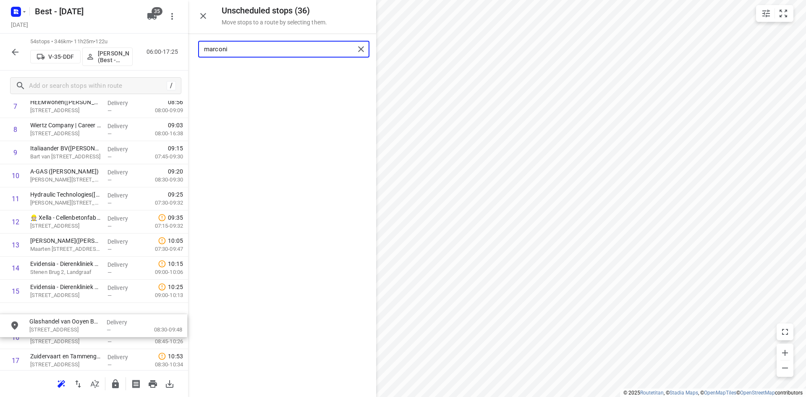
scroll to position [212, 0]
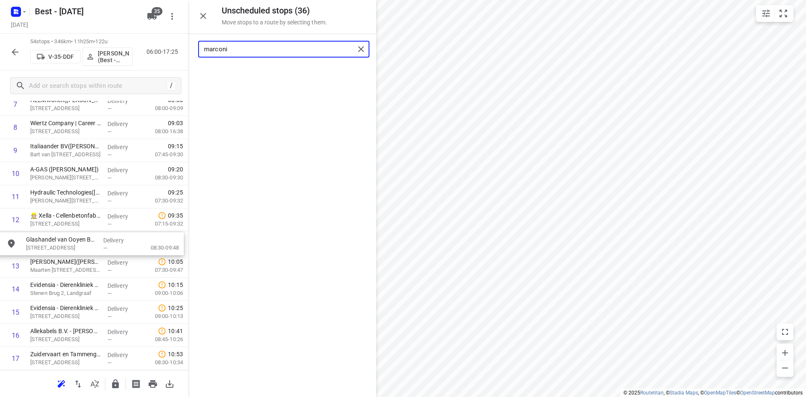
drag, startPoint x: 300, startPoint y: 81, endPoint x: 102, endPoint y: 252, distance: 261.9
drag, startPoint x: 246, startPoint y: 47, endPoint x: 185, endPoint y: 41, distance: 60.7
click at [185, 41] on div "Unscheduled stops ( 35 ) Move stops to a route by selecting them. marconi No st…" at bounding box center [94, 198] width 188 height 397
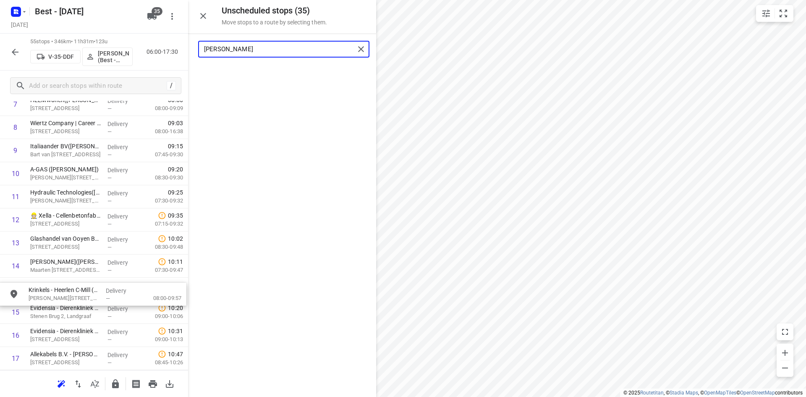
drag, startPoint x: 258, startPoint y: 79, endPoint x: 68, endPoint y: 301, distance: 292.4
type input "[PERSON_NAME]"
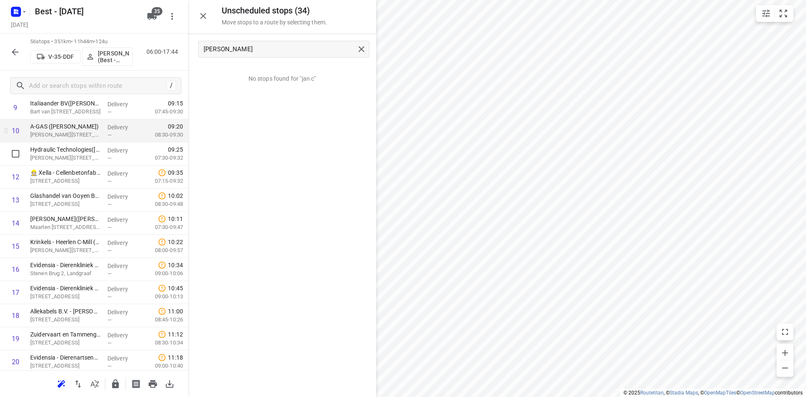
scroll to position [254, 0]
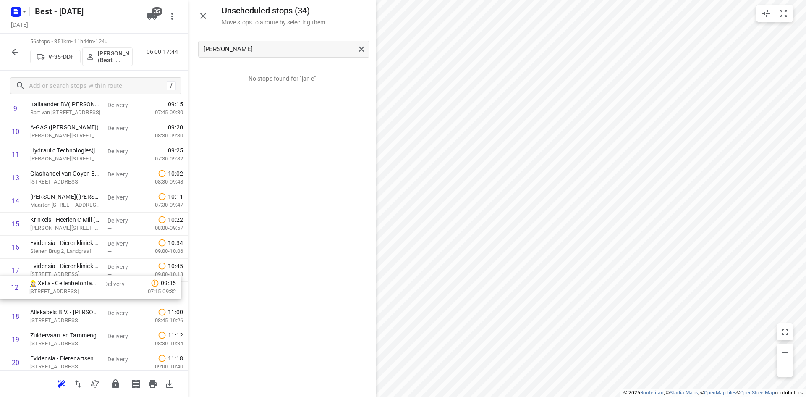
drag, startPoint x: 78, startPoint y: 178, endPoint x: 77, endPoint y: 289, distance: 111.7
click at [201, 16] on icon "button" at bounding box center [203, 16] width 10 height 10
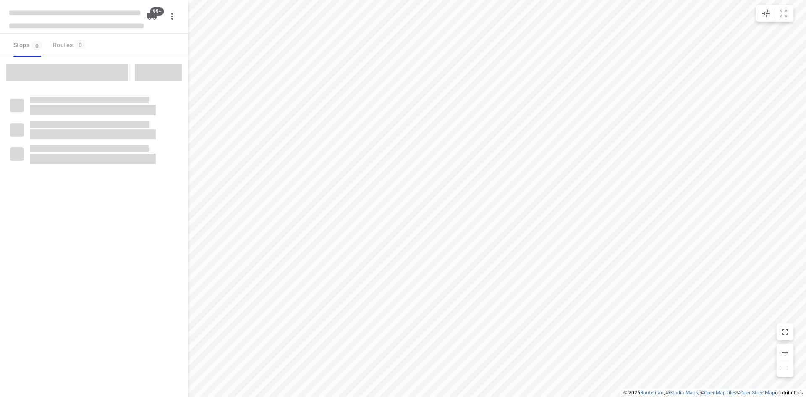
checkbox input "true"
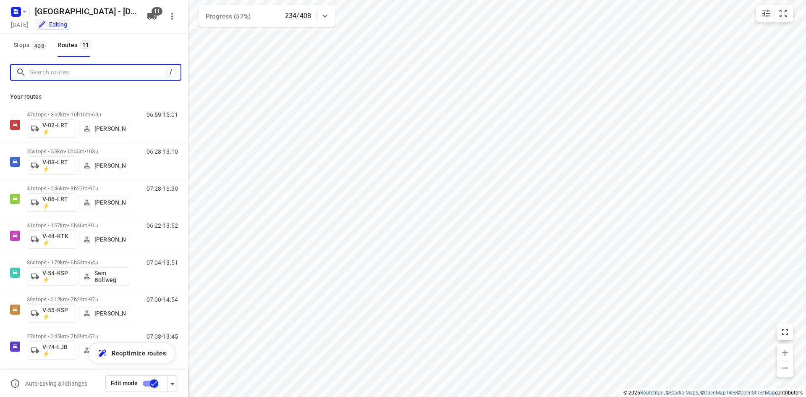
click at [100, 68] on input "Search routes" at bounding box center [97, 72] width 137 height 13
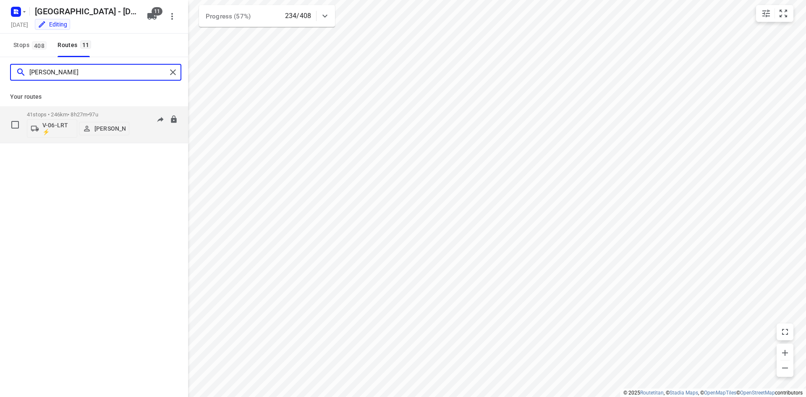
type input "[PERSON_NAME]"
click at [120, 110] on div "41 stops • 246km • 8h27m • 97u V-06-LRT ⚡ [PERSON_NAME]" at bounding box center [78, 124] width 102 height 35
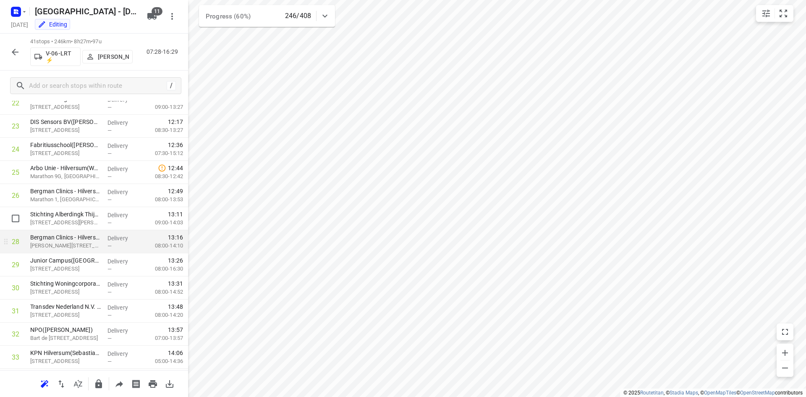
scroll to position [533, 0]
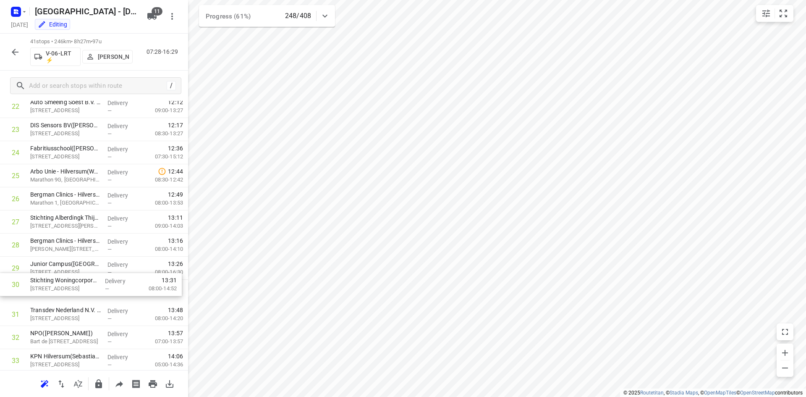
drag, startPoint x: 88, startPoint y: 287, endPoint x: 87, endPoint y: 274, distance: 13.0
click at [87, 274] on div "1 EBS Public Transportation - [PERSON_NAME]([PERSON_NAME]) [PERSON_NAME][STREET…" at bounding box center [94, 83] width 188 height 947
click at [10, 51] on button "button" at bounding box center [15, 52] width 17 height 17
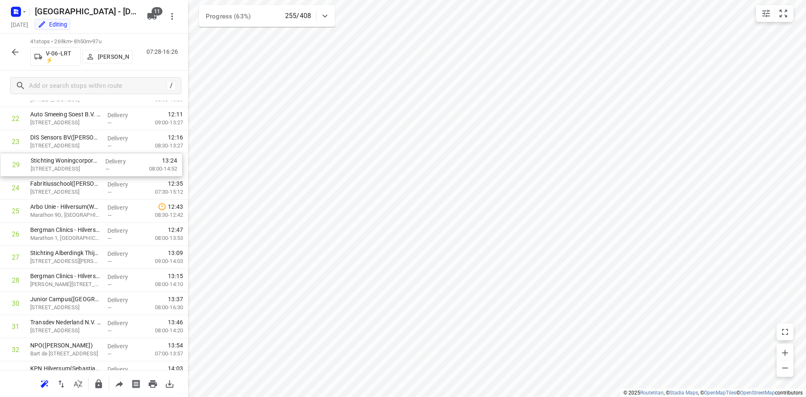
drag, startPoint x: 92, startPoint y: 268, endPoint x: 92, endPoint y: 162, distance: 105.4
click at [92, 162] on div "1 EBS Public Transportation - [PERSON_NAME]([PERSON_NAME]) [PERSON_NAME][STREET…" at bounding box center [94, 95] width 188 height 947
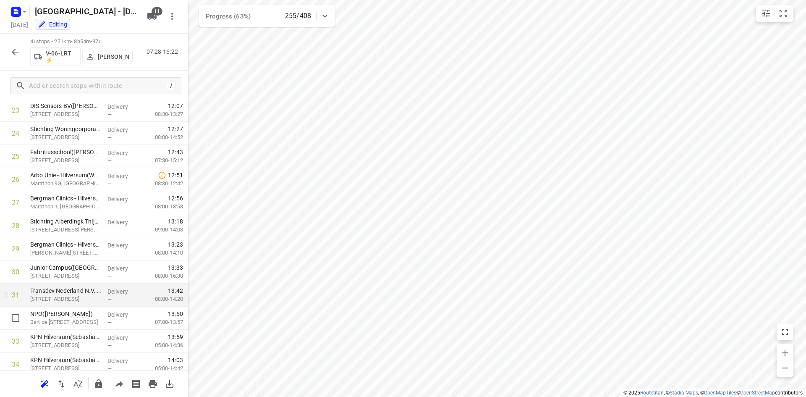
scroll to position [519, 0]
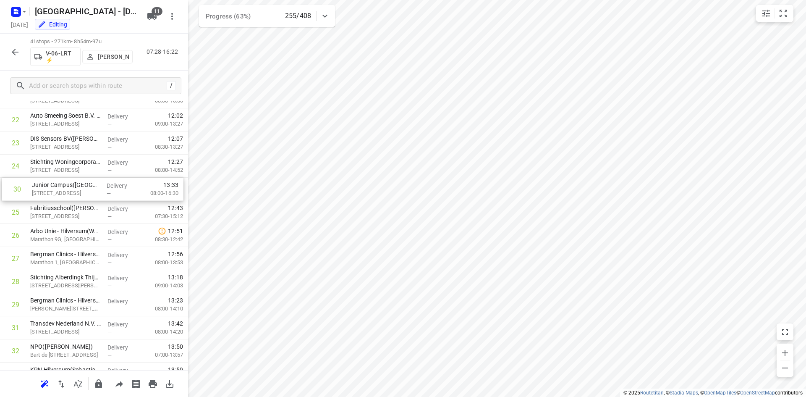
drag, startPoint x: 71, startPoint y: 302, endPoint x: 72, endPoint y: 181, distance: 121.3
click at [72, 181] on div "1 EBS Public Transportation - Locatie Harderwijk(Ron van Haasteren) Van Leeuwen…" at bounding box center [94, 96] width 188 height 947
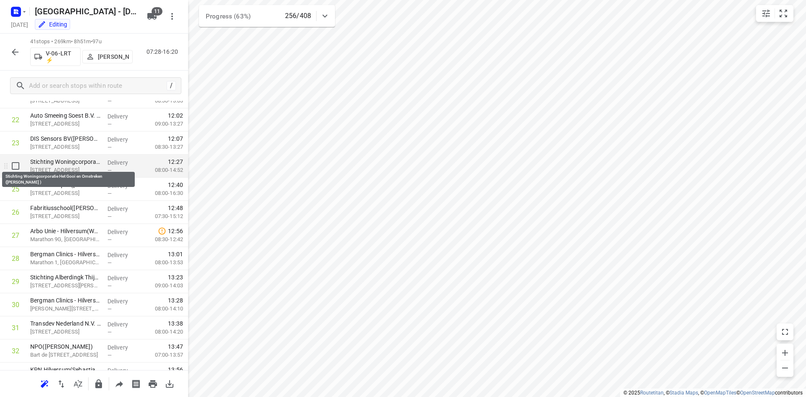
click at [83, 164] on p "Stichting Woningcorporatie Het Gooi en Omstreken (Danielle Esser-Broeke )" at bounding box center [65, 161] width 71 height 8
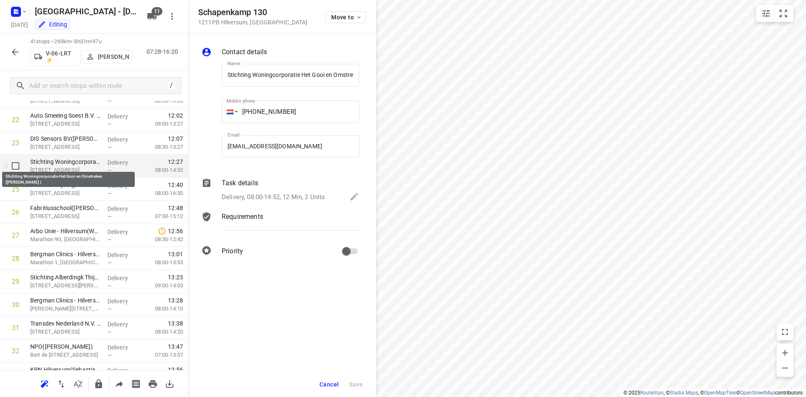
scroll to position [0, 75]
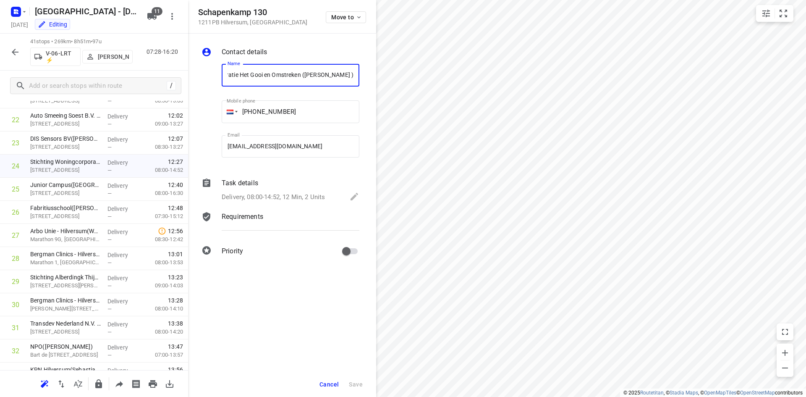
drag, startPoint x: 254, startPoint y: 76, endPoint x: 309, endPoint y: 74, distance: 55.9
click at [309, 74] on input "Stichting Woningcorporatie Het Gooi en Omstreken (Danielle Esser-Broeke )" at bounding box center [291, 75] width 138 height 23
click at [333, 75] on input "Stichting Woningcorporatie Het Gooi en Omstreken (Danielle Esser-Broeke )" at bounding box center [291, 75] width 138 height 23
drag, startPoint x: 353, startPoint y: 76, endPoint x: 206, endPoint y: 73, distance: 147.0
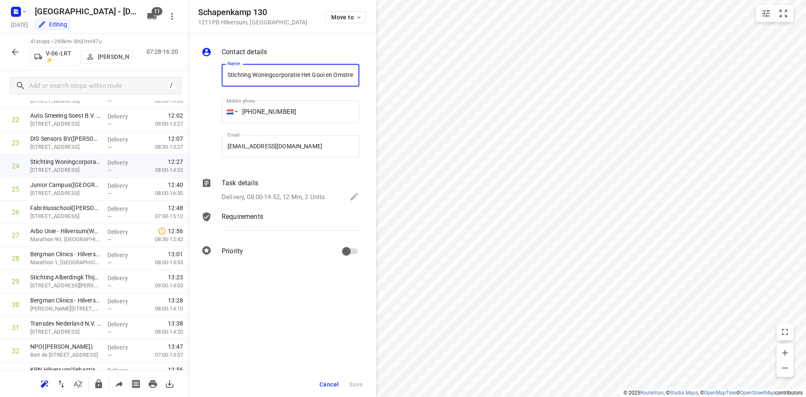
click at [206, 73] on div "Name Stichting Woningcorporatie Het Gooi en Omstreken (Danielle Esser-Broeke ) …" at bounding box center [280, 112] width 161 height 111
click at [285, 41] on div "Contact details Name Stichting Woningcorporatie Het Gooi en Omstreken (Danielle…" at bounding box center [282, 153] width 188 height 239
click at [330, 364] on div "Contact details Name Stichting Woningcorporatie Het Gooi en Omstreken (Danielle…" at bounding box center [282, 215] width 188 height 363
click at [331, 381] on span "Cancel" at bounding box center [328, 384] width 19 height 7
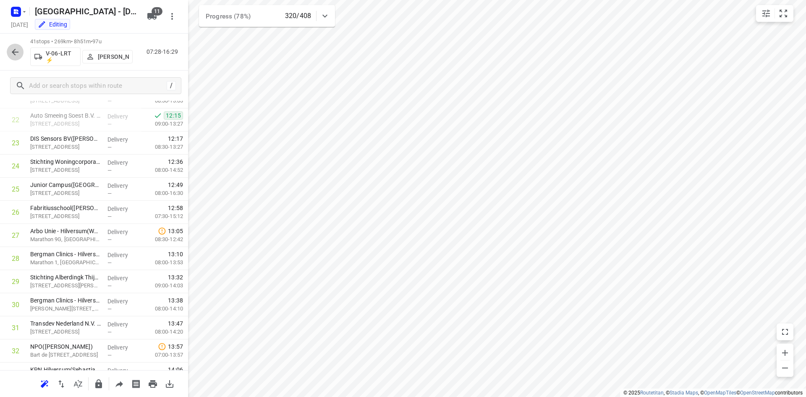
click at [18, 55] on icon "button" at bounding box center [15, 52] width 10 height 10
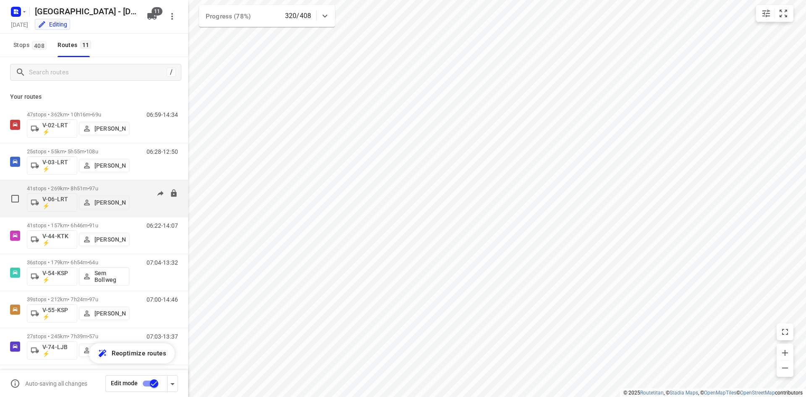
click at [129, 183] on div "41 stops • 269km • 8h51m • 97u V-06-LRT ⚡ Thomas Bol 07:28-16:29" at bounding box center [107, 198] width 161 height 35
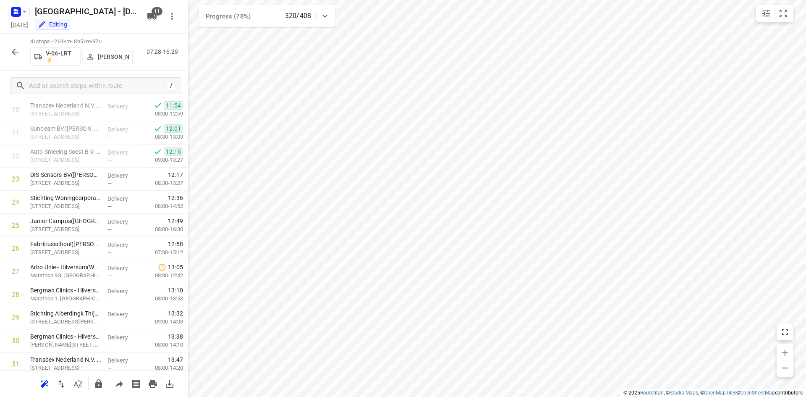
scroll to position [529, 0]
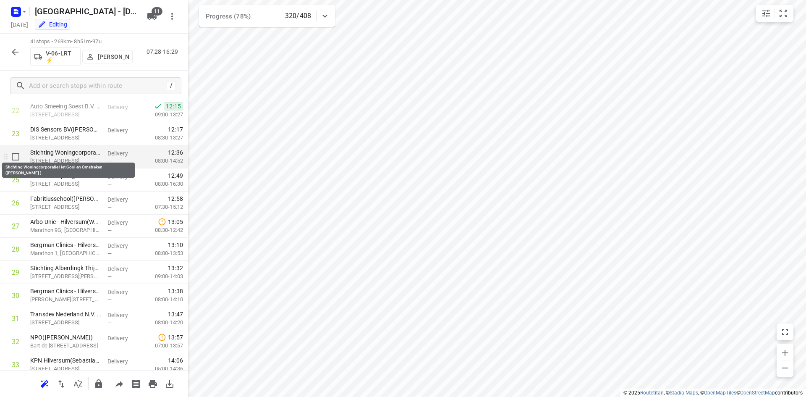
click at [73, 155] on p "Stichting Woningcorporatie Het Gooi en Omstreken (Danielle Esser-Broeke )" at bounding box center [65, 152] width 71 height 8
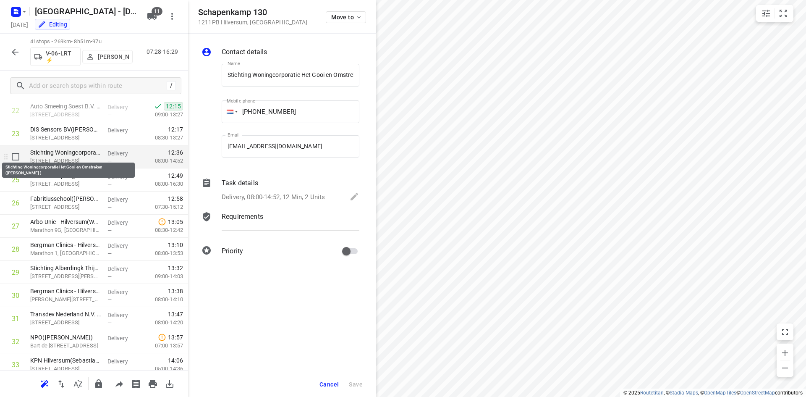
scroll to position [0, 75]
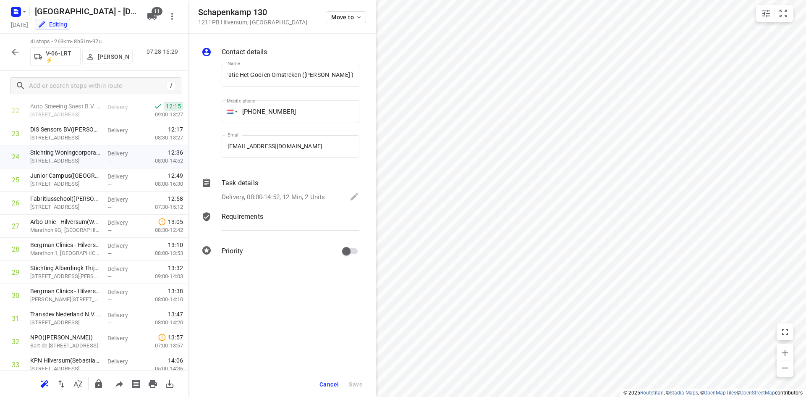
drag, startPoint x: 254, startPoint y: 192, endPoint x: 262, endPoint y: 193, distance: 8.4
click at [254, 193] on div "Delivery, 08:00-14:52, 12 Min, 2 Units" at bounding box center [291, 197] width 138 height 12
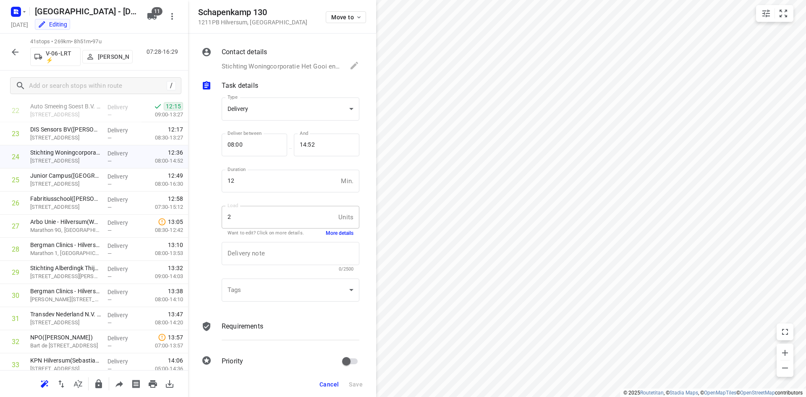
click at [334, 235] on button "More details" at bounding box center [340, 233] width 28 height 7
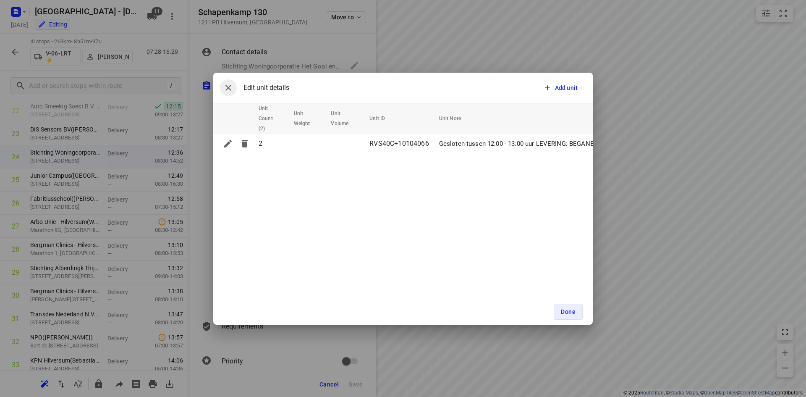
click at [235, 88] on button "button" at bounding box center [228, 87] width 17 height 17
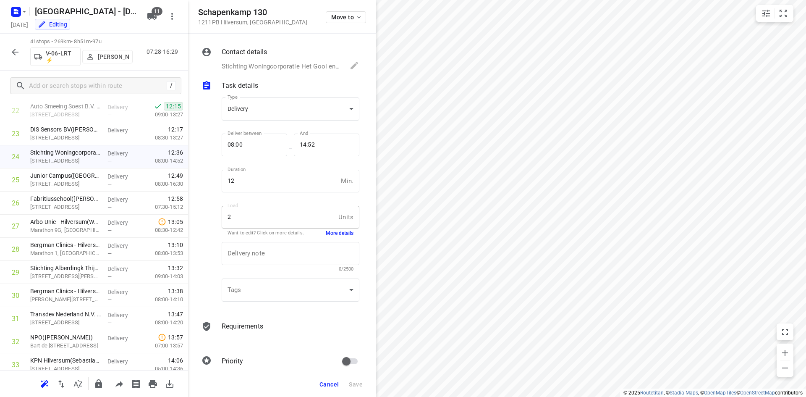
click at [336, 379] on button "Cancel" at bounding box center [329, 384] width 26 height 15
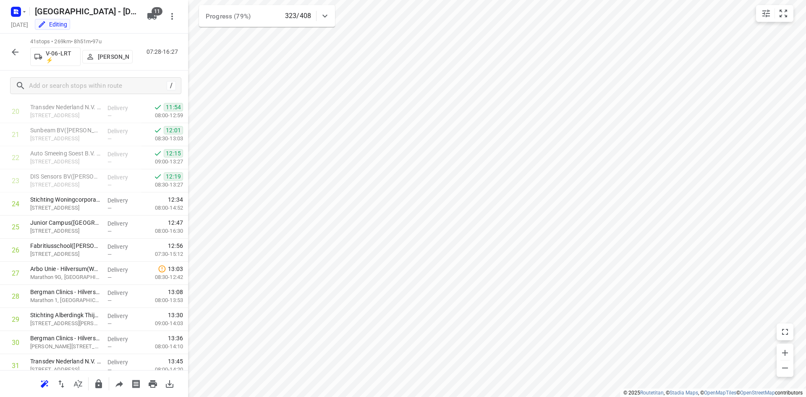
scroll to position [539, 0]
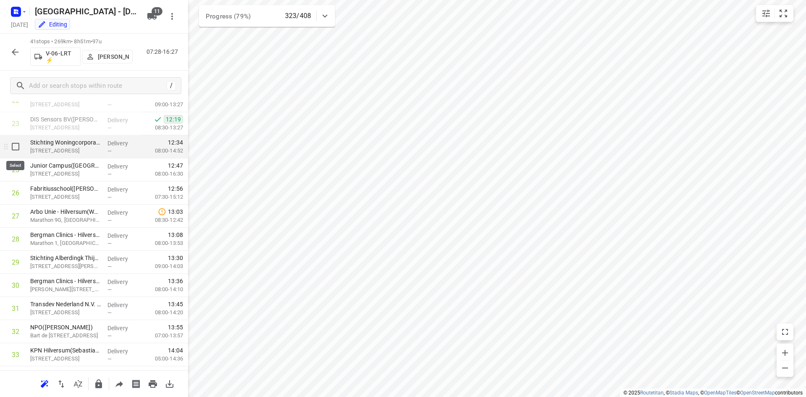
click at [18, 149] on input "checkbox" at bounding box center [15, 146] width 17 height 17
checkbox input "true"
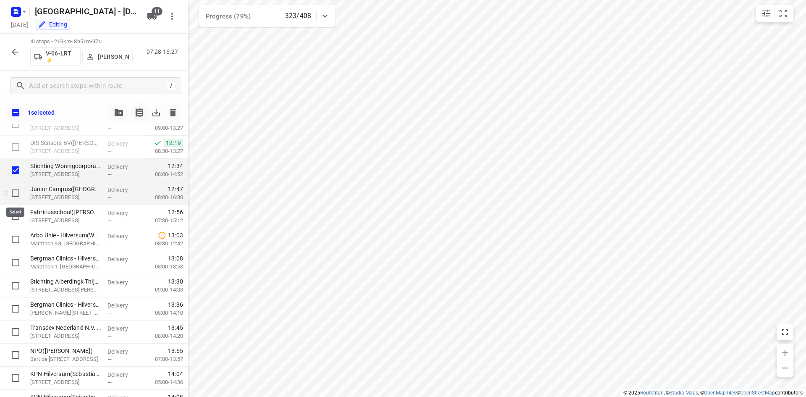
click at [20, 197] on input "checkbox" at bounding box center [15, 193] width 17 height 17
checkbox input "true"
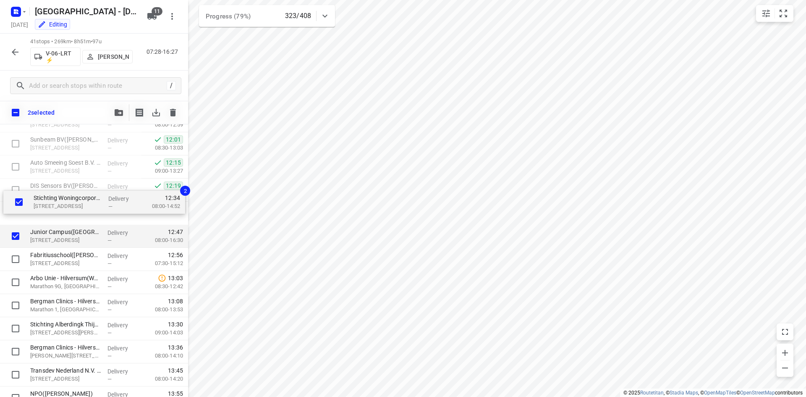
scroll to position [495, 0]
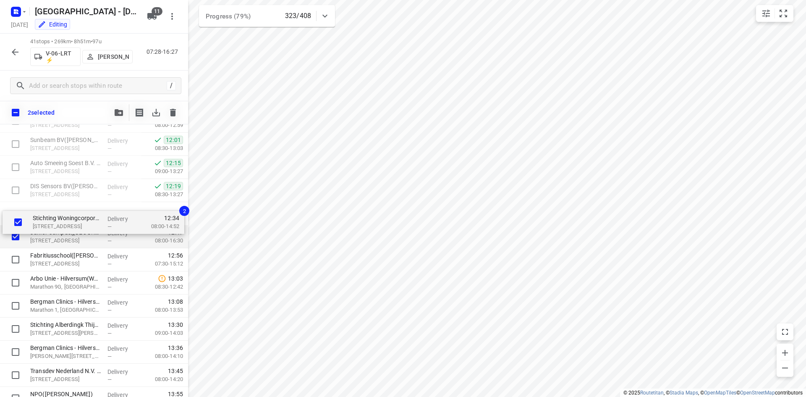
drag, startPoint x: 95, startPoint y: 175, endPoint x: 98, endPoint y: 230, distance: 55.1
click at [98, 230] on div "EBS Public Transportation - Locatie Harderwijk(Ron van Haasteren) Van Leeuwenho…" at bounding box center [94, 144] width 188 height 947
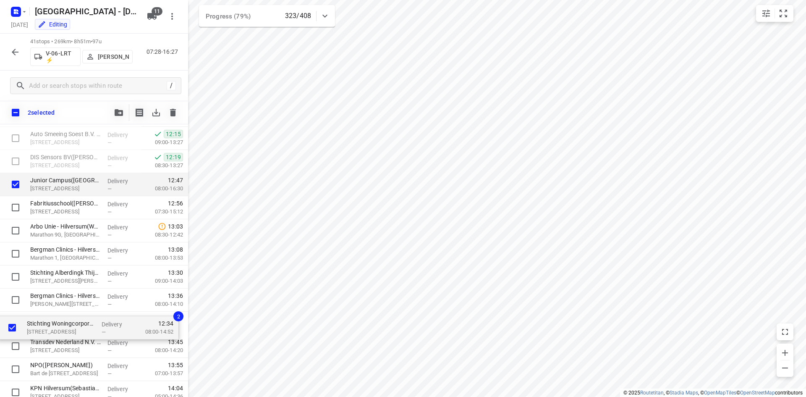
scroll to position [524, 0]
drag, startPoint x: 76, startPoint y: 225, endPoint x: 74, endPoint y: 335, distance: 110.4
click at [74, 335] on div "EBS Public Transportation - Locatie Harderwijk(Ron van Haasteren) Van Leeuwenho…" at bounding box center [94, 115] width 188 height 947
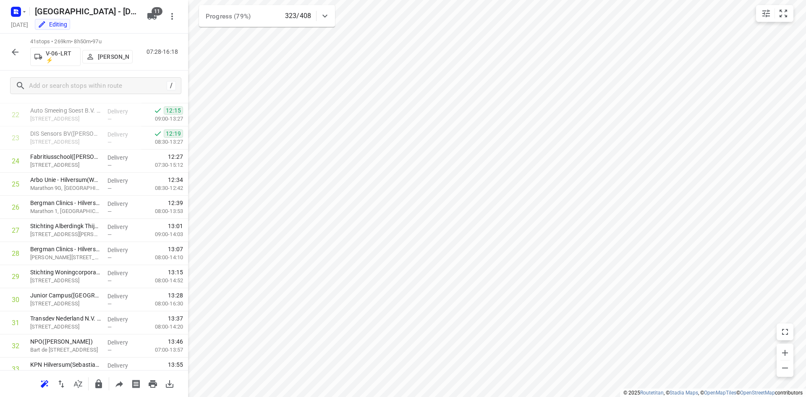
click at [13, 55] on icon "button" at bounding box center [15, 52] width 10 height 10
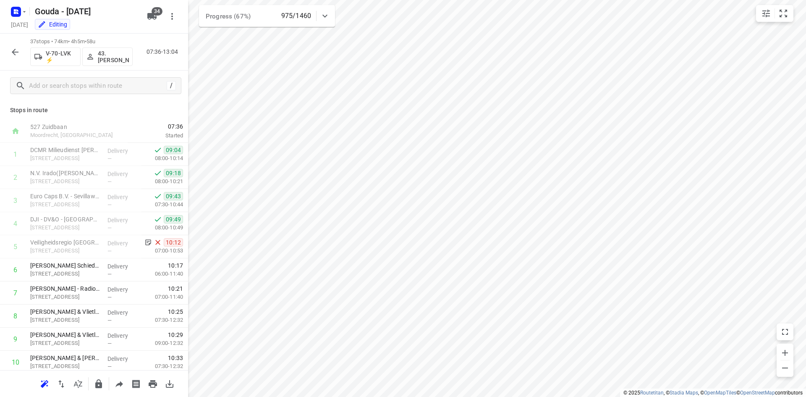
scroll to position [650, 0]
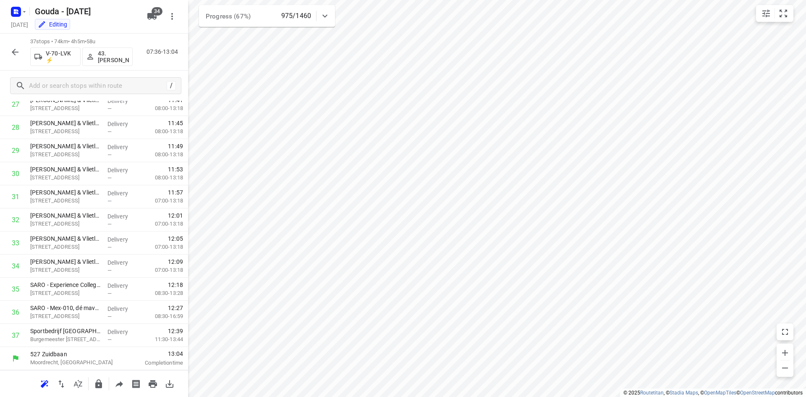
click at [10, 50] on icon "button" at bounding box center [15, 52] width 10 height 10
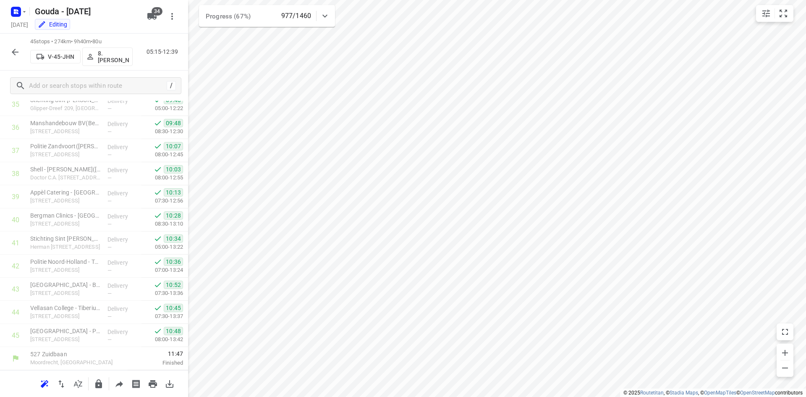
scroll to position [835, 0]
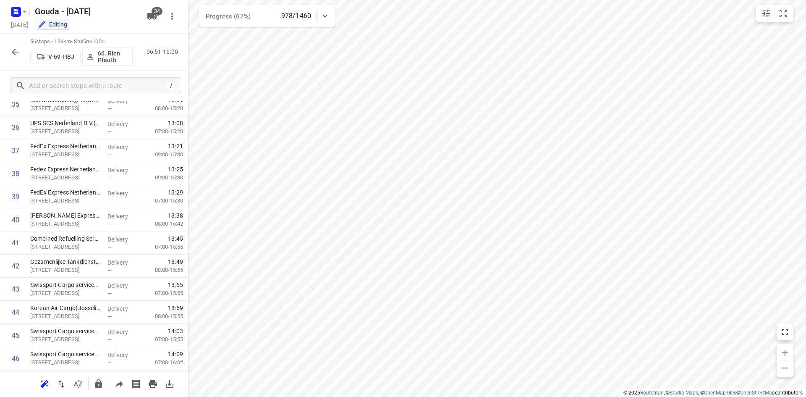
click at [187, 287] on div "i © 2025 Routetitan , © Stadia Maps , © OpenMapTiles © OpenStreetMap contributo…" at bounding box center [403, 198] width 806 height 397
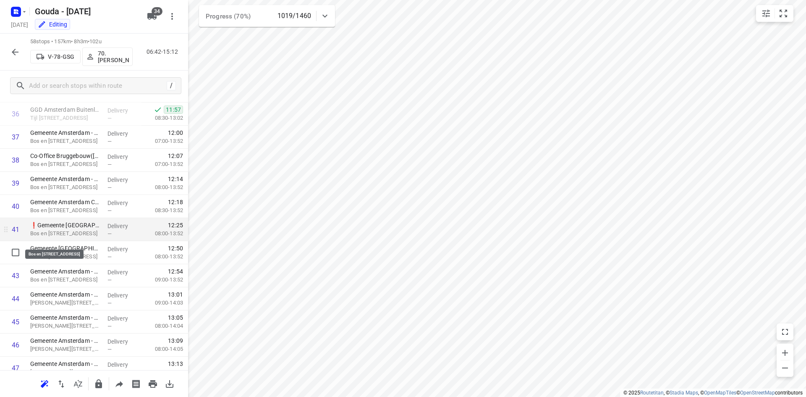
scroll to position [840, 0]
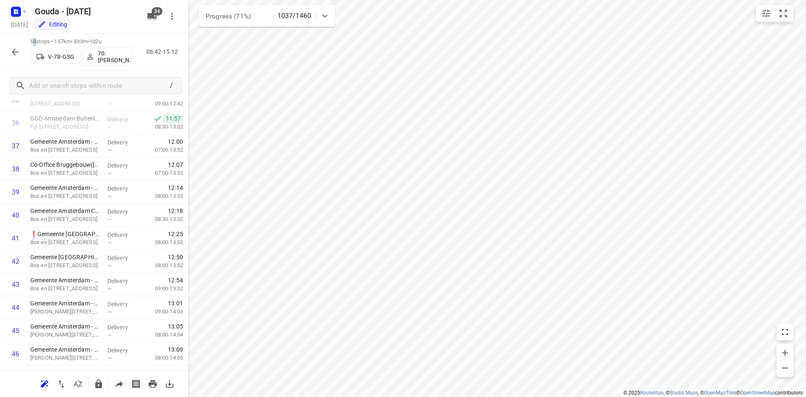
drag, startPoint x: 33, startPoint y: 42, endPoint x: 38, endPoint y: 41, distance: 5.1
click at [38, 41] on p "58 stops • 157km • 8h3m • 102u" at bounding box center [81, 42] width 102 height 8
click at [9, 54] on button "button" at bounding box center [15, 52] width 17 height 17
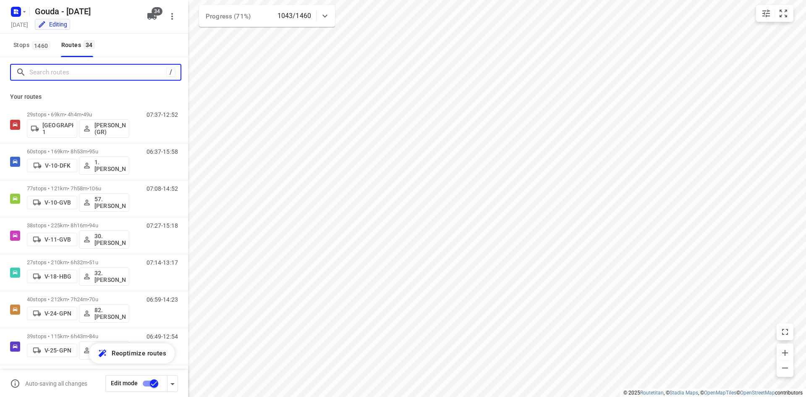
click at [80, 71] on input "Search routes" at bounding box center [97, 72] width 137 height 13
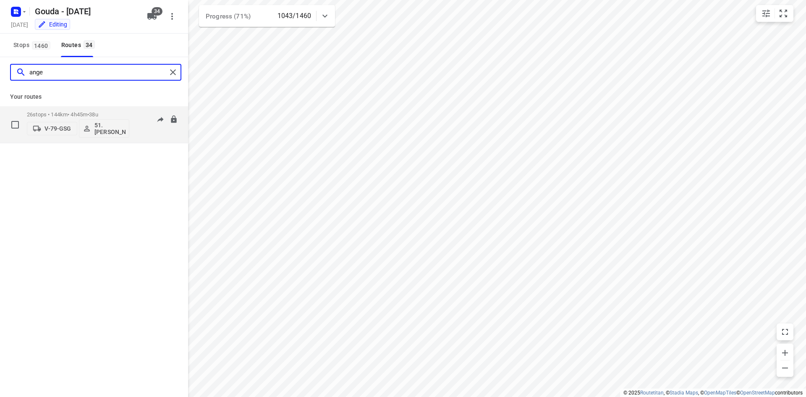
type input "ange"
click at [119, 113] on p "26 stops • 144km • 4h45m • 38u" at bounding box center [78, 114] width 102 height 6
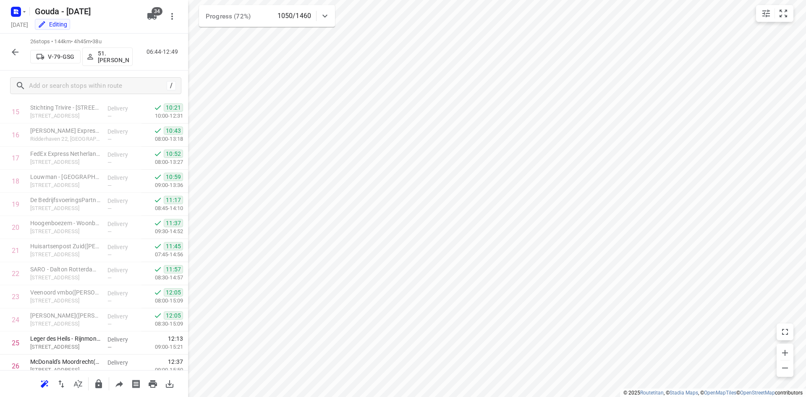
scroll to position [396, 0]
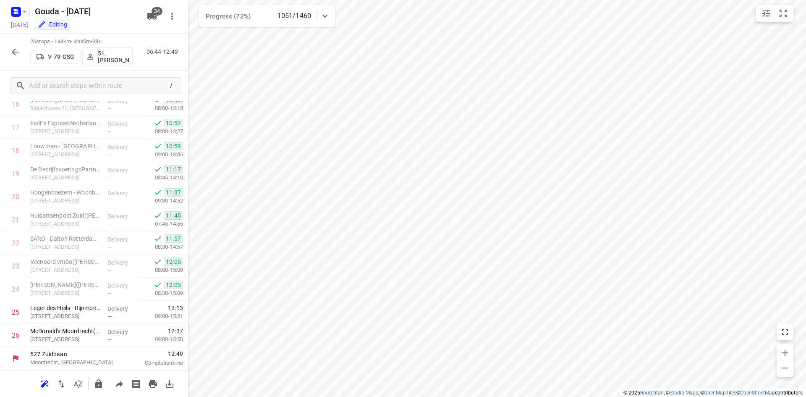
click at [11, 52] on icon "button" at bounding box center [15, 52] width 10 height 10
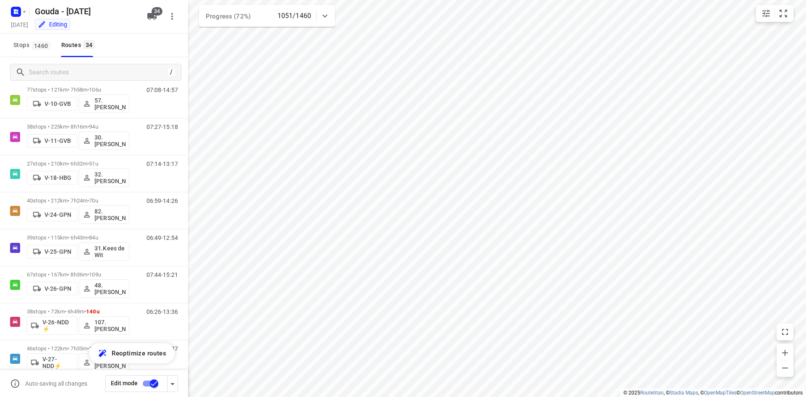
scroll to position [0, 0]
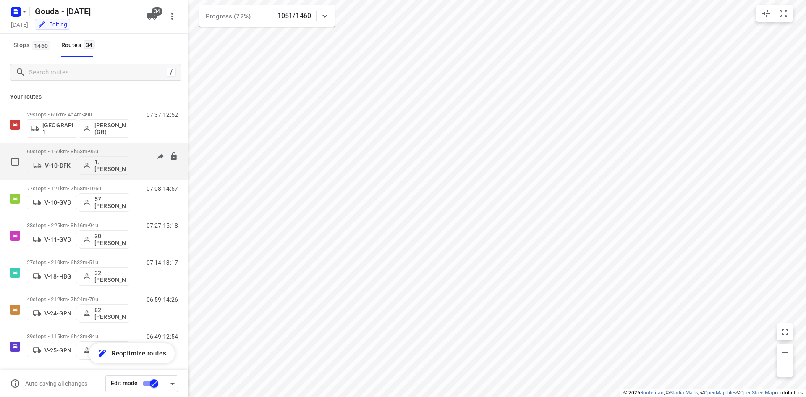
click at [140, 151] on div "06:37-15:58" at bounding box center [157, 163] width 42 height 31
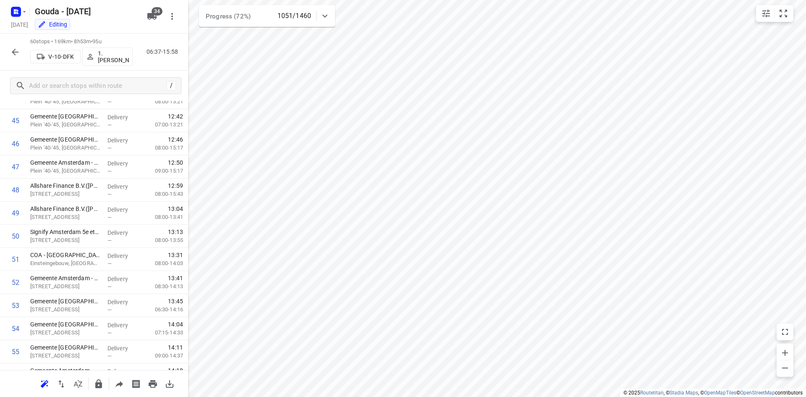
scroll to position [1181, 0]
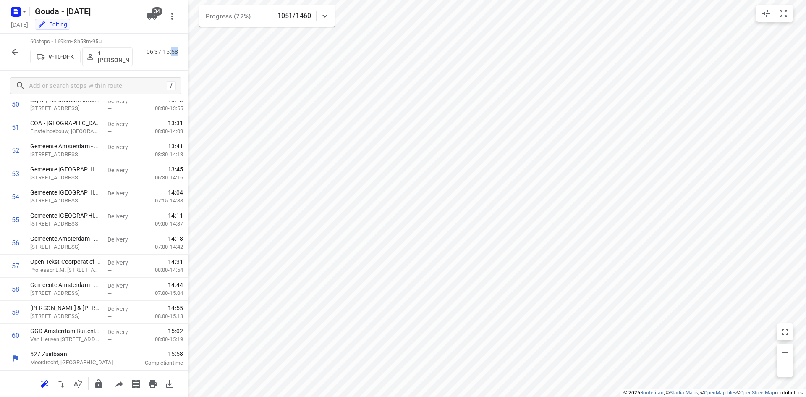
drag, startPoint x: 172, startPoint y: 54, endPoint x: 178, endPoint y: 53, distance: 6.8
click at [178, 53] on p "06:37-15:58" at bounding box center [164, 51] width 35 height 9
click at [23, 56] on div at bounding box center [15, 52] width 17 height 17
click at [10, 52] on button "button" at bounding box center [15, 52] width 17 height 17
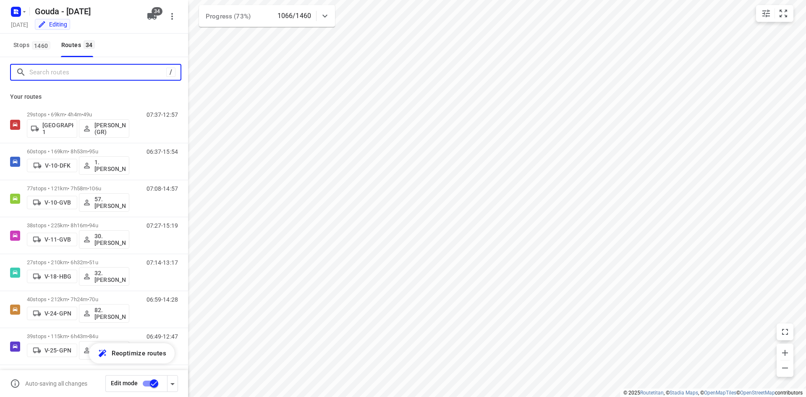
click at [74, 69] on input "Search routes" at bounding box center [97, 72] width 137 height 13
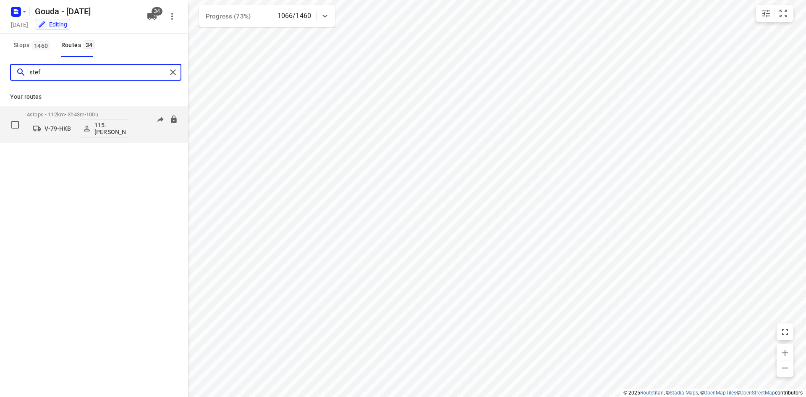
type input "stef"
click at [107, 113] on p "4 stops • 112km • 3h43m • 100u" at bounding box center [78, 114] width 102 height 6
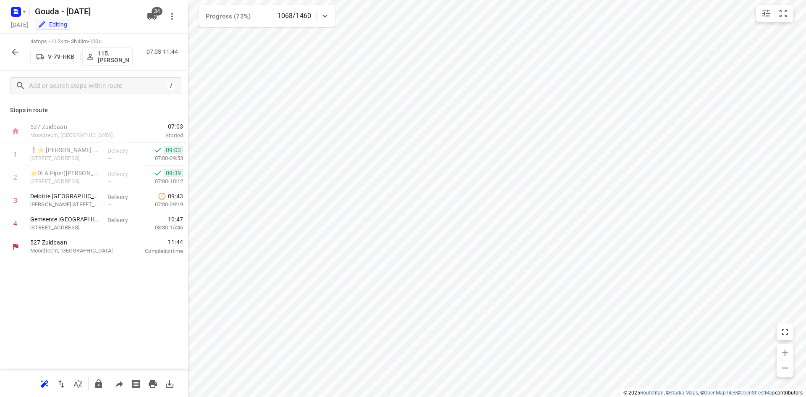
click at [19, 50] on icon "button" at bounding box center [15, 52] width 10 height 10
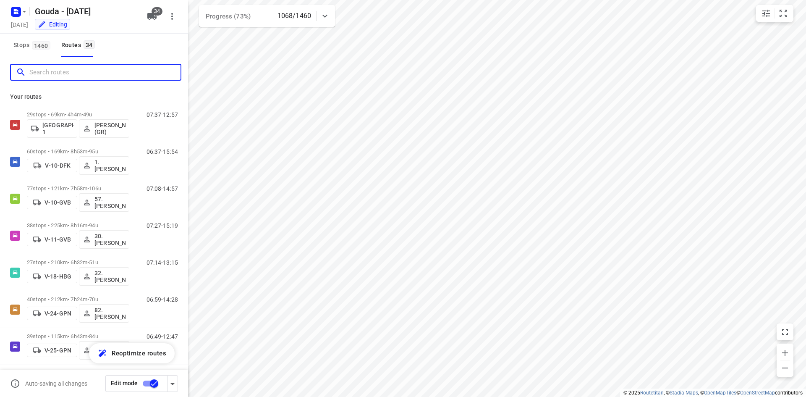
click at [85, 66] on input "Search routes" at bounding box center [104, 72] width 151 height 13
type input "e"
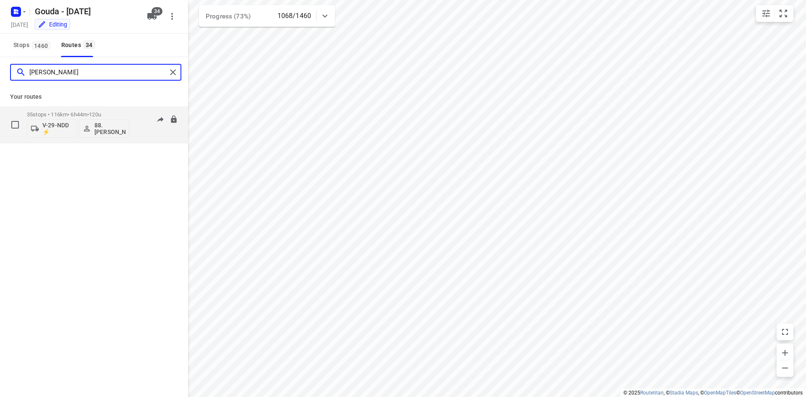
type input "deborah"
click at [91, 113] on p "35 stops • 116km • 6h44m • 120u" at bounding box center [78, 114] width 102 height 6
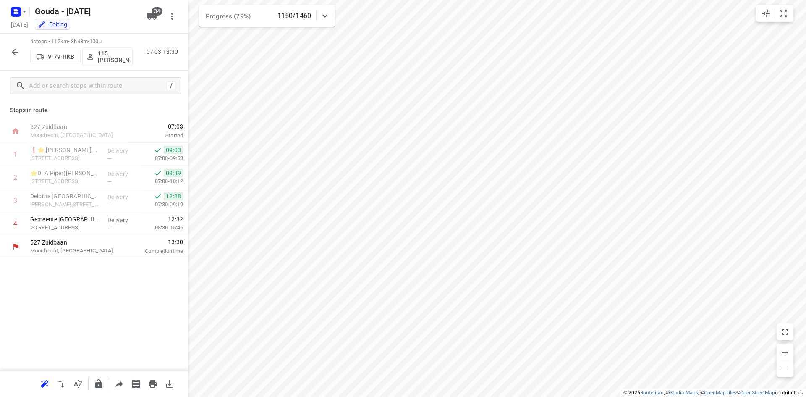
scroll to position [0, 0]
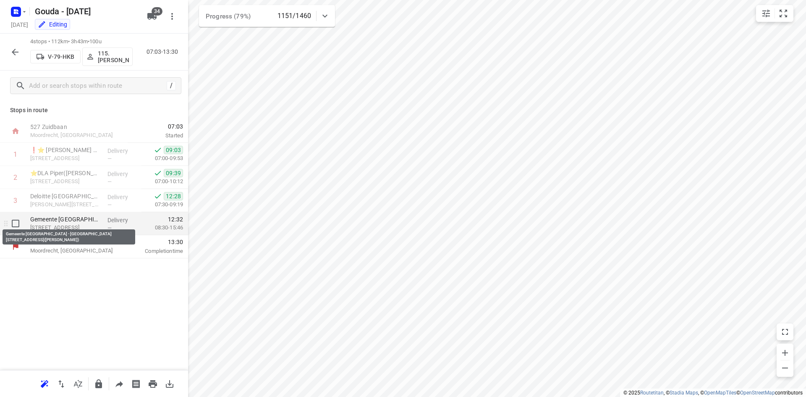
click at [68, 218] on p "Gemeente Amsterdam - Locatie Zuidas Toren 8(Mirella Kremer)" at bounding box center [65, 219] width 71 height 8
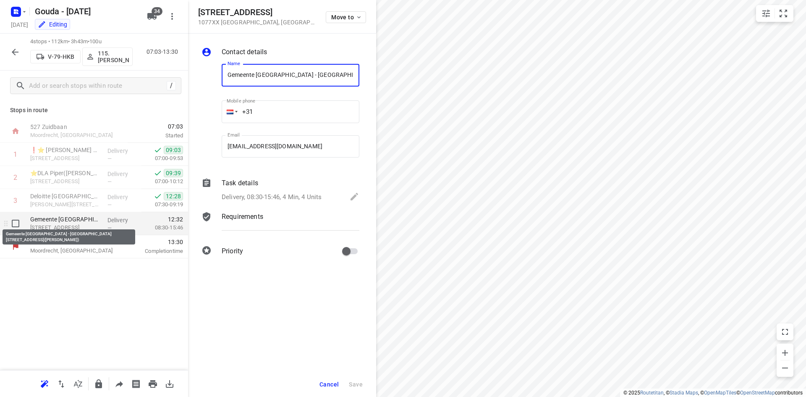
scroll to position [0, 42]
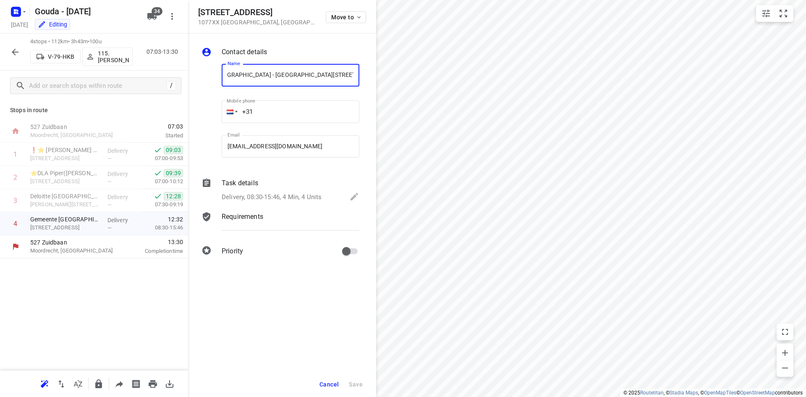
click at [327, 380] on button "Cancel" at bounding box center [329, 384] width 26 height 15
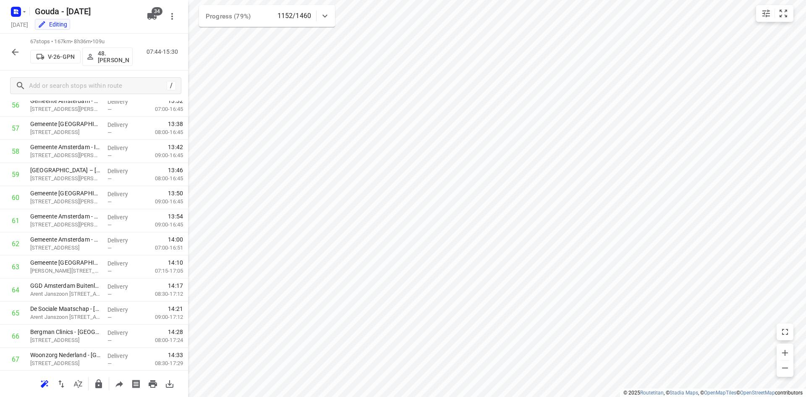
scroll to position [1343, 0]
click at [16, 50] on icon "button" at bounding box center [15, 52] width 10 height 10
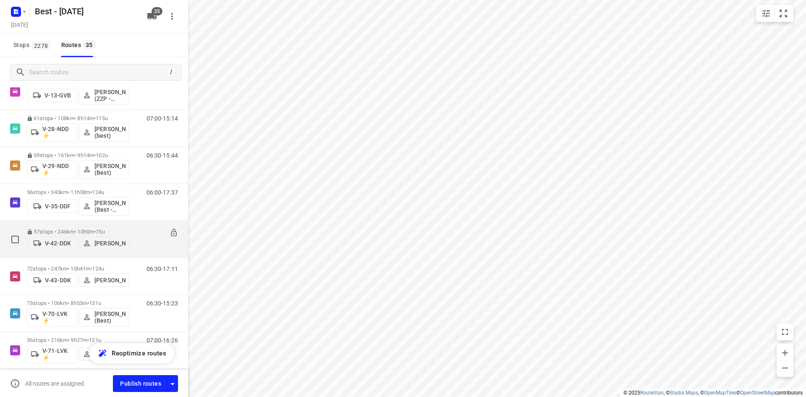
scroll to position [210, 0]
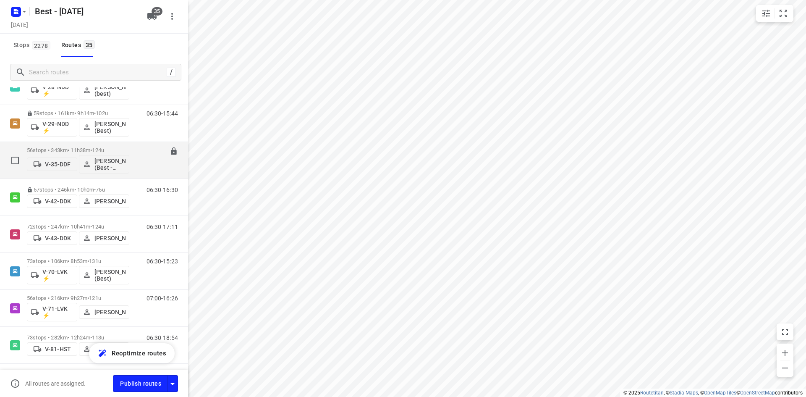
click at [113, 152] on p "56 stops • 343km • 11h38m • 124u" at bounding box center [78, 150] width 102 height 6
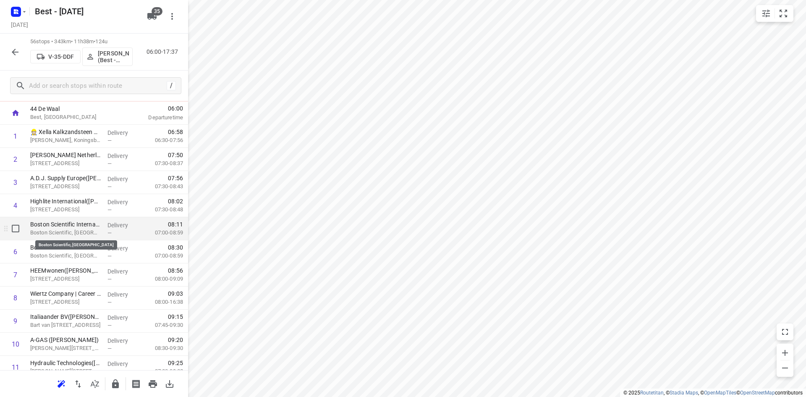
scroll to position [84, 0]
